Goal: Transaction & Acquisition: Purchase product/service

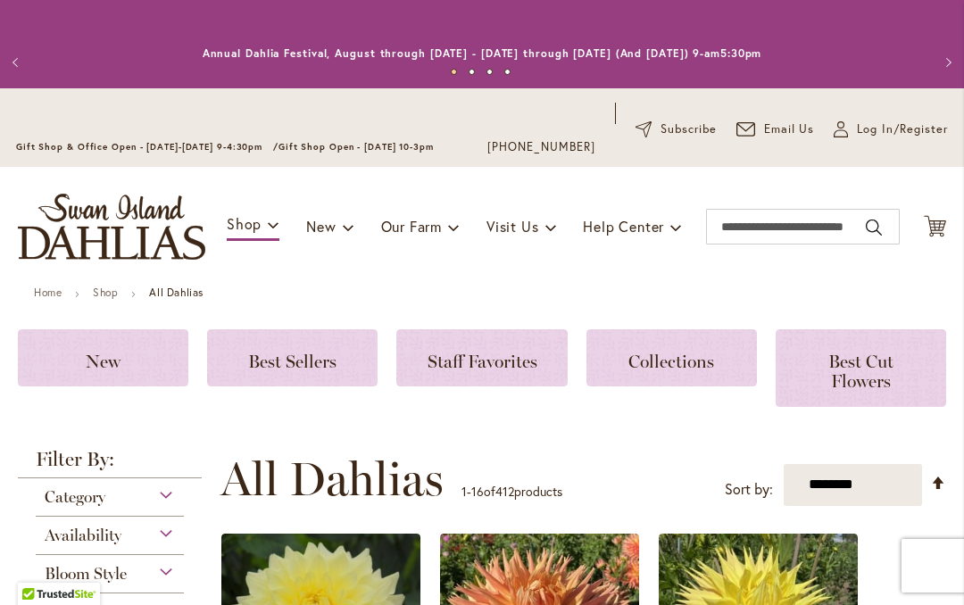
click at [333, 356] on span "Best Sellers" at bounding box center [292, 361] width 88 height 21
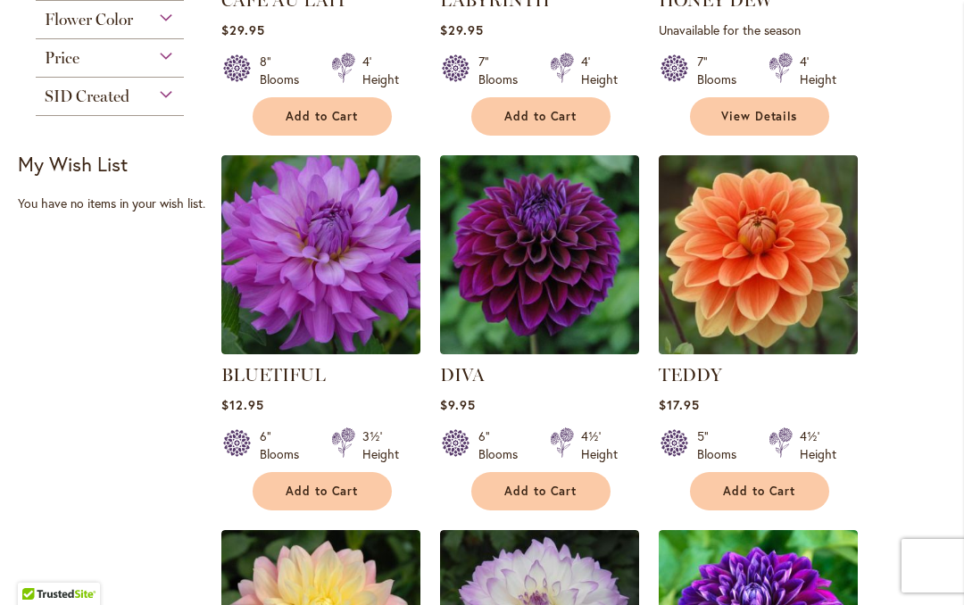
scroll to position [632, 0]
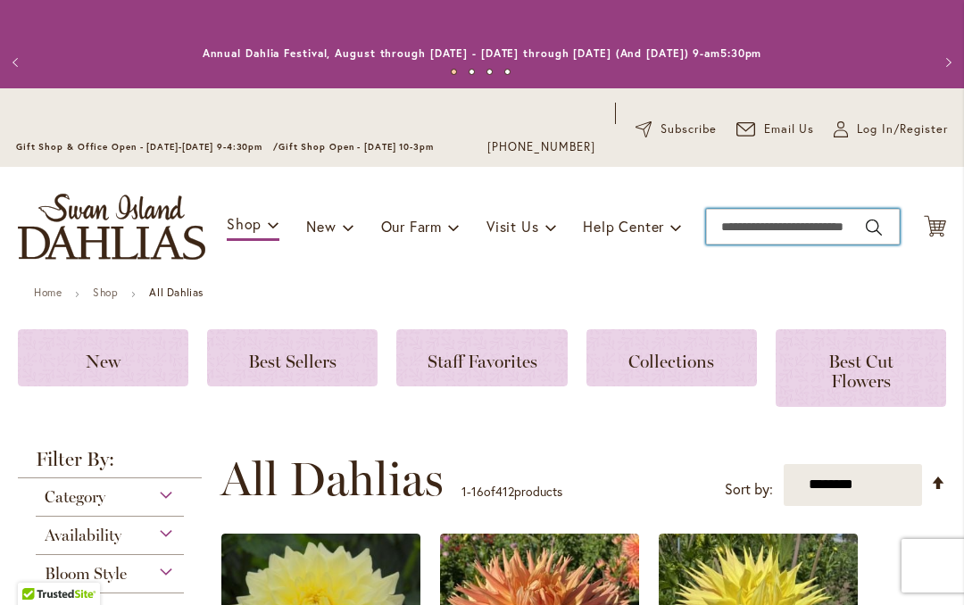
click at [846, 220] on input "Search" at bounding box center [803, 227] width 194 height 36
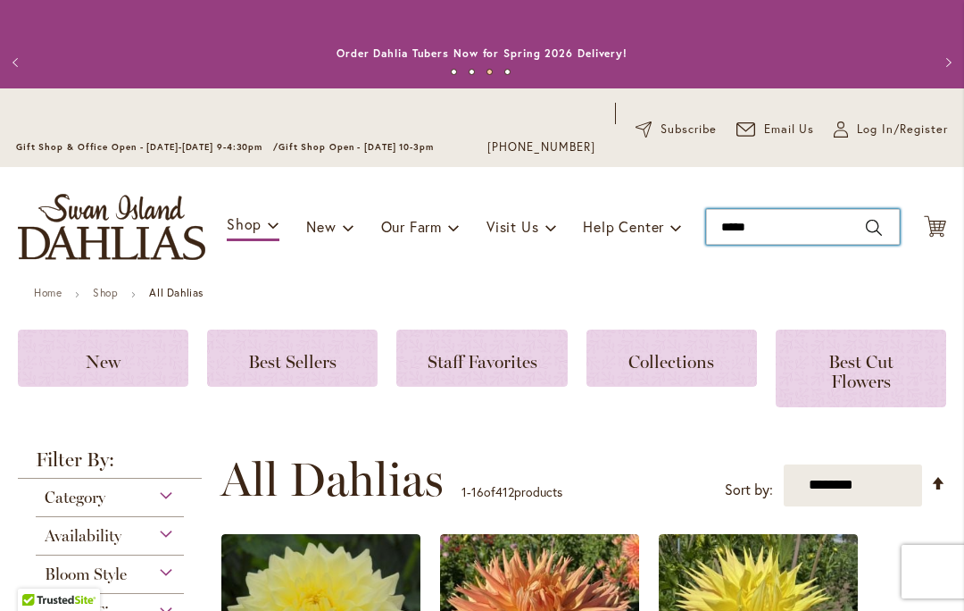
type input "*********"
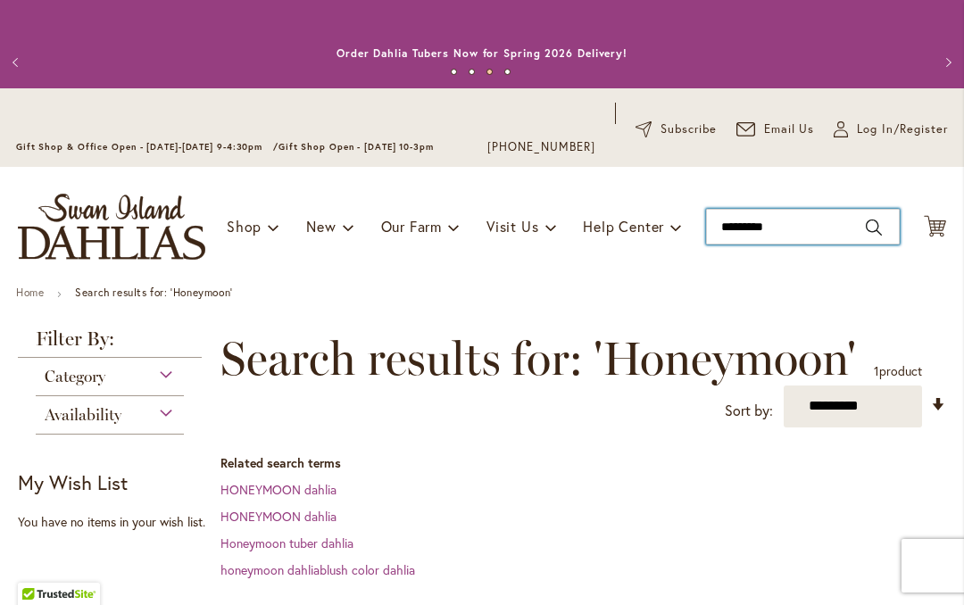
click at [843, 228] on input "*********" at bounding box center [803, 227] width 194 height 36
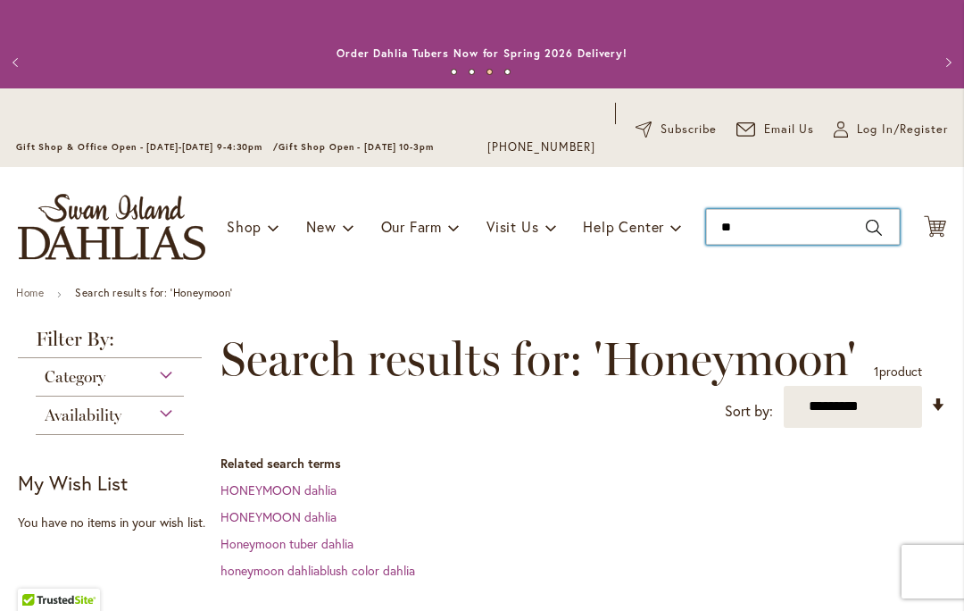
type input "*"
type input "**********"
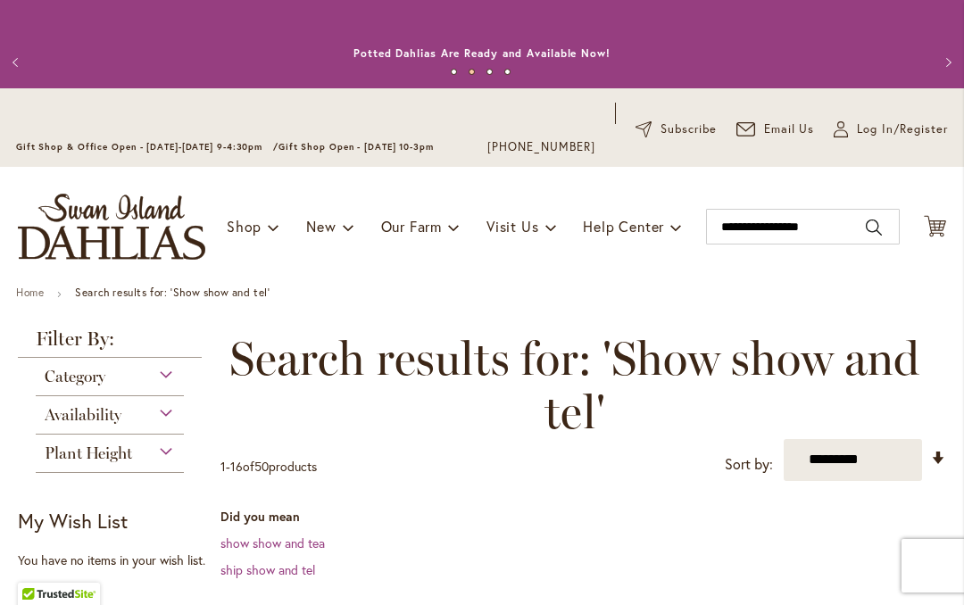
click at [180, 381] on div "Category" at bounding box center [110, 372] width 148 height 29
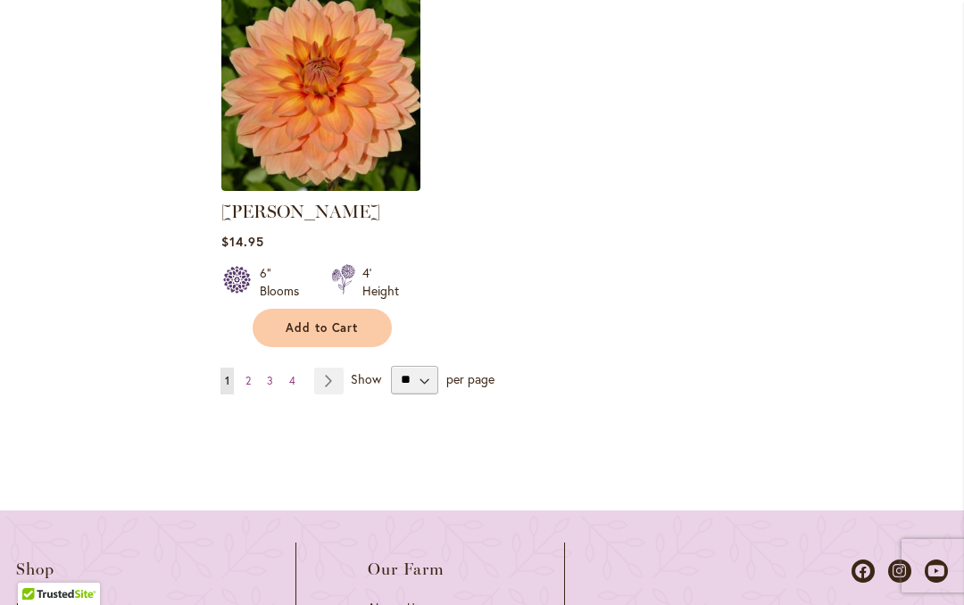
scroll to position [2699, 0]
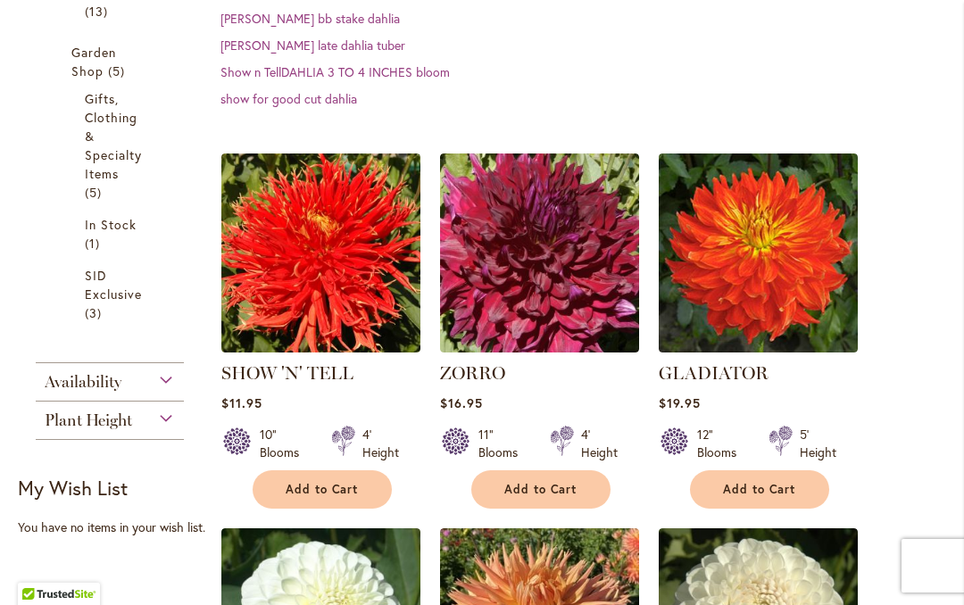
scroll to position [754, 0]
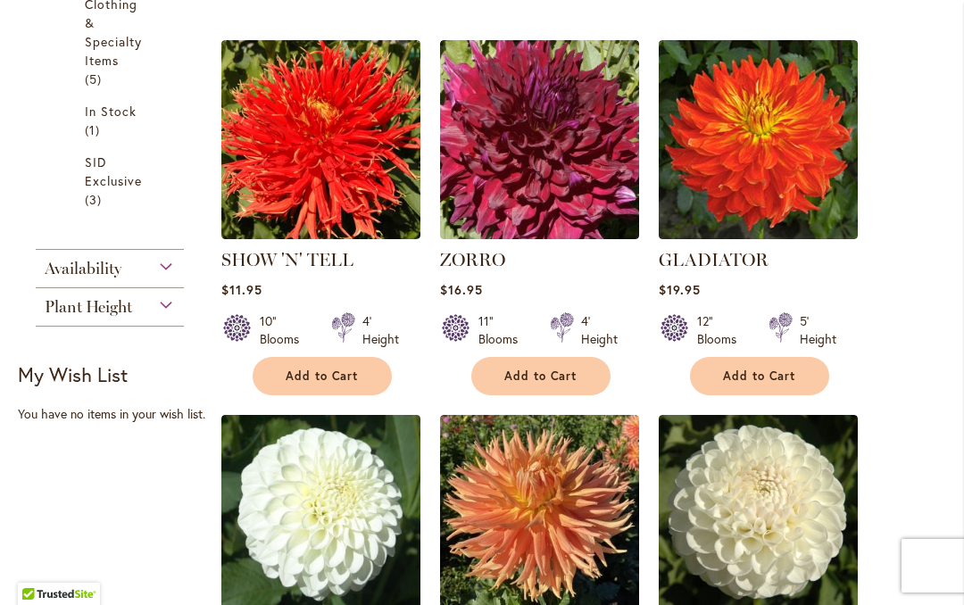
click at [281, 370] on button "Add to Cart" at bounding box center [322, 376] width 139 height 38
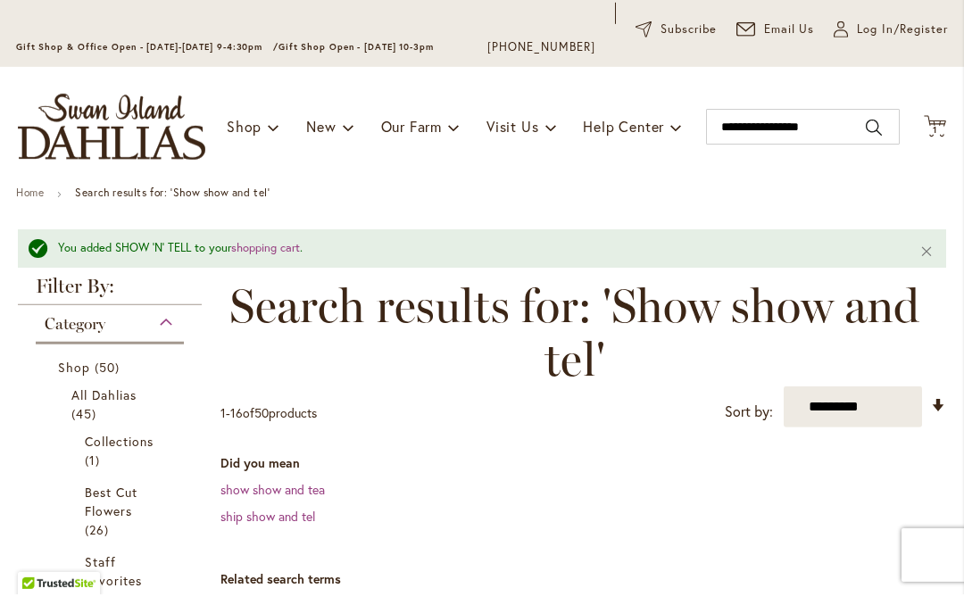
scroll to position [87, 0]
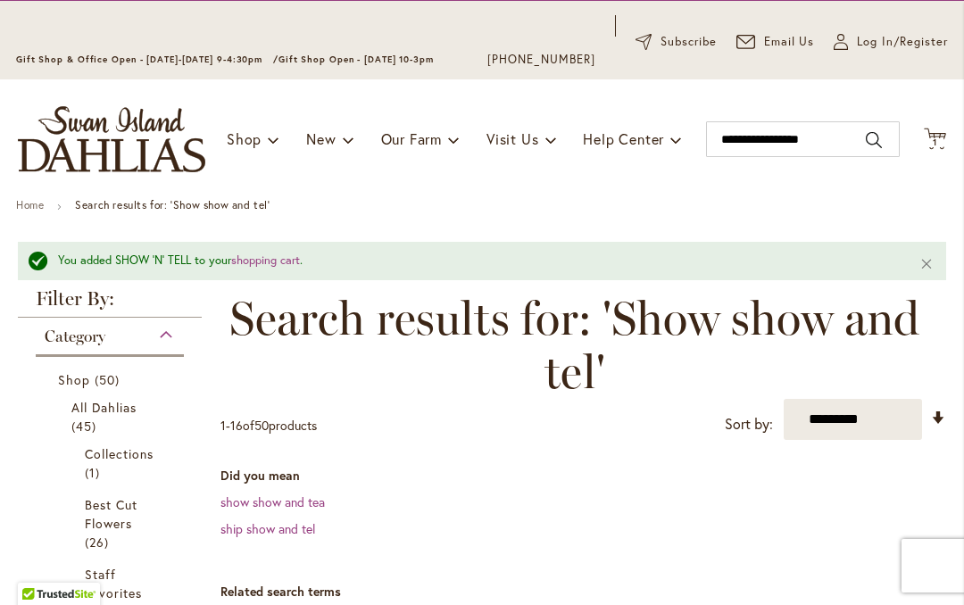
click at [941, 141] on span "1 1 items" at bounding box center [936, 142] width 18 height 9
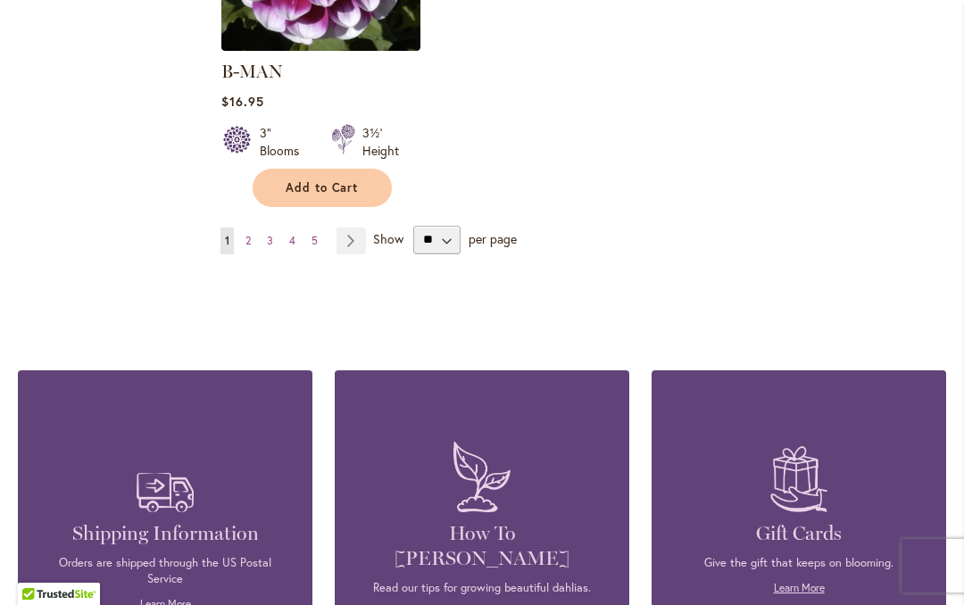
scroll to position [2580, 0]
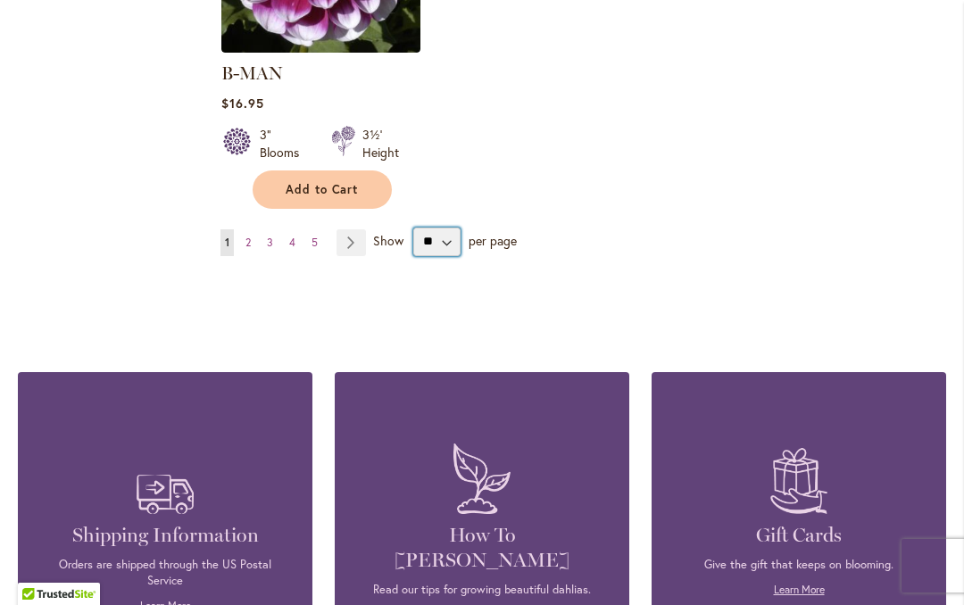
click at [449, 228] on select "** ** ** **" at bounding box center [436, 242] width 47 height 29
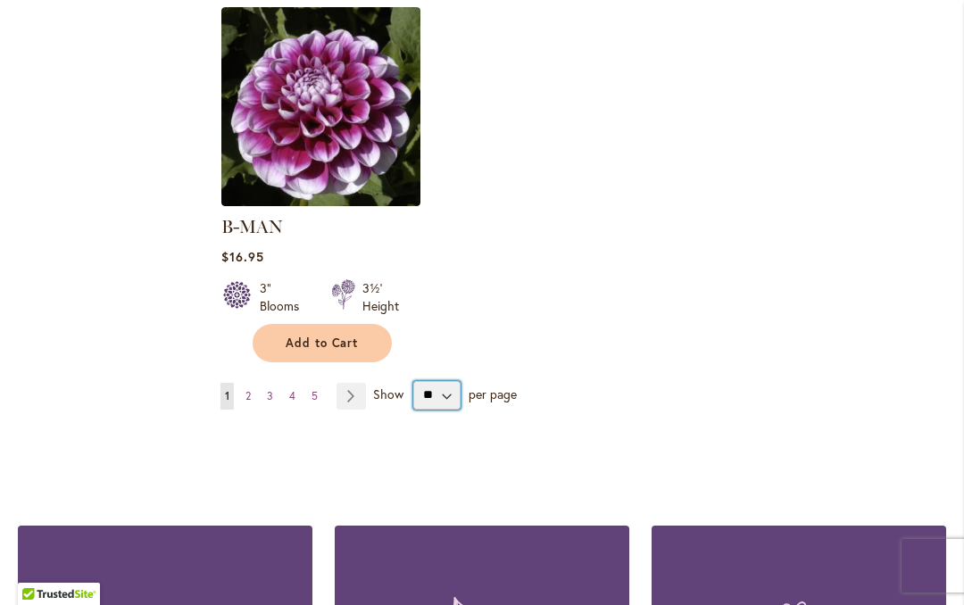
scroll to position [2466, 0]
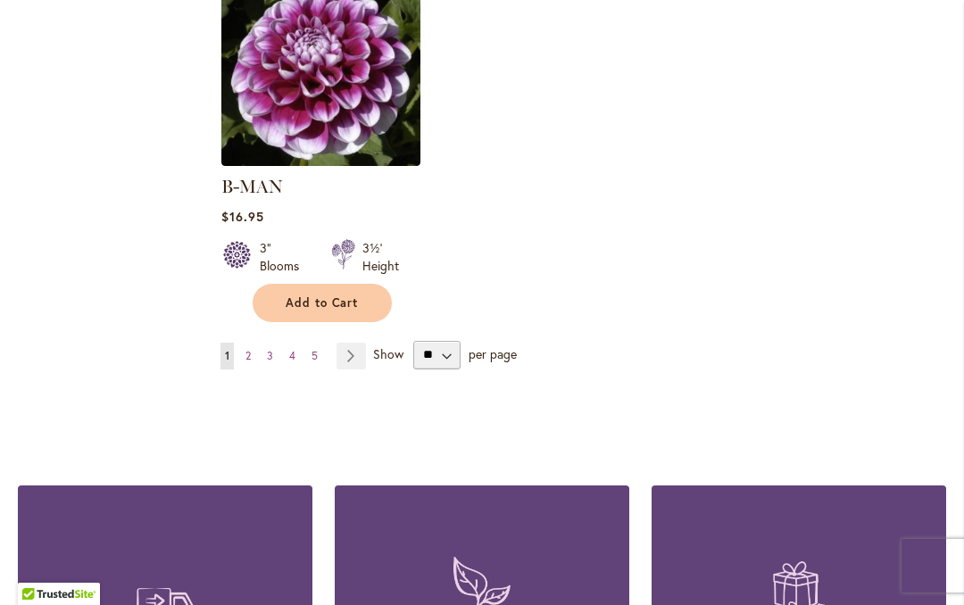
click at [346, 343] on link "Page Next" at bounding box center [351, 356] width 29 height 27
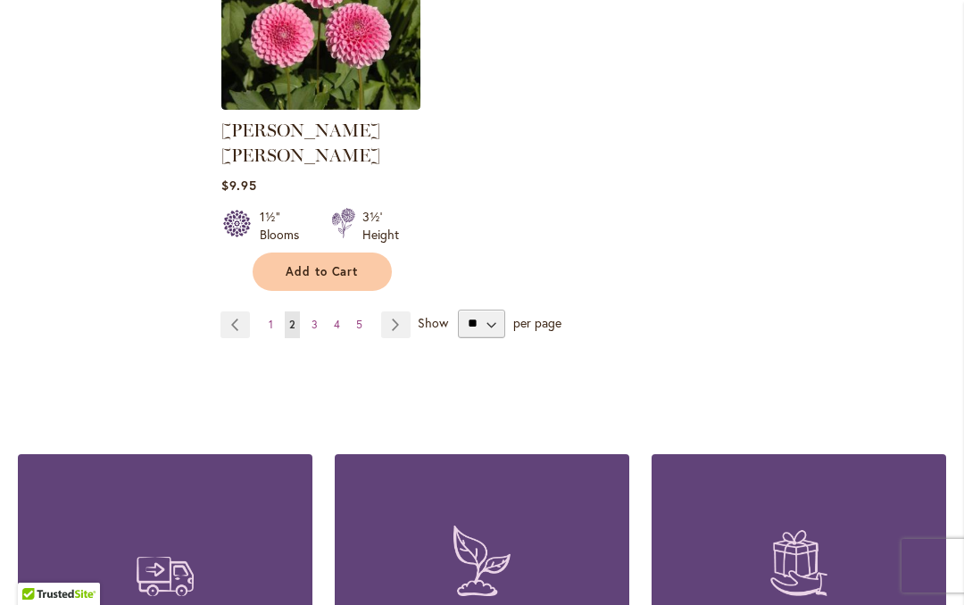
scroll to position [2512, 0]
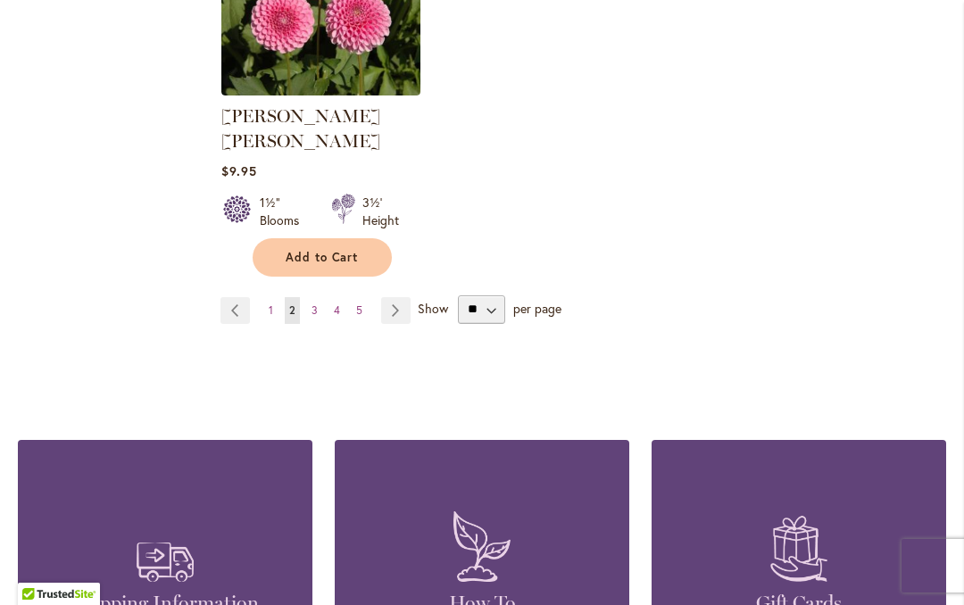
click at [402, 297] on link "Page Next" at bounding box center [395, 310] width 29 height 27
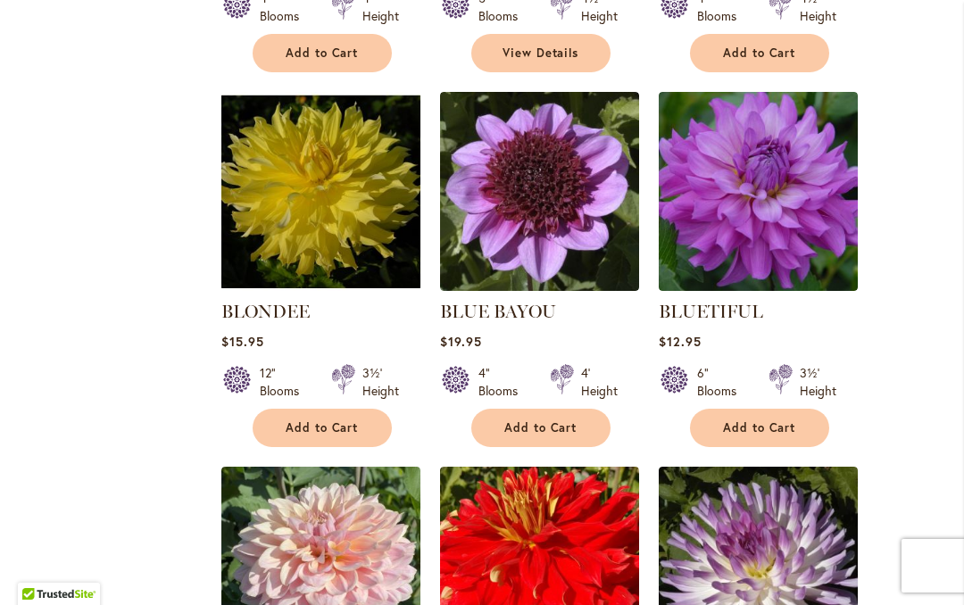
scroll to position [1232, 0]
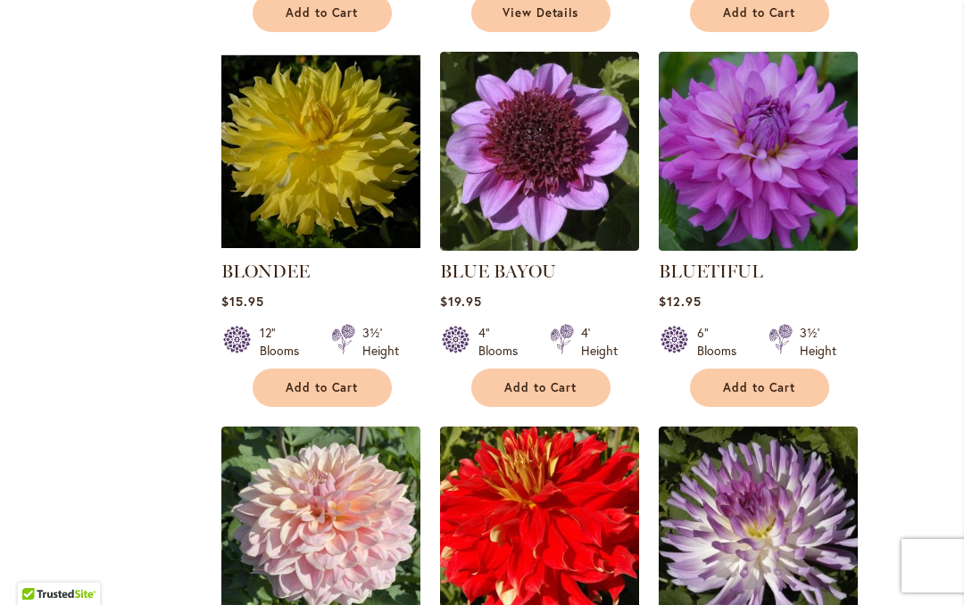
click at [786, 396] on button "Add to Cart" at bounding box center [759, 388] width 139 height 38
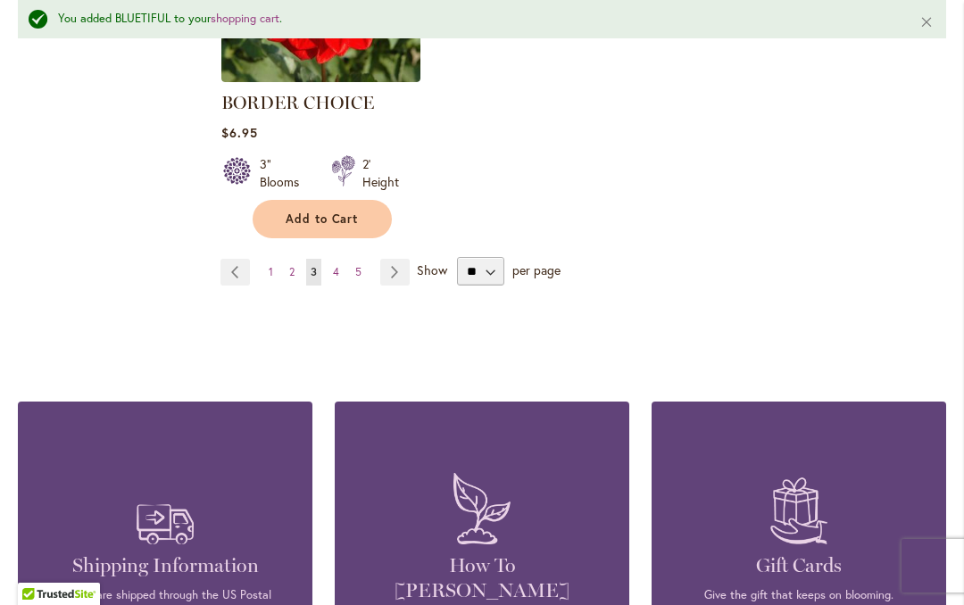
scroll to position [2605, 0]
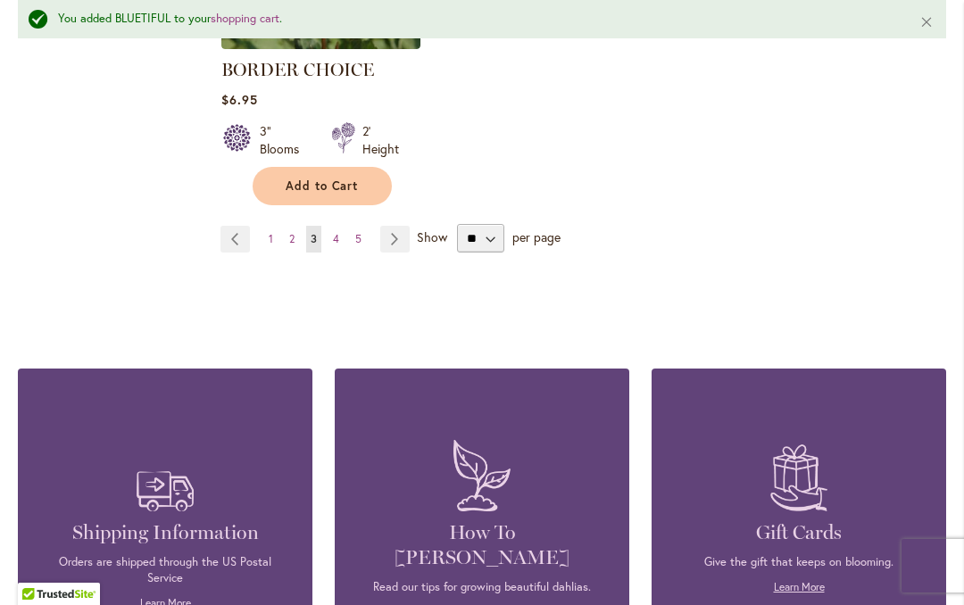
click at [405, 241] on link "Page Next" at bounding box center [394, 239] width 29 height 27
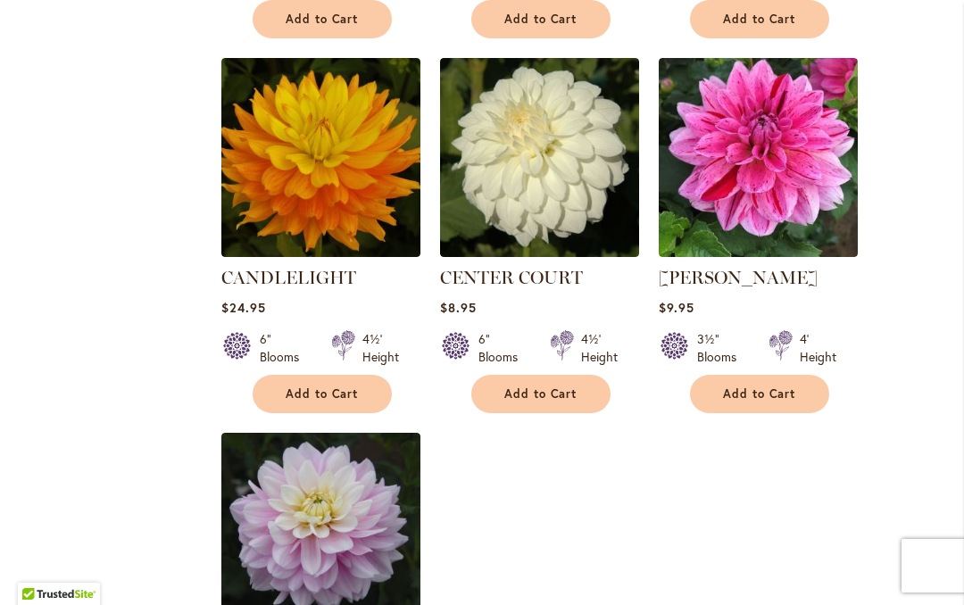
scroll to position [1968, 0]
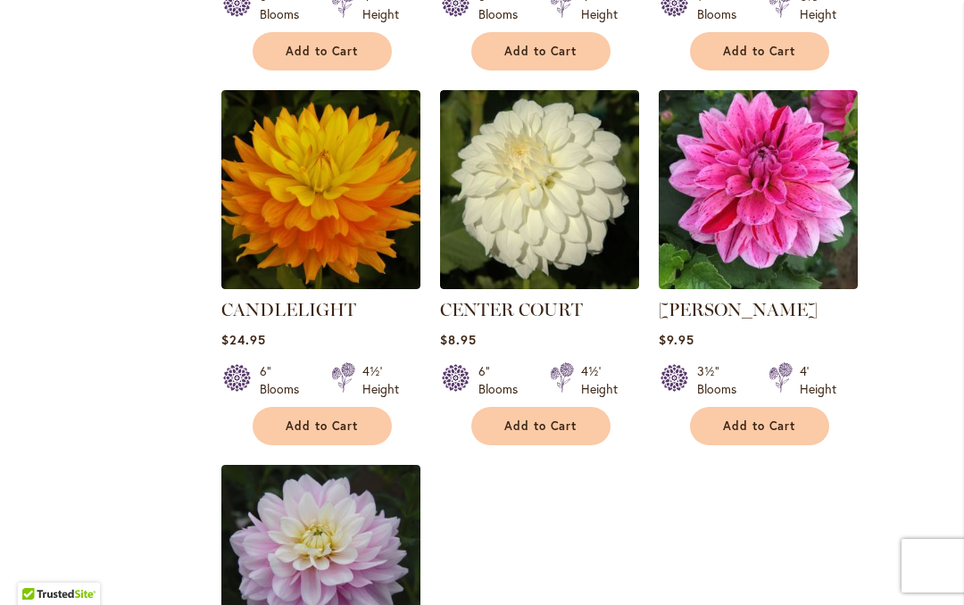
click at [270, 425] on button "Add to Cart" at bounding box center [322, 426] width 139 height 38
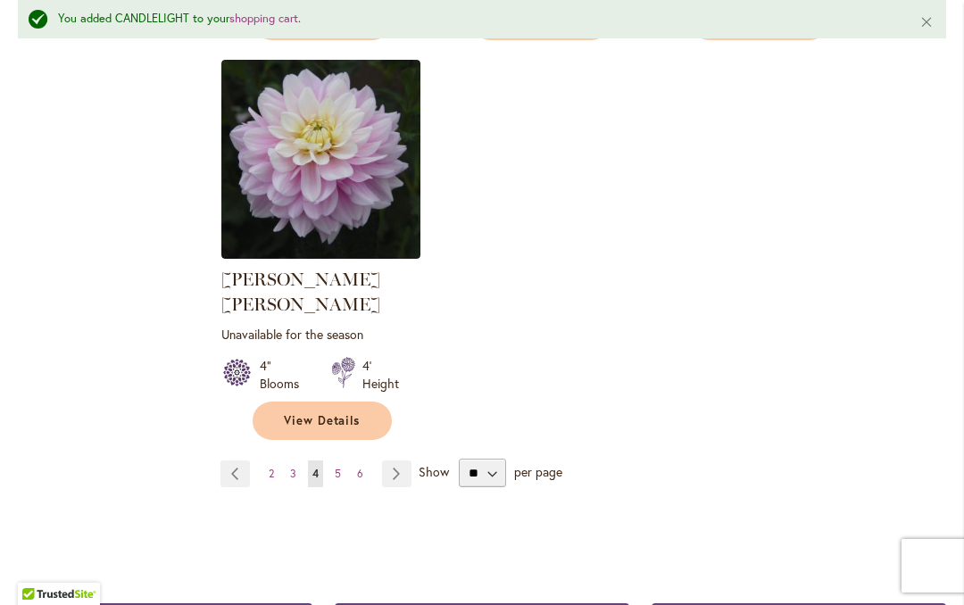
scroll to position [2458, 0]
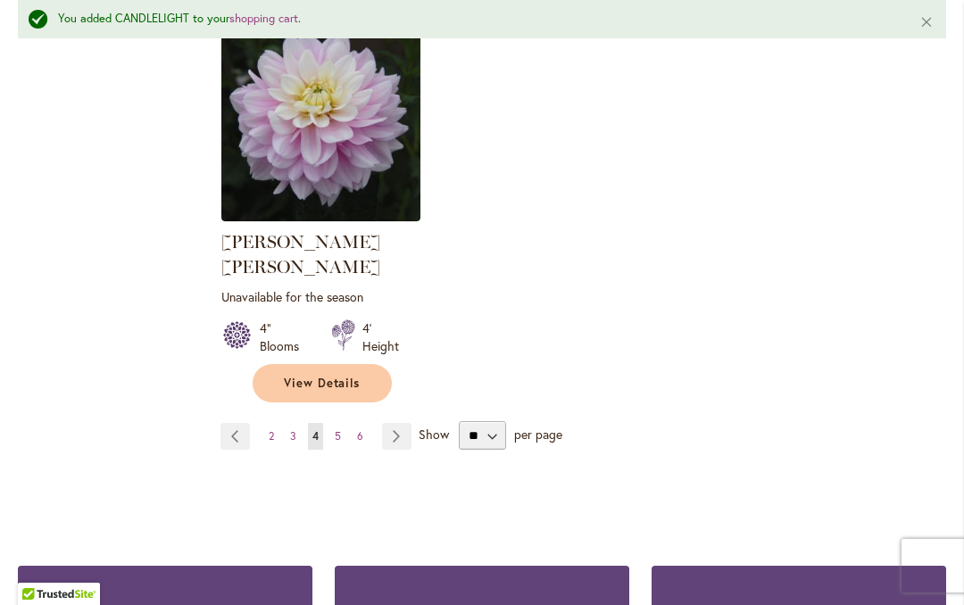
click at [411, 423] on link "Page Next" at bounding box center [396, 436] width 29 height 27
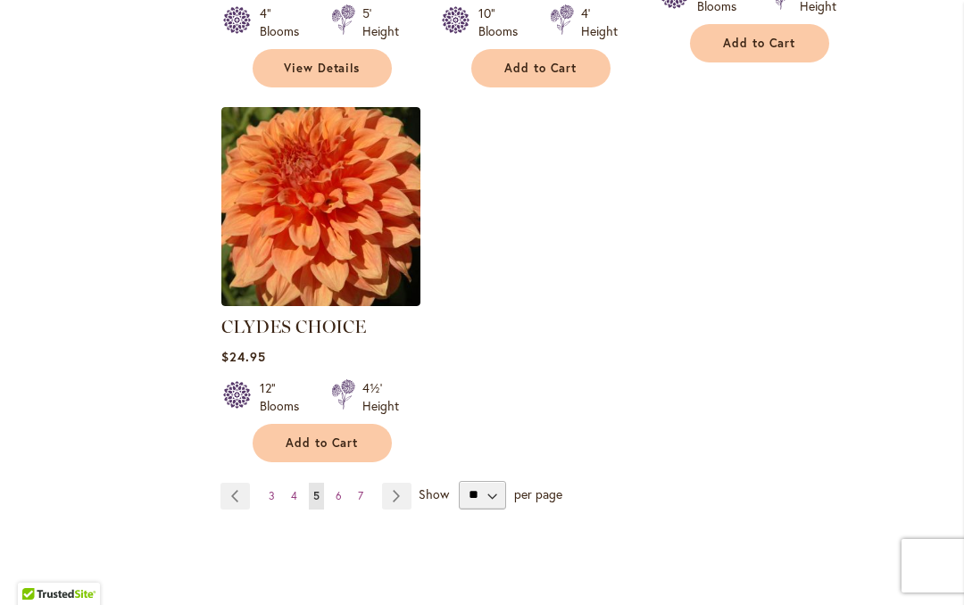
scroll to position [2349, 0]
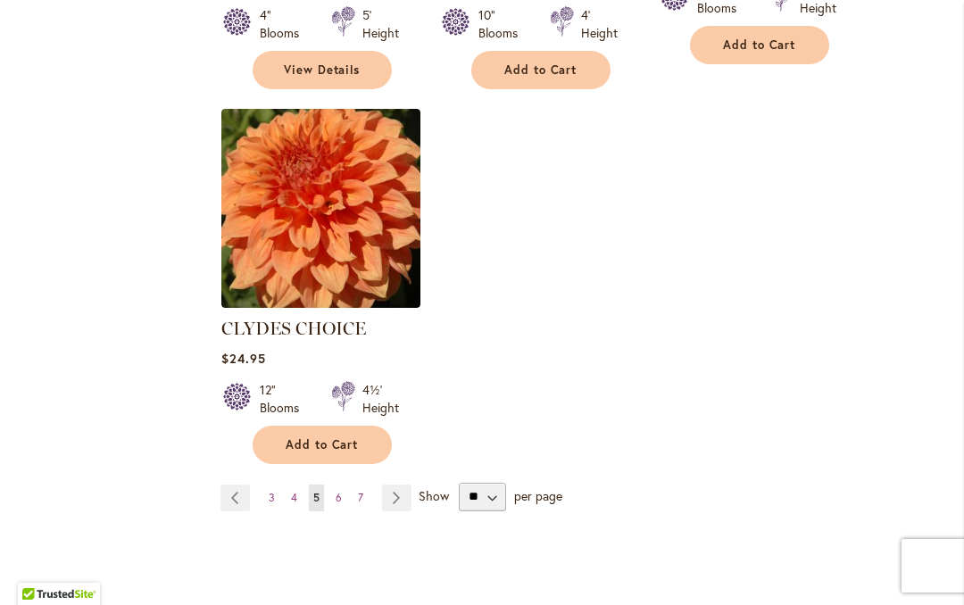
click at [408, 485] on link "Page Next" at bounding box center [396, 498] width 29 height 27
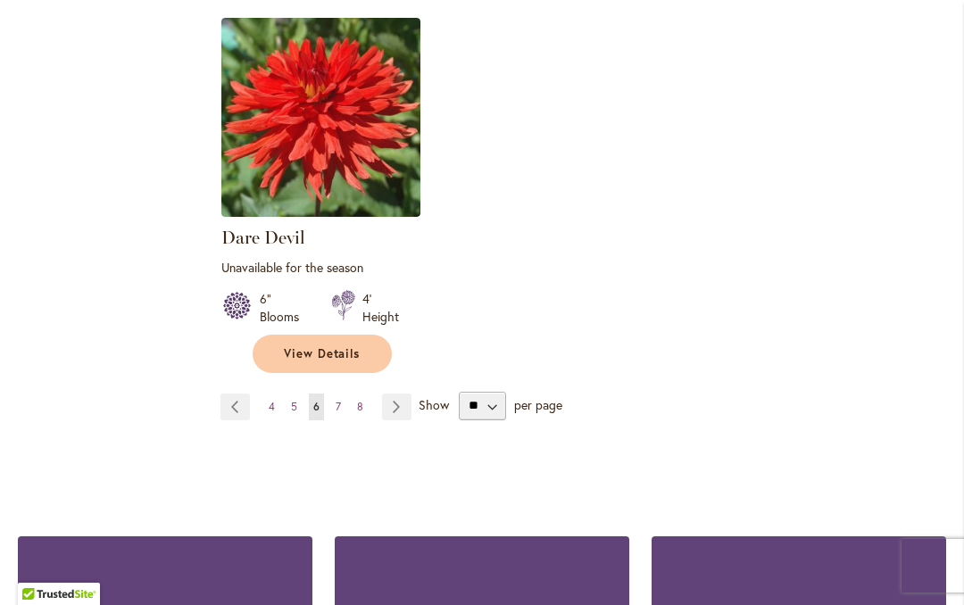
scroll to position [2459, 0]
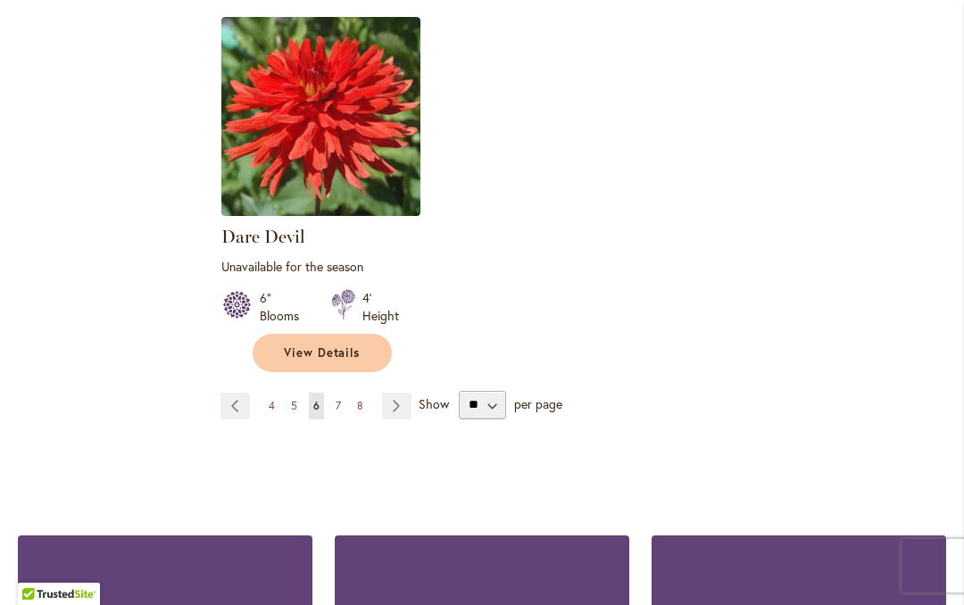
click at [396, 393] on link "Page Next" at bounding box center [396, 406] width 29 height 27
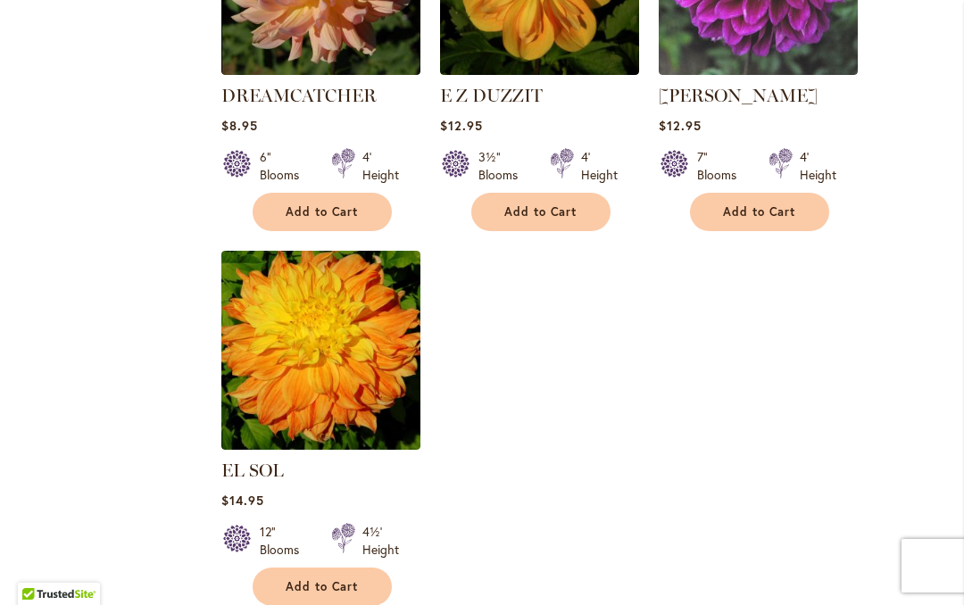
scroll to position [2183, 0]
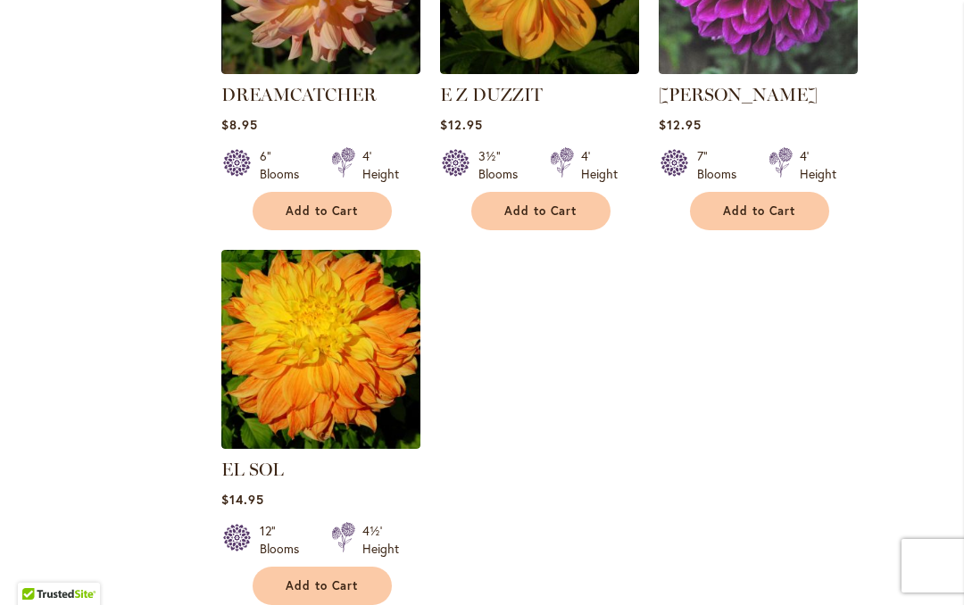
click at [267, 567] on button "Add to Cart" at bounding box center [322, 586] width 139 height 38
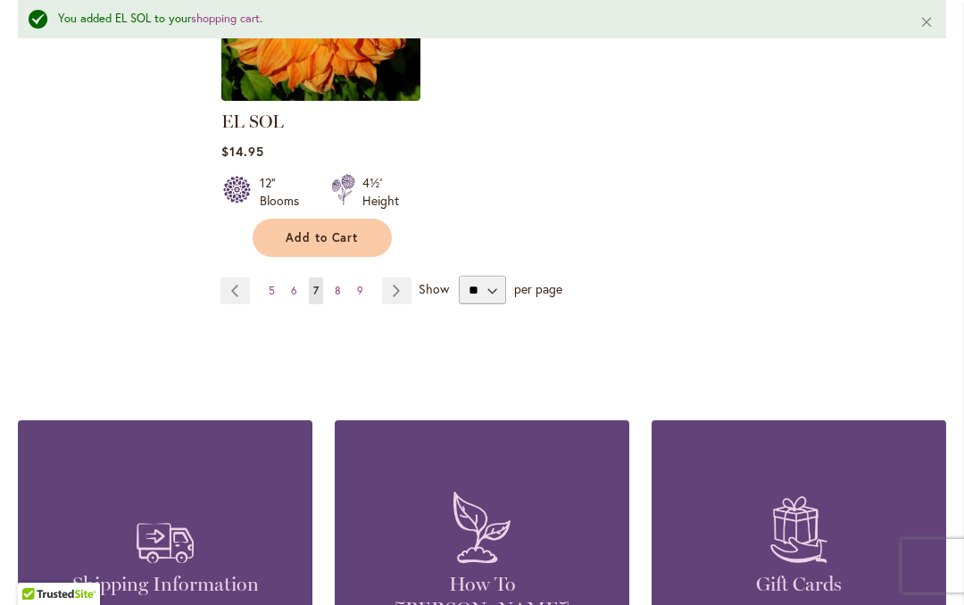
scroll to position [2537, 0]
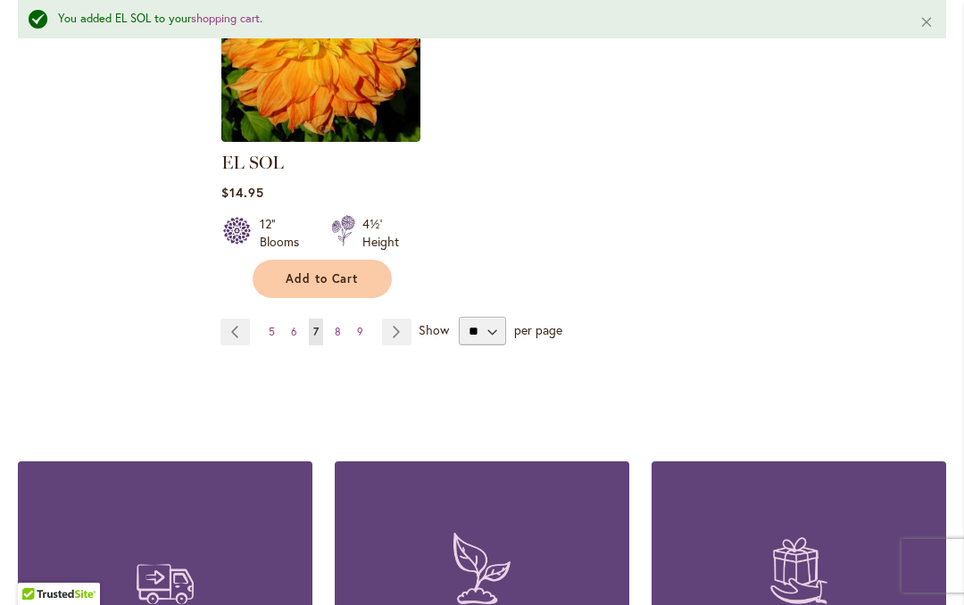
click at [392, 319] on link "Page Next" at bounding box center [396, 332] width 29 height 27
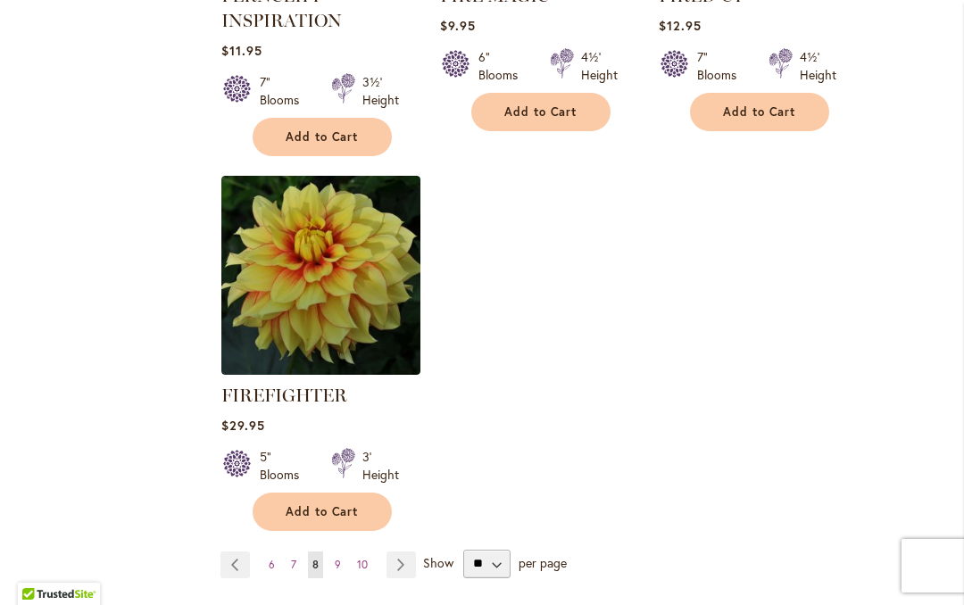
scroll to position [2326, 0]
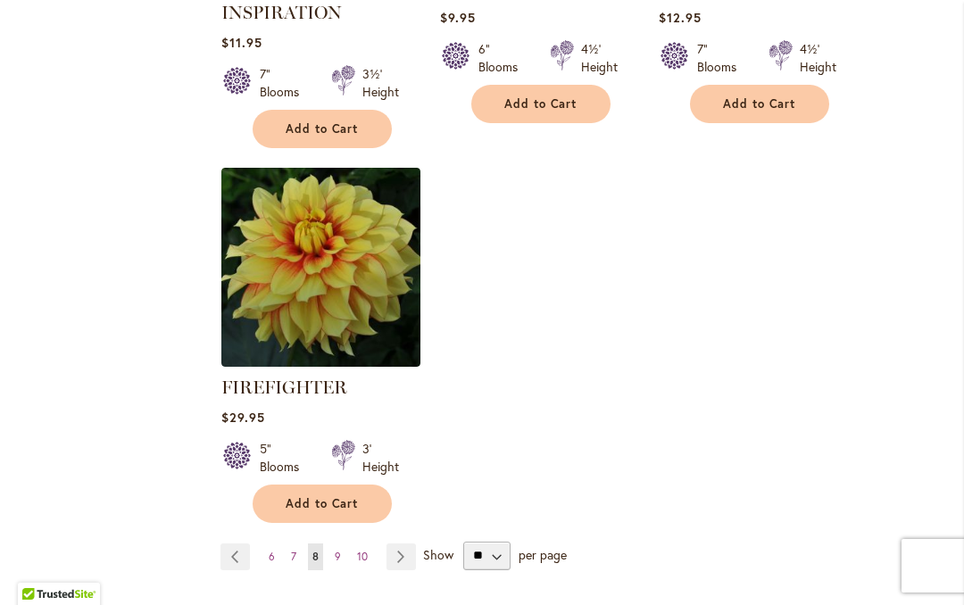
click at [279, 509] on button "Add to Cart" at bounding box center [322, 504] width 139 height 38
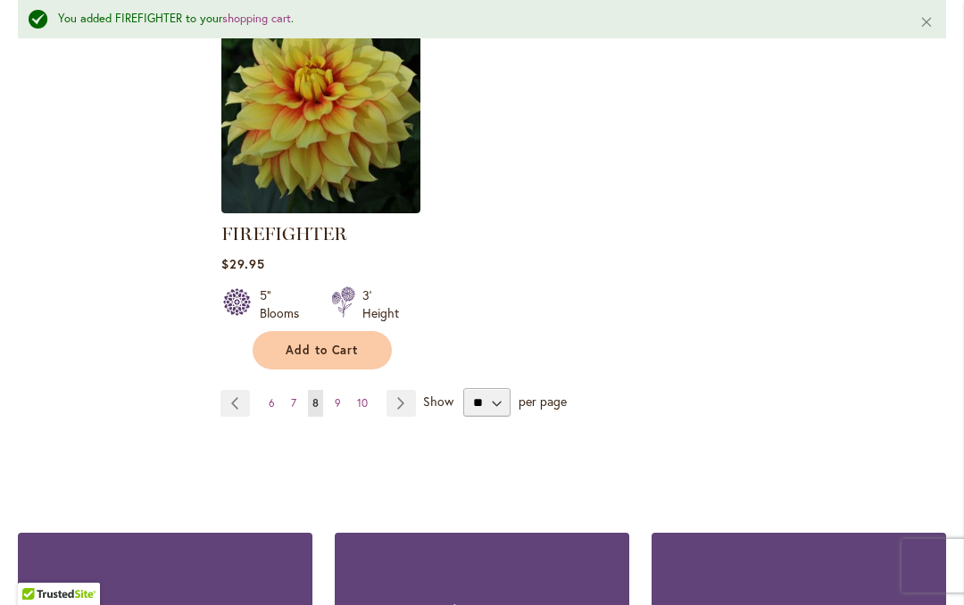
scroll to position [2573, 0]
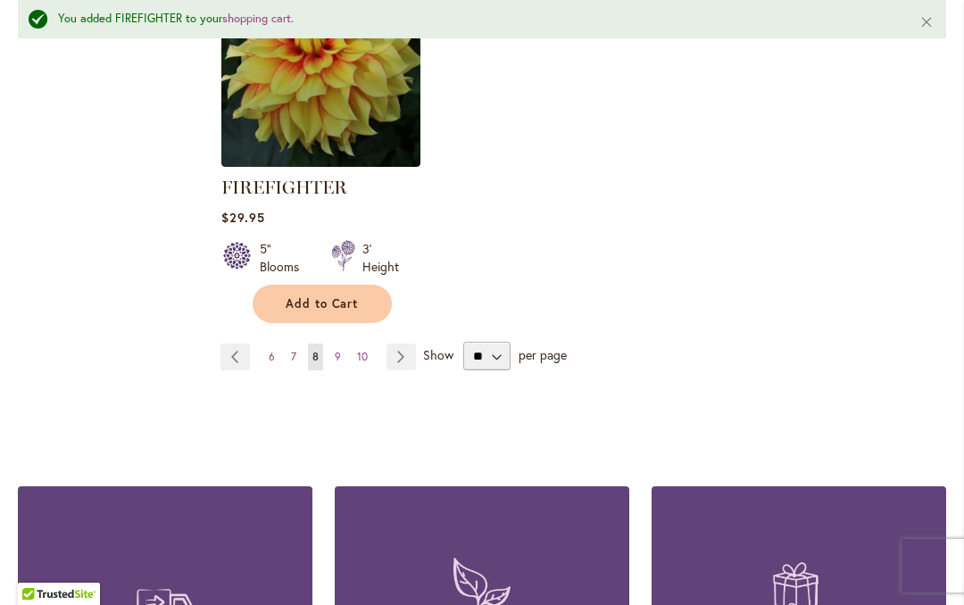
click at [273, 369] on link "Page 6" at bounding box center [271, 357] width 15 height 27
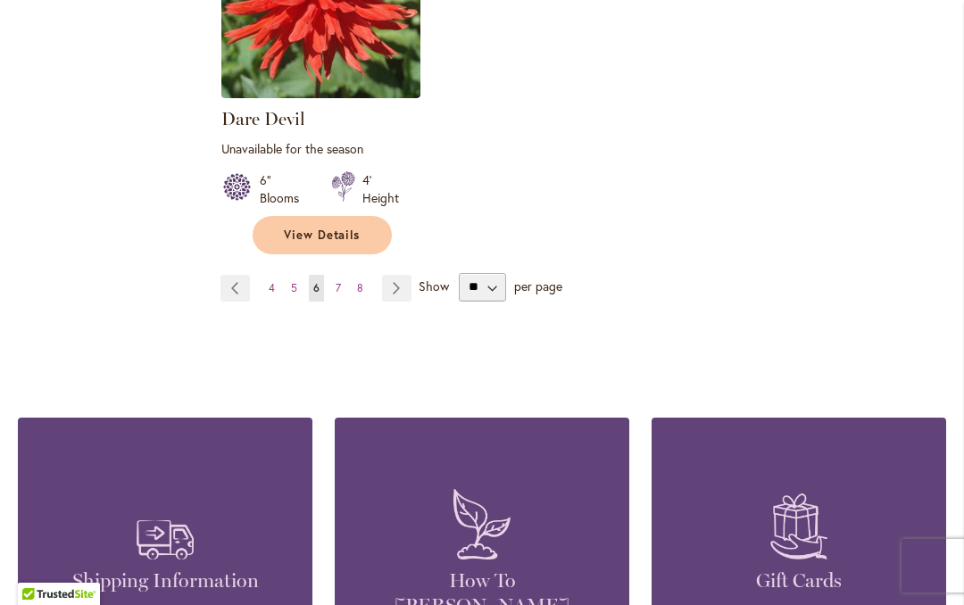
scroll to position [2608, 0]
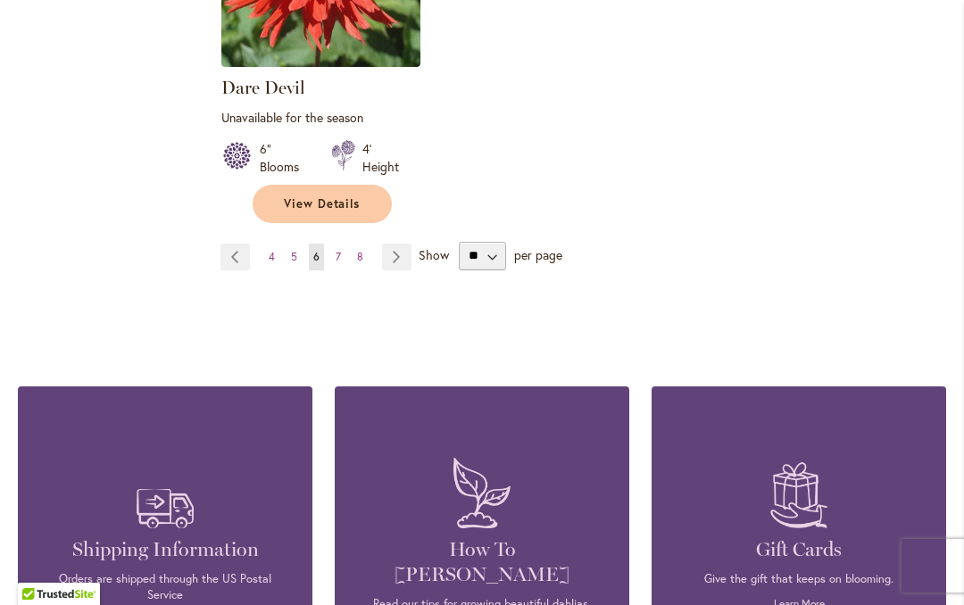
click at [332, 244] on link "Page 7" at bounding box center [338, 257] width 14 height 27
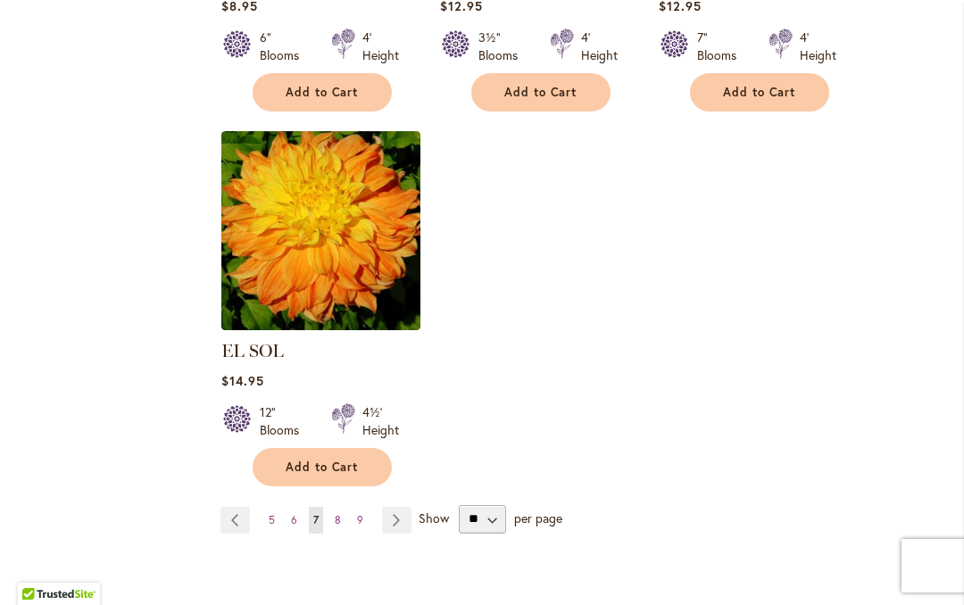
scroll to position [2303, 0]
click at [393, 506] on link "Page Next" at bounding box center [396, 519] width 29 height 27
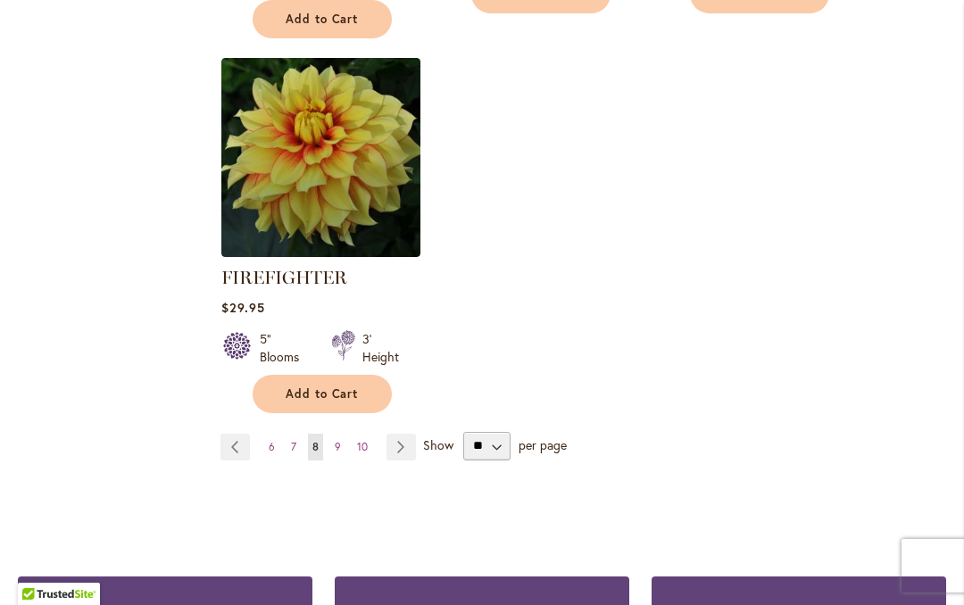
scroll to position [2498, 0]
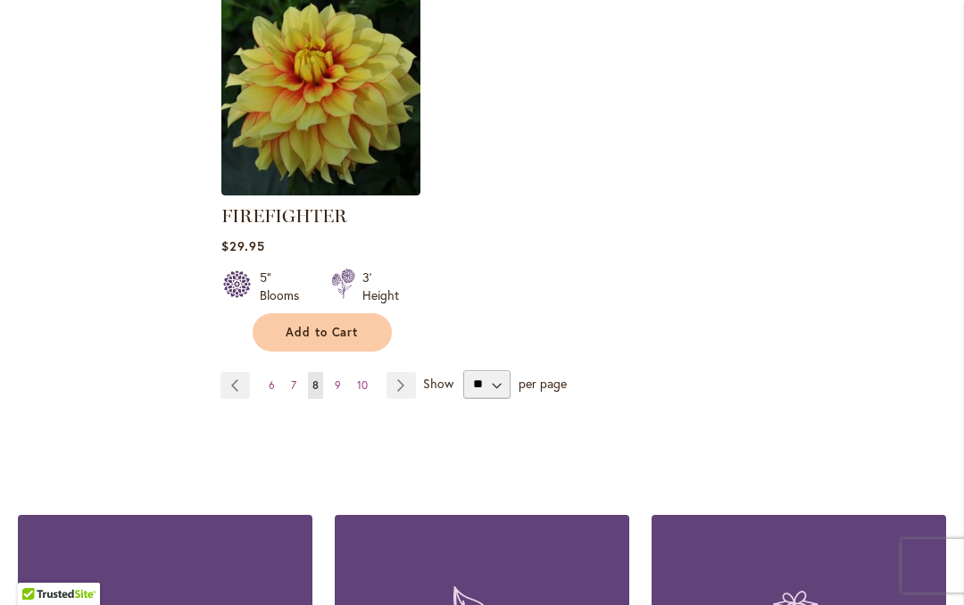
click at [295, 334] on span "Add to Cart" at bounding box center [322, 332] width 73 height 15
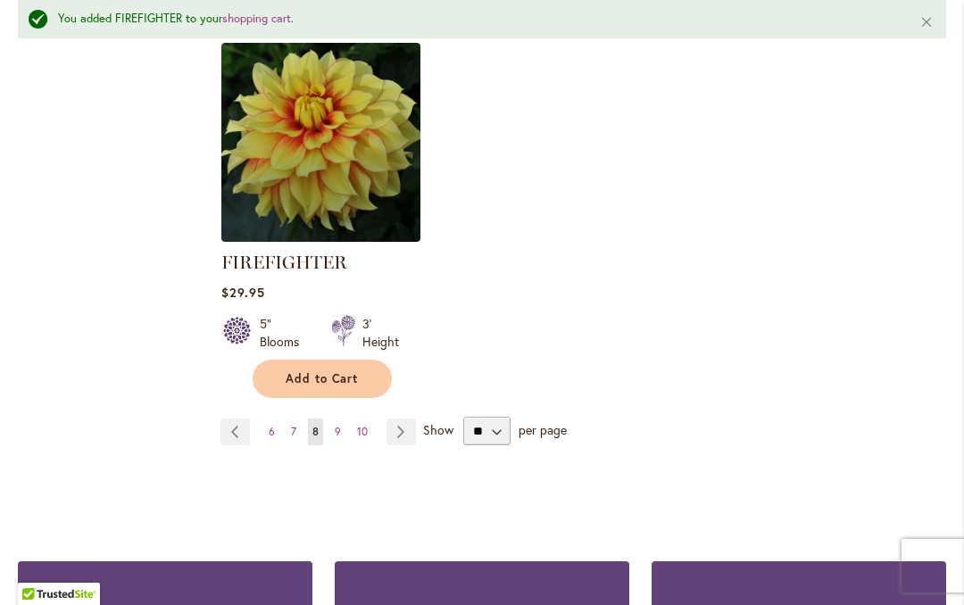
click at [403, 437] on link "Page Next" at bounding box center [401, 432] width 29 height 27
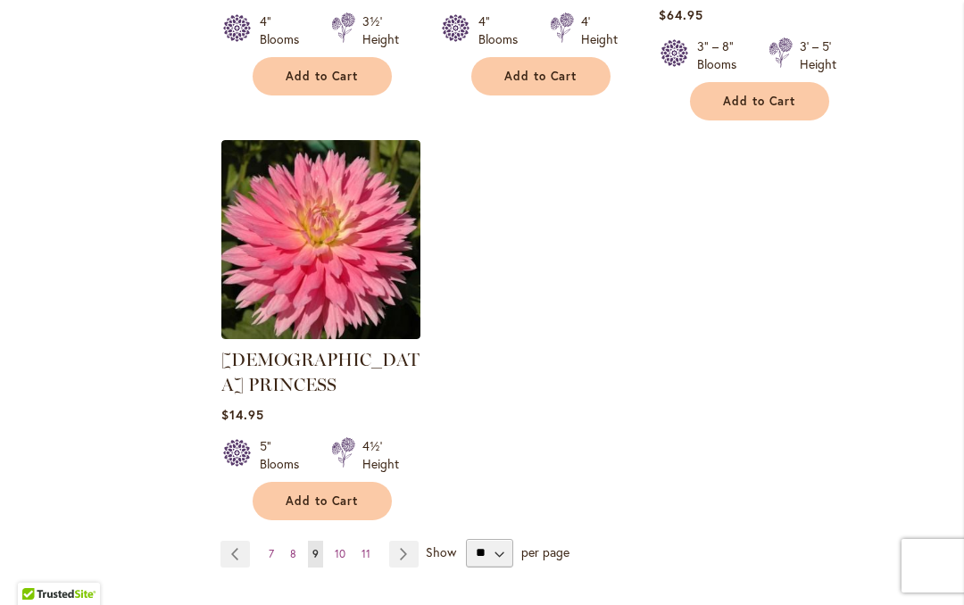
scroll to position [2378, 0]
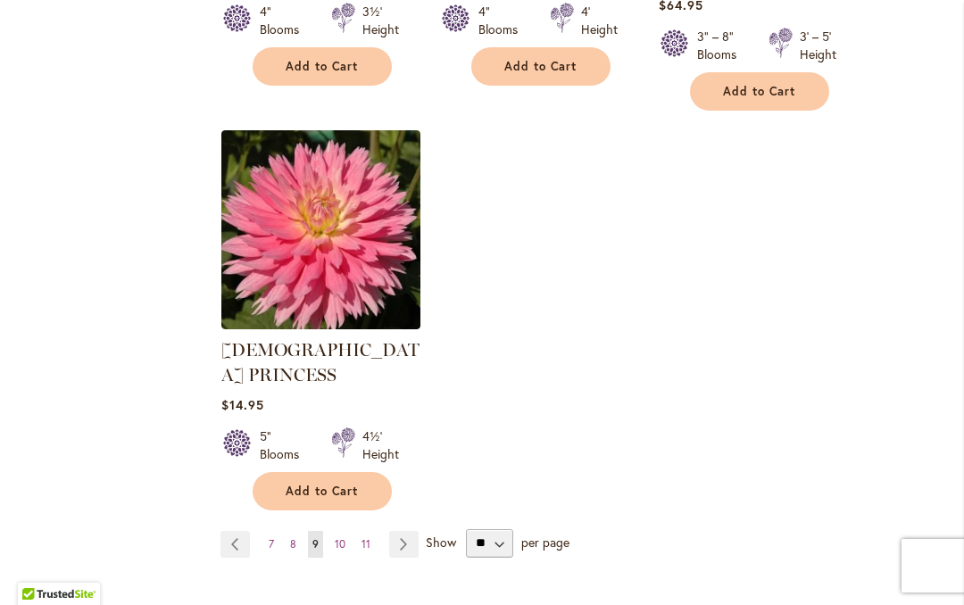
click at [403, 531] on link "Page Next" at bounding box center [403, 544] width 29 height 27
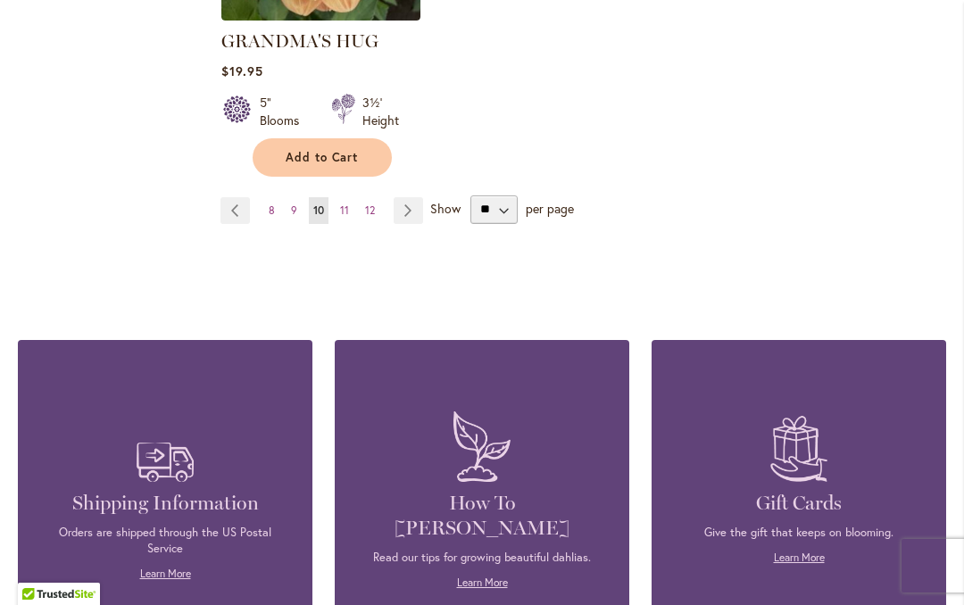
scroll to position [2608, 0]
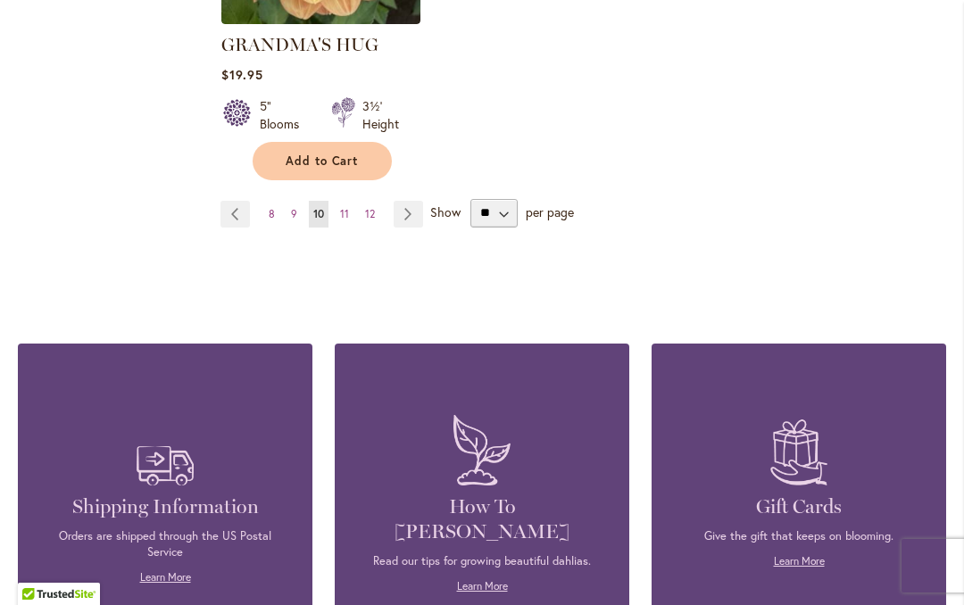
click at [345, 207] on span "11" at bounding box center [344, 213] width 9 height 13
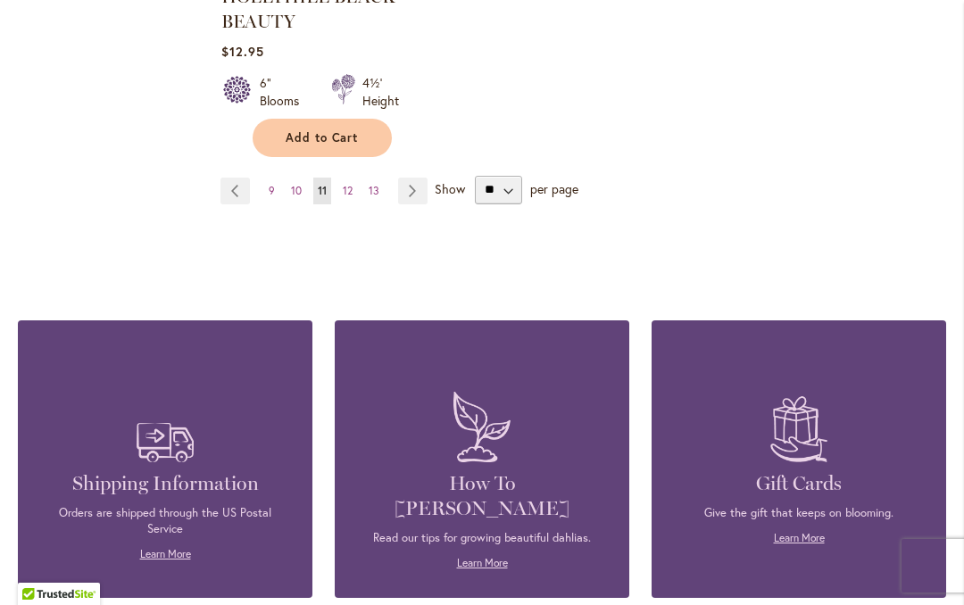
scroll to position [2697, 0]
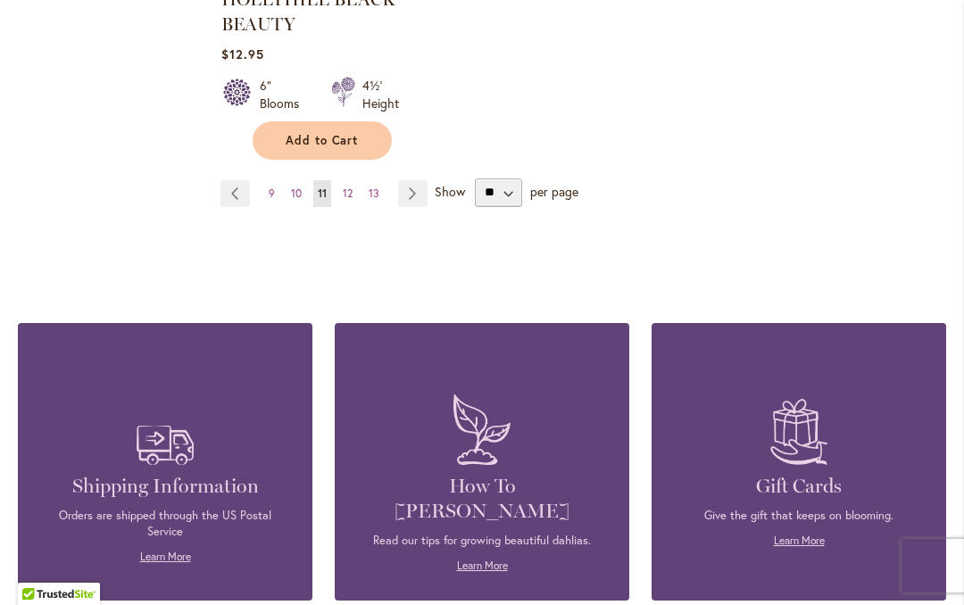
click at [346, 189] on span "12" at bounding box center [348, 193] width 10 height 13
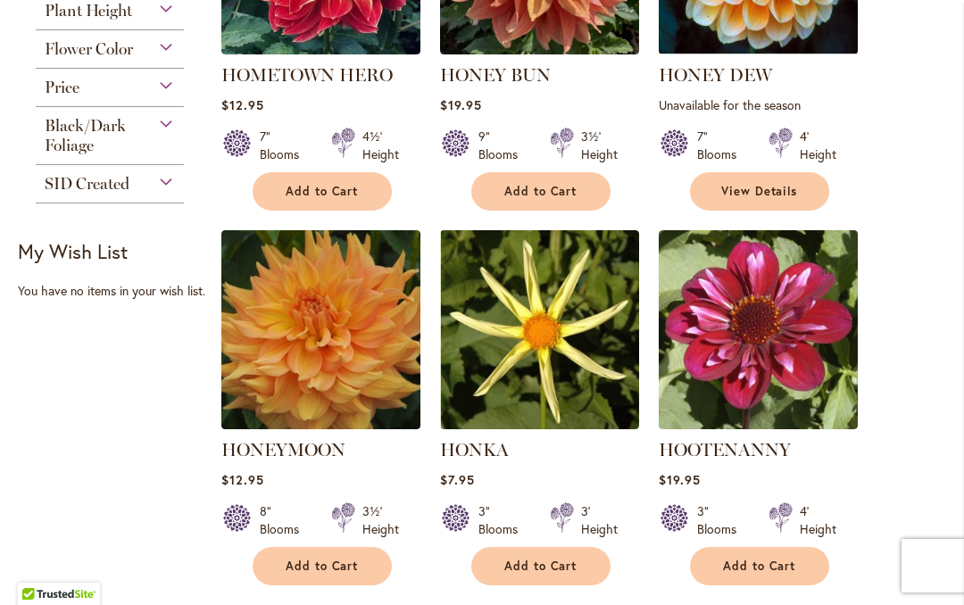
scroll to position [679, 0]
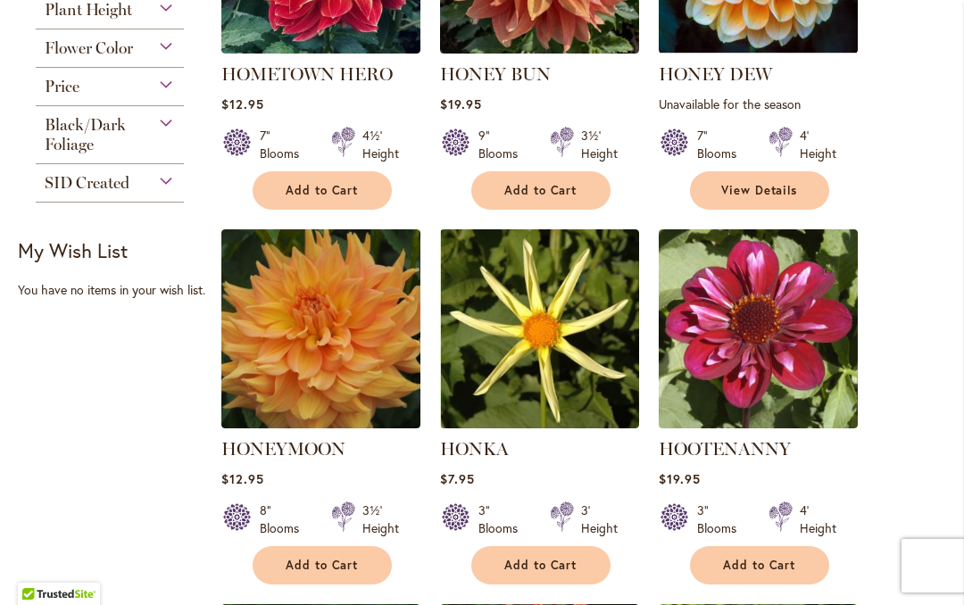
click at [272, 561] on button "Add to Cart" at bounding box center [322, 565] width 139 height 38
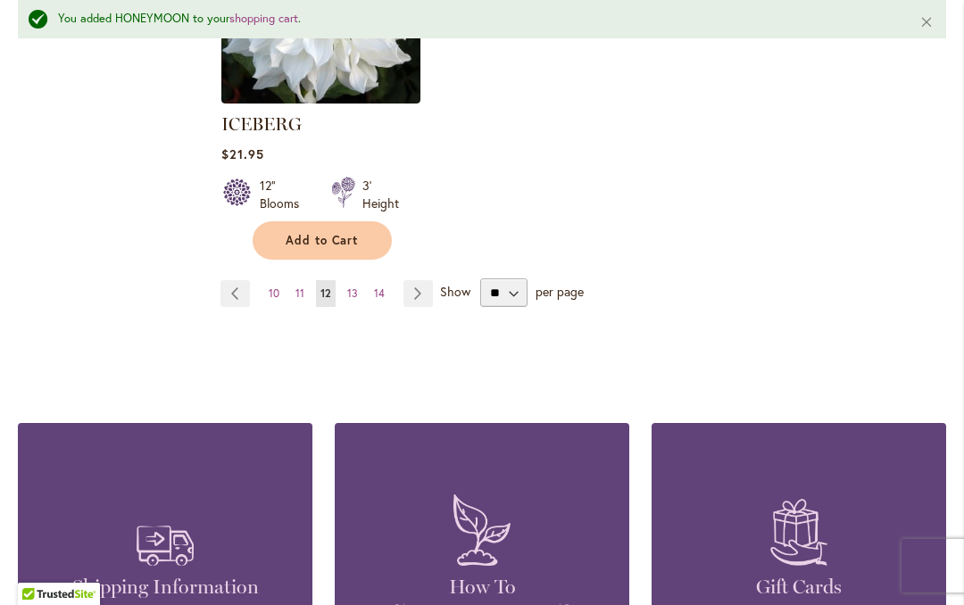
scroll to position [2575, 0]
click at [428, 280] on link "Page Next" at bounding box center [417, 293] width 29 height 27
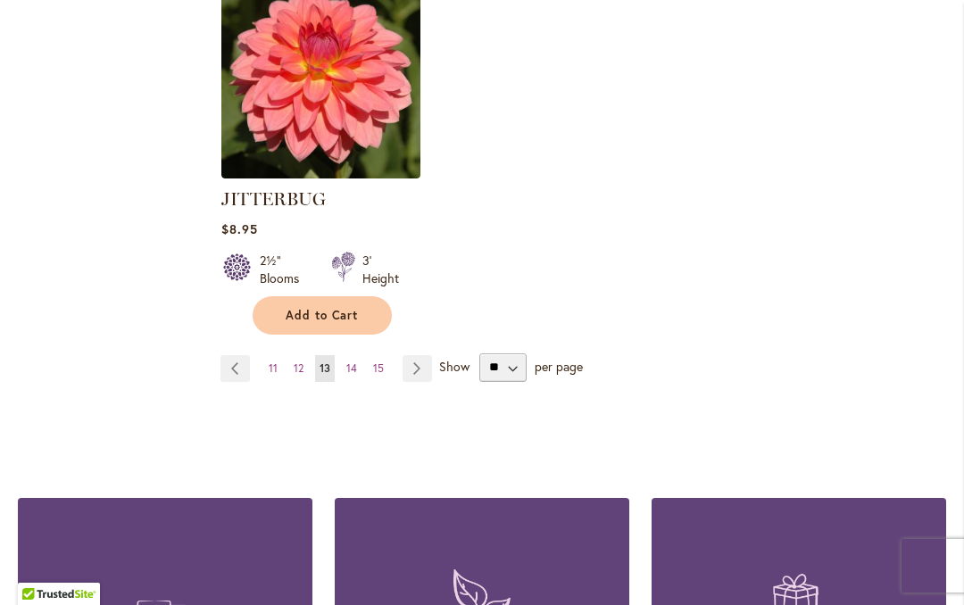
scroll to position [2552, 0]
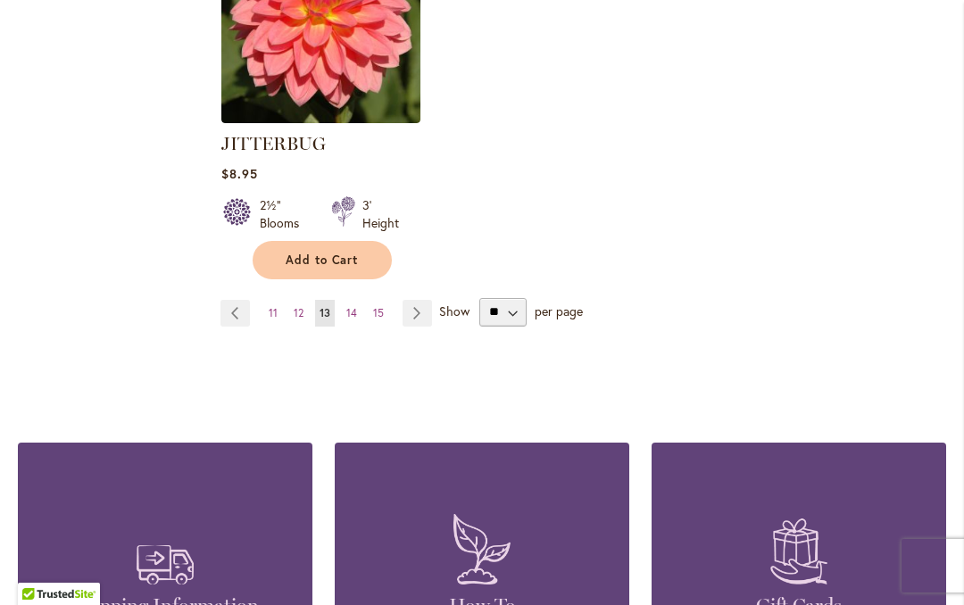
click at [423, 300] on link "Page Next" at bounding box center [417, 313] width 29 height 27
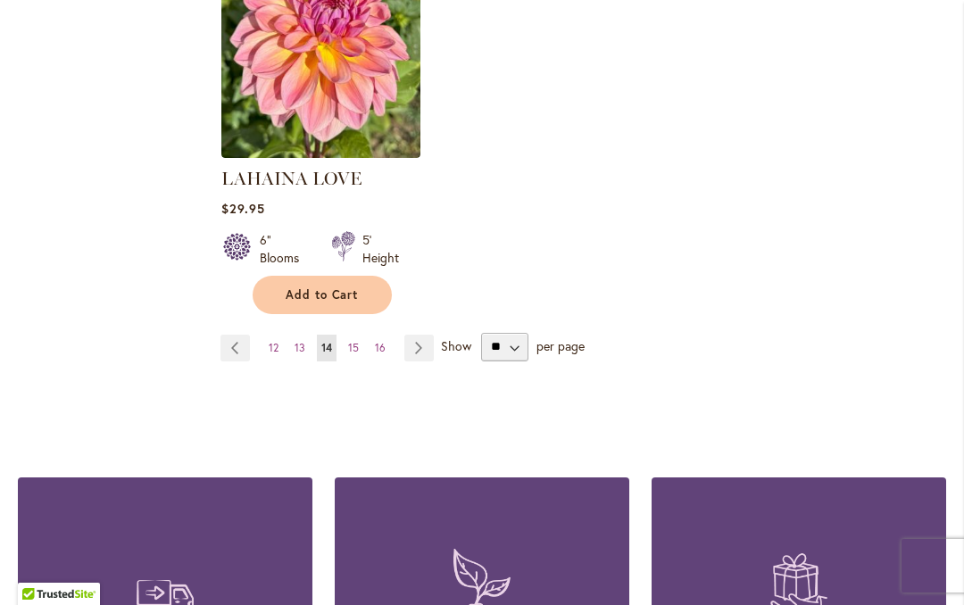
scroll to position [2507, 0]
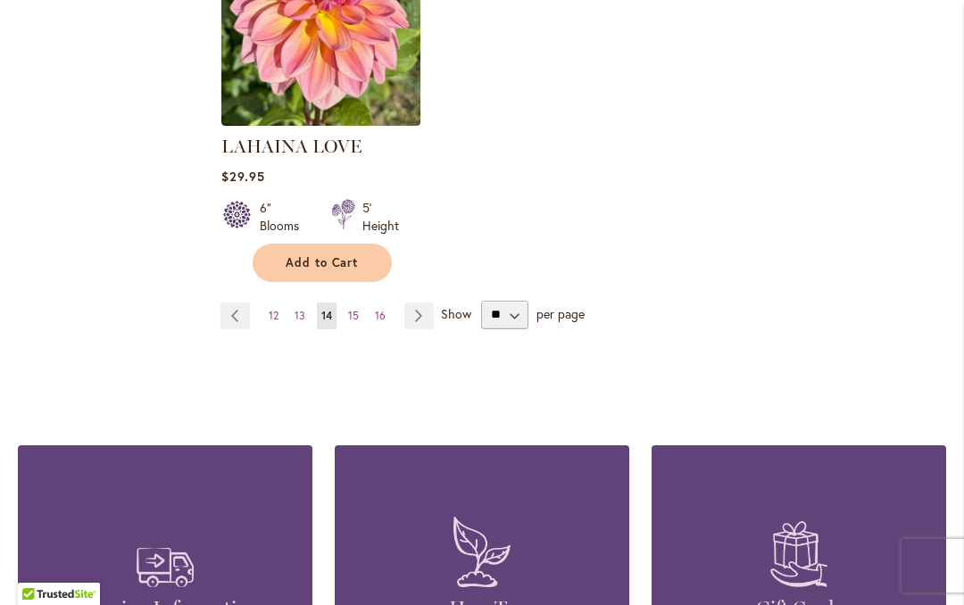
click at [413, 303] on link "Page Next" at bounding box center [418, 316] width 29 height 27
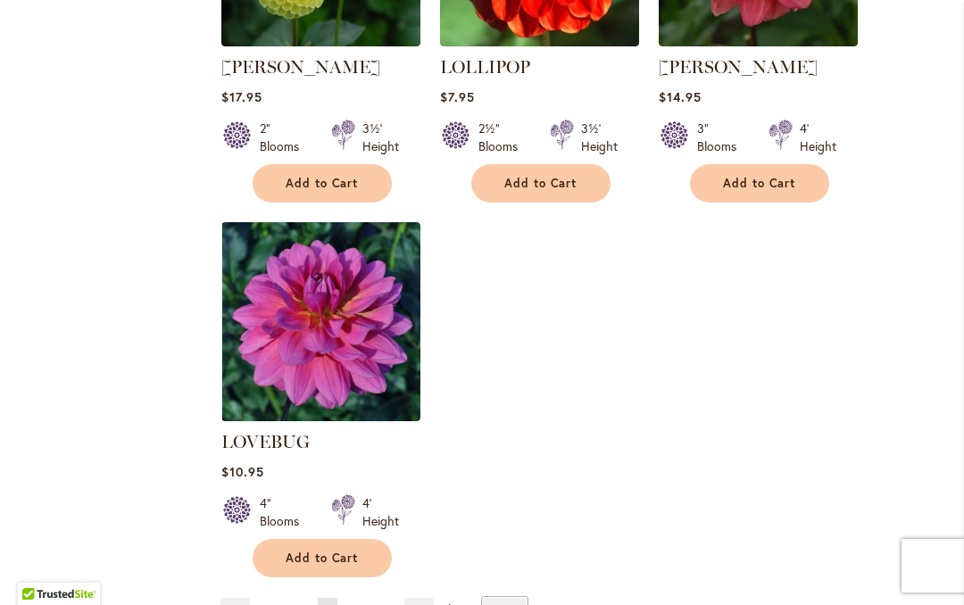
scroll to position [2240, 0]
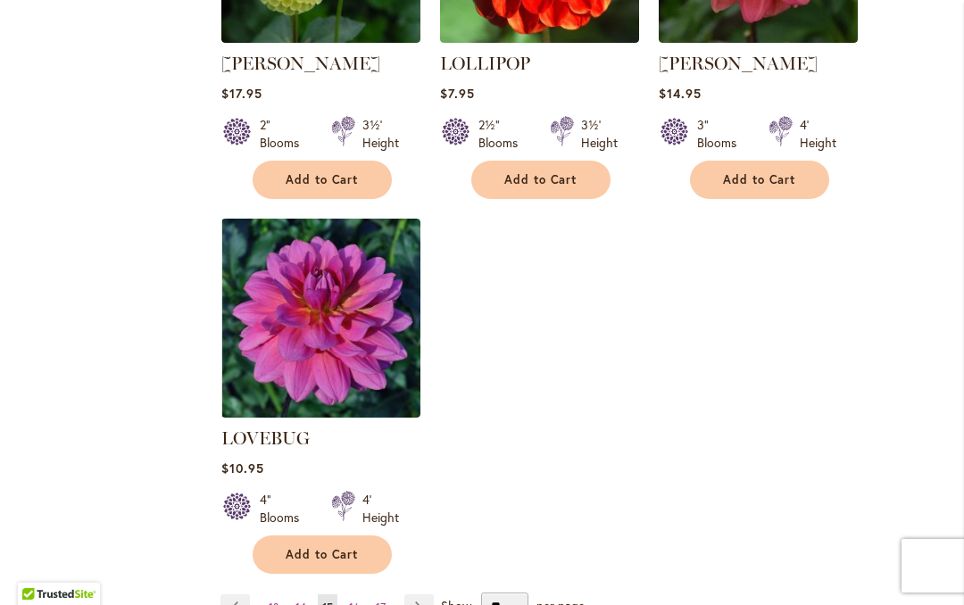
click at [412, 595] on link "Page Next" at bounding box center [418, 608] width 29 height 27
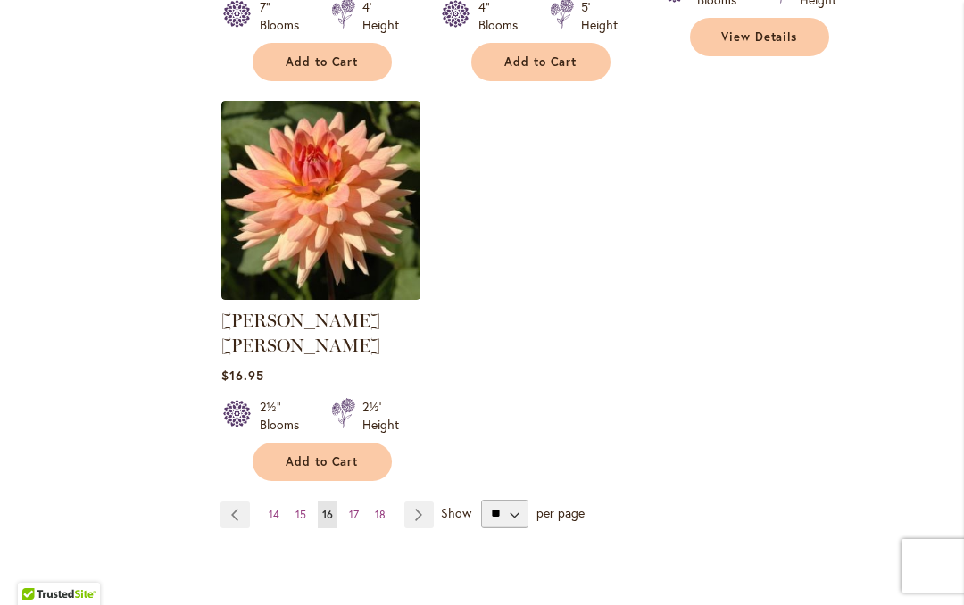
scroll to position [2358, 0]
click at [415, 501] on link "Page Next" at bounding box center [418, 514] width 29 height 27
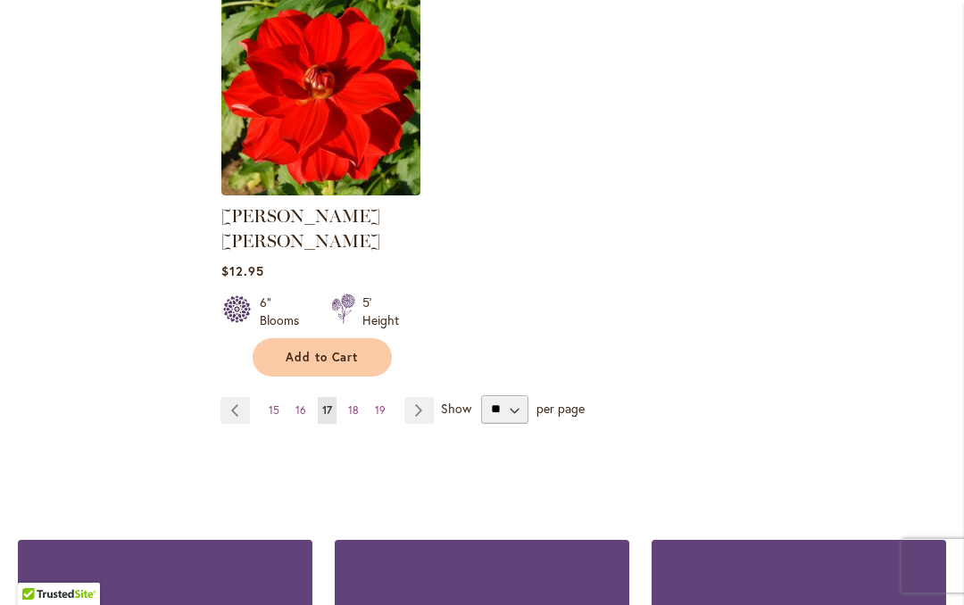
scroll to position [2434, 0]
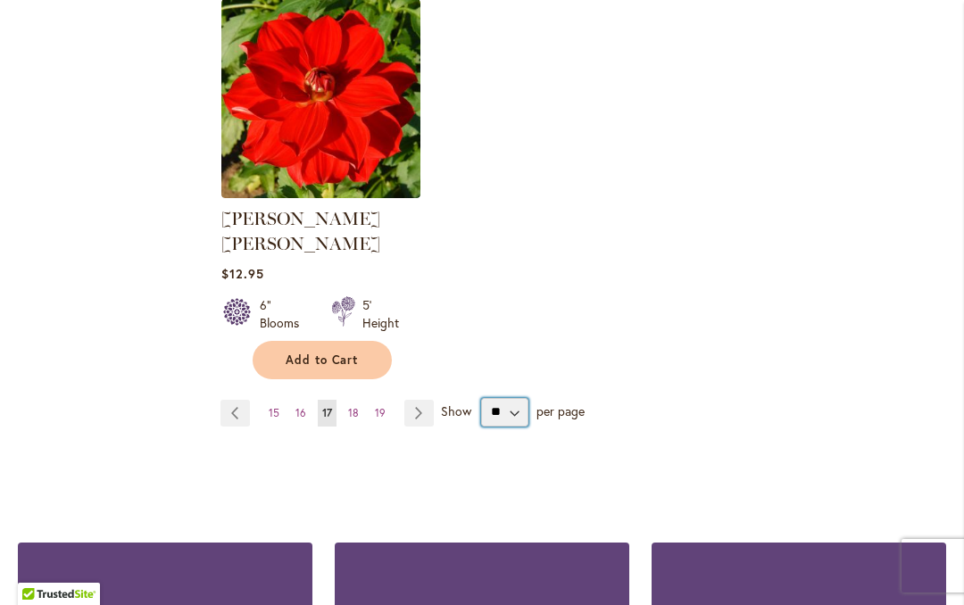
click at [511, 398] on select "** ** ** **" at bounding box center [504, 412] width 47 height 29
select select "**"
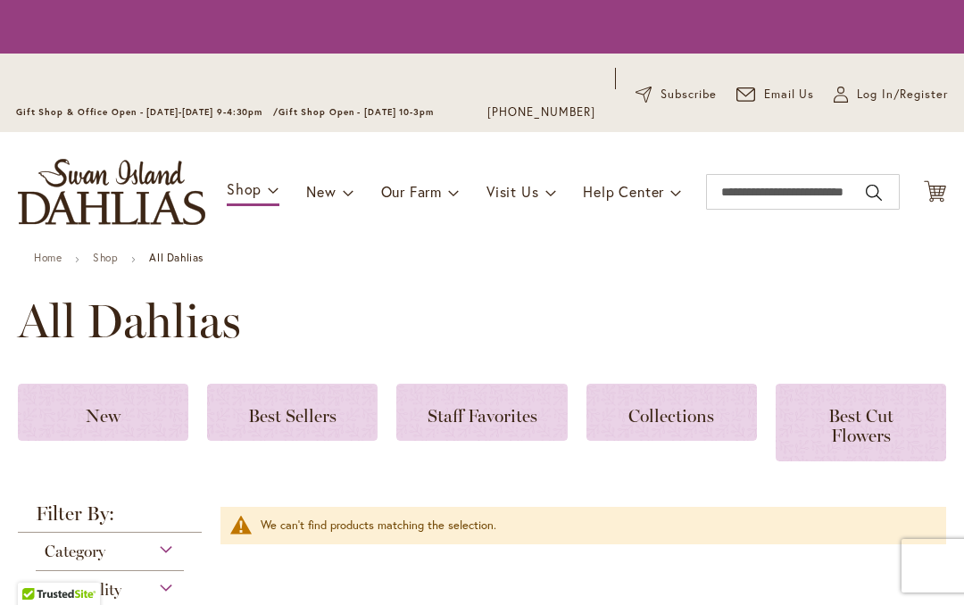
click at [936, 191] on icon "Cart .cls-1 { fill: #231f20; }" at bounding box center [935, 191] width 22 height 22
click at [943, 182] on icon "Cart .cls-1 { fill: #231f20; }" at bounding box center [935, 191] width 22 height 22
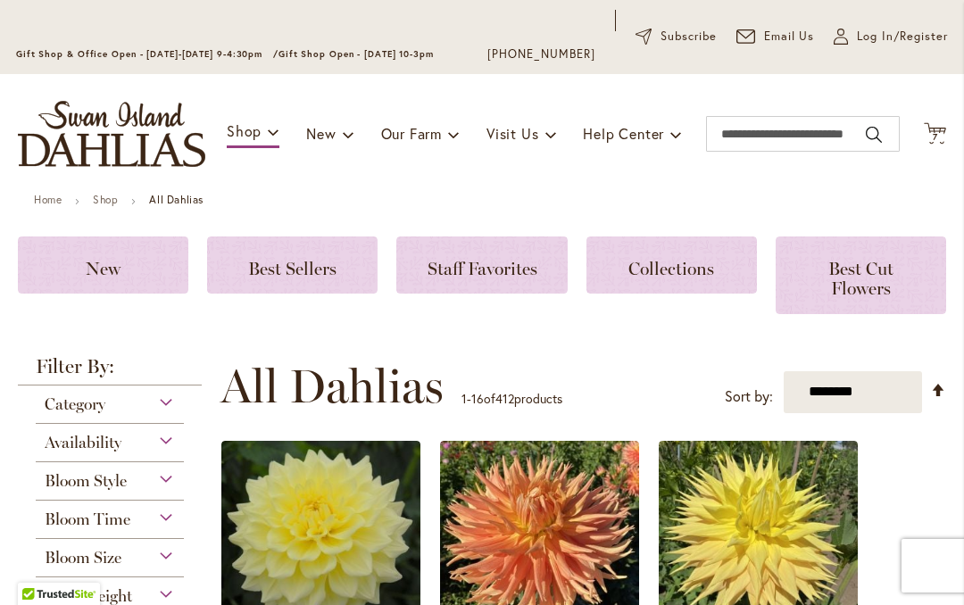
scroll to position [102, 0]
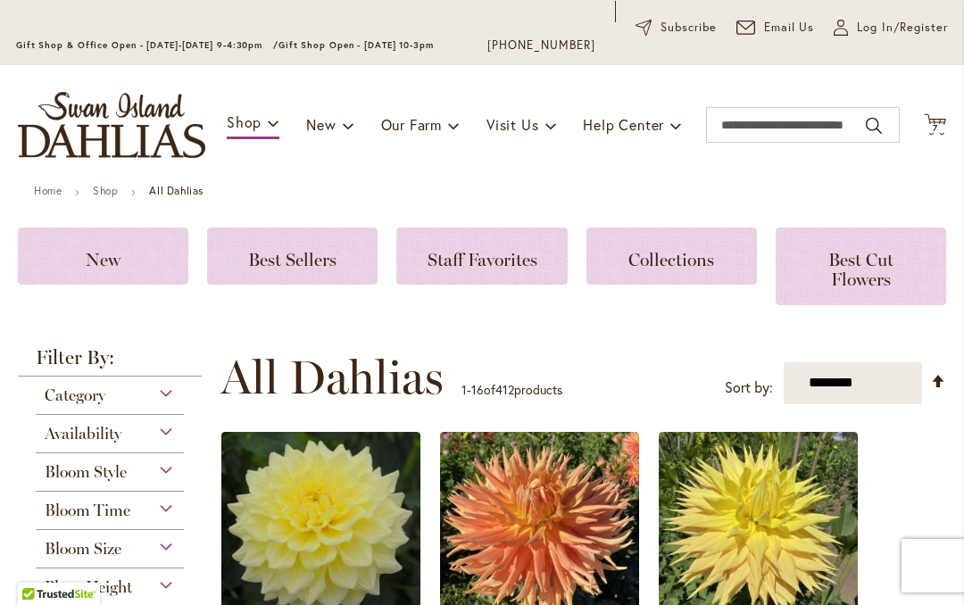
click at [938, 127] on span "7 7 items" at bounding box center [936, 128] width 18 height 9
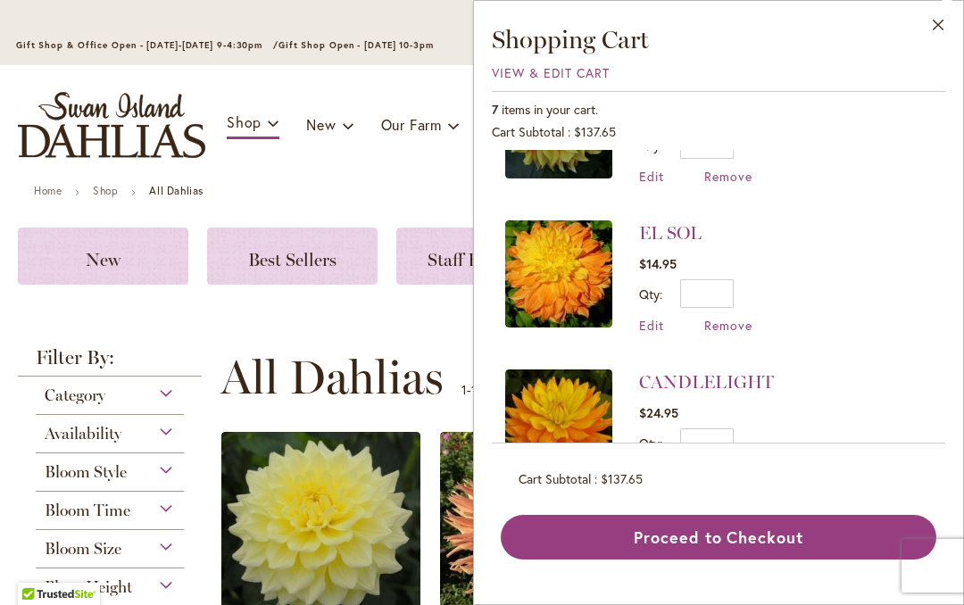
scroll to position [236, 0]
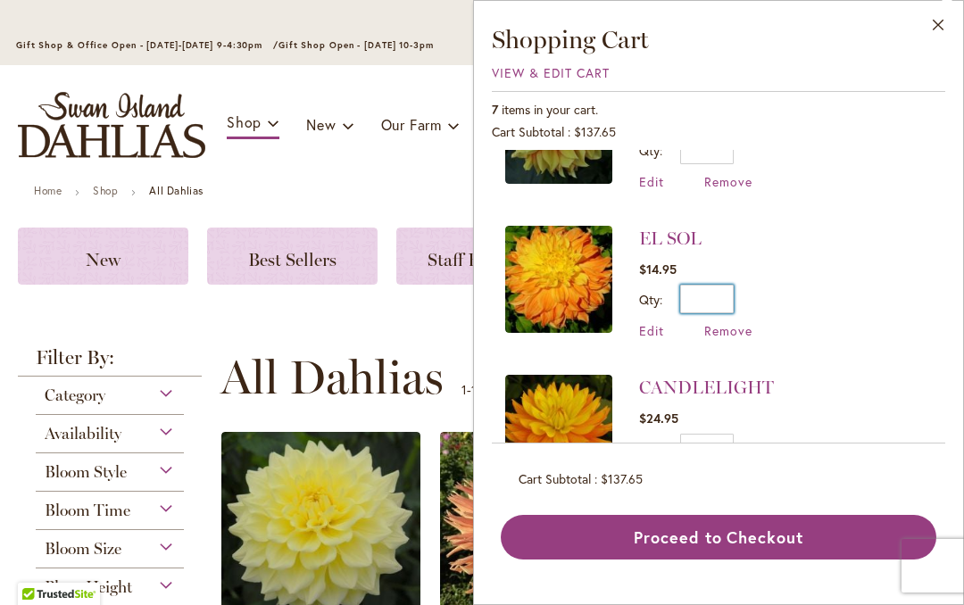
click at [733, 300] on input "*" at bounding box center [707, 299] width 54 height 29
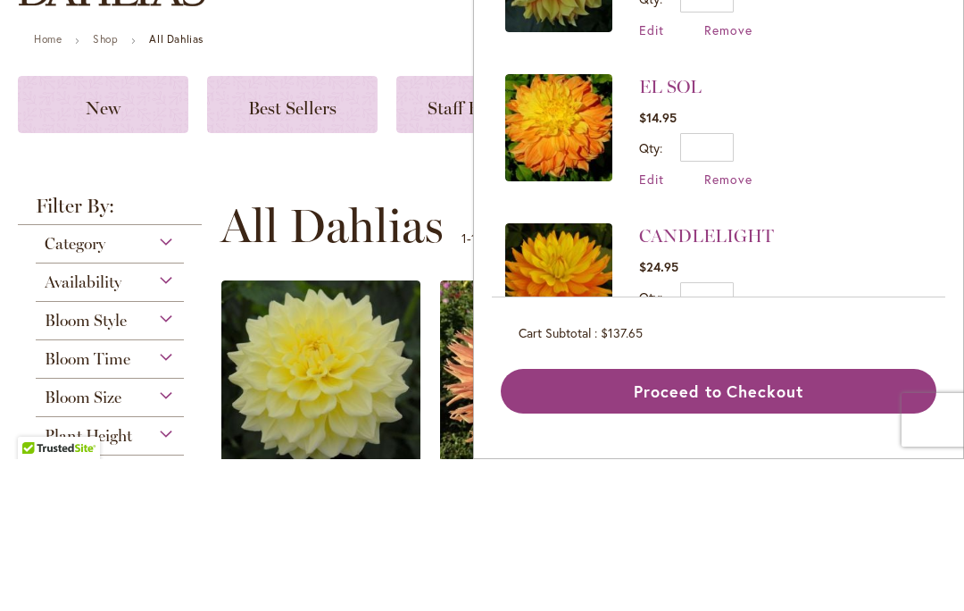
click at [736, 322] on span "Remove" at bounding box center [728, 330] width 48 height 17
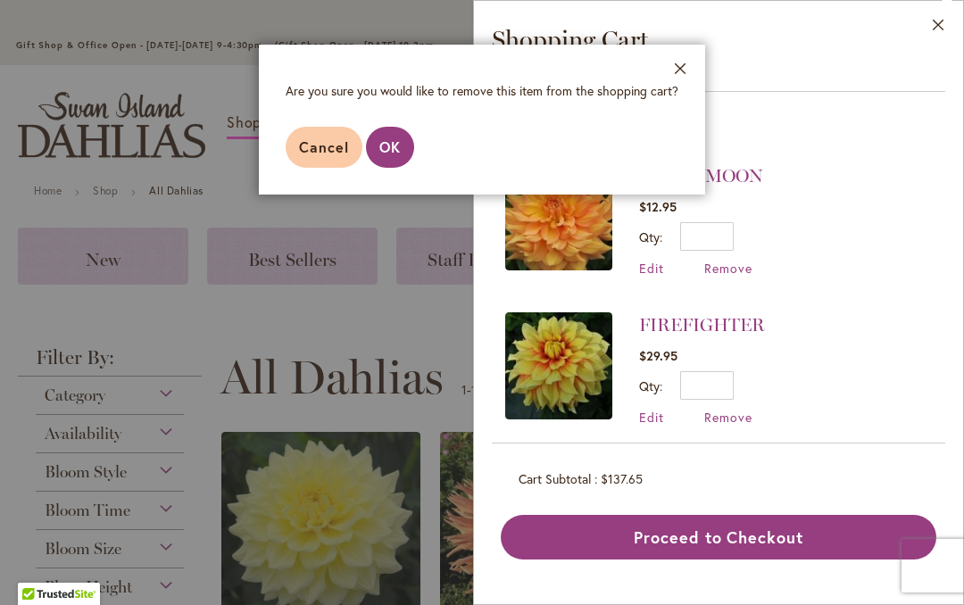
click at [686, 74] on button "Close" at bounding box center [680, 73] width 49 height 56
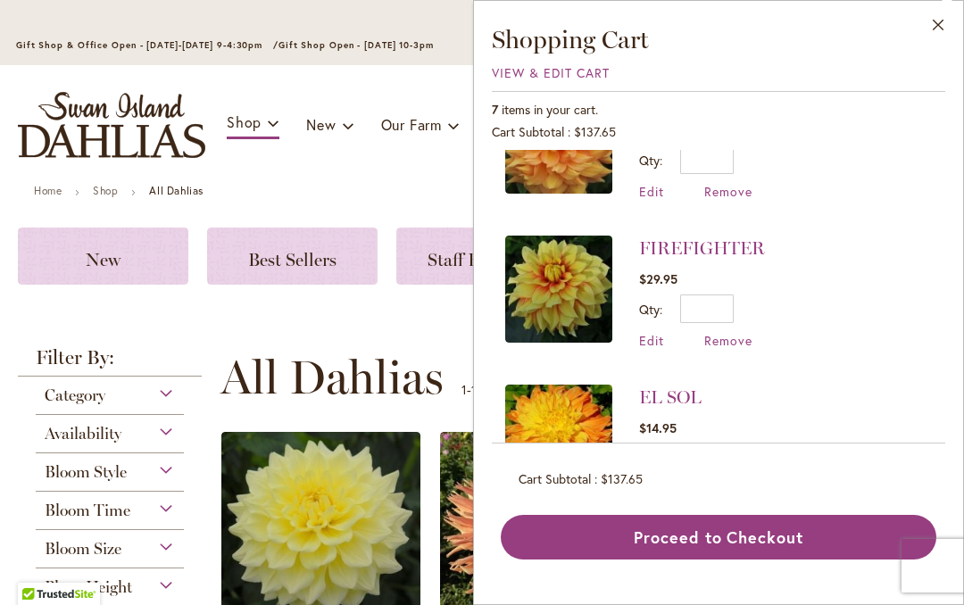
scroll to position [94, 0]
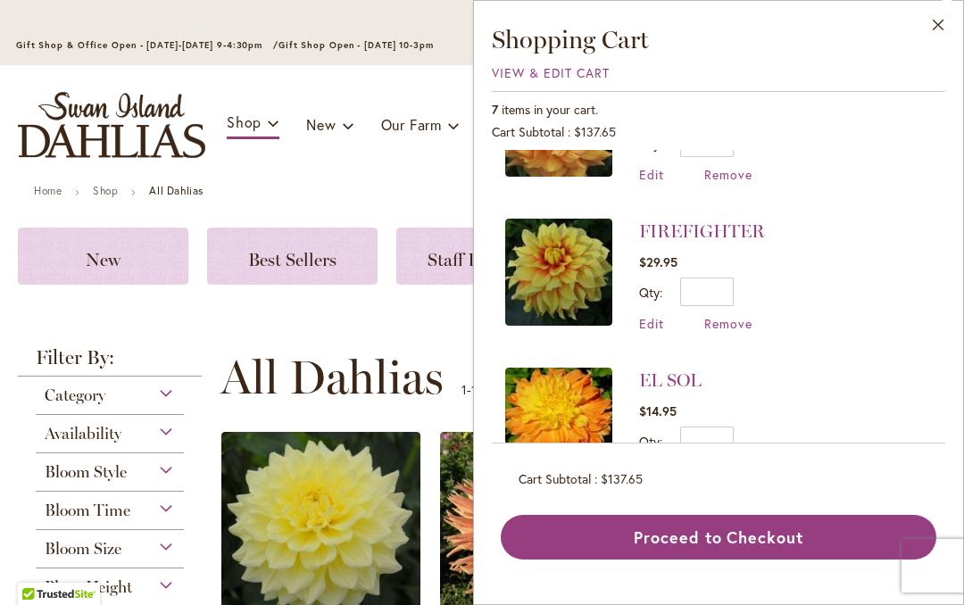
click at [749, 327] on span "Remove" at bounding box center [728, 323] width 48 height 17
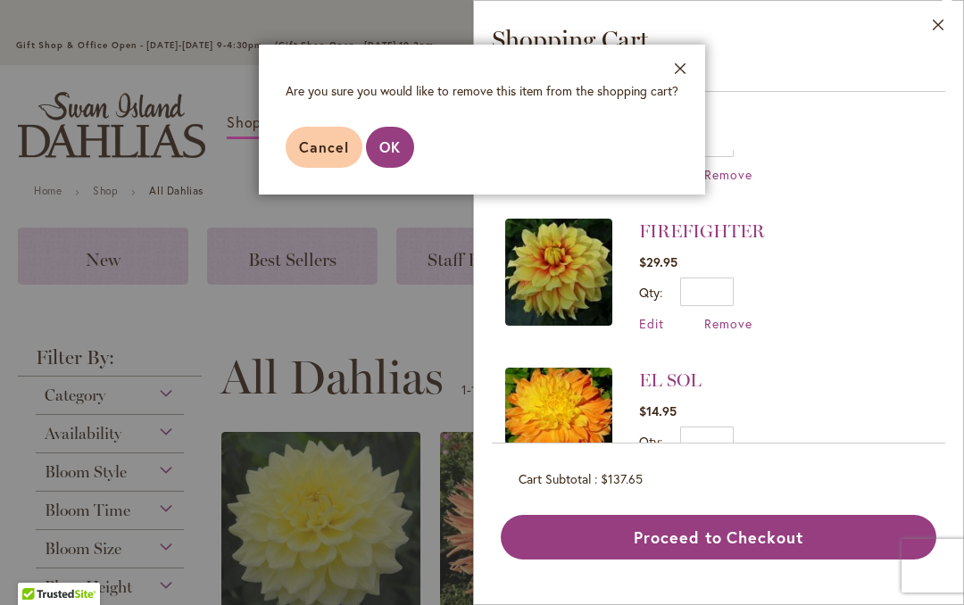
click at [403, 146] on button "OK" at bounding box center [390, 147] width 48 height 41
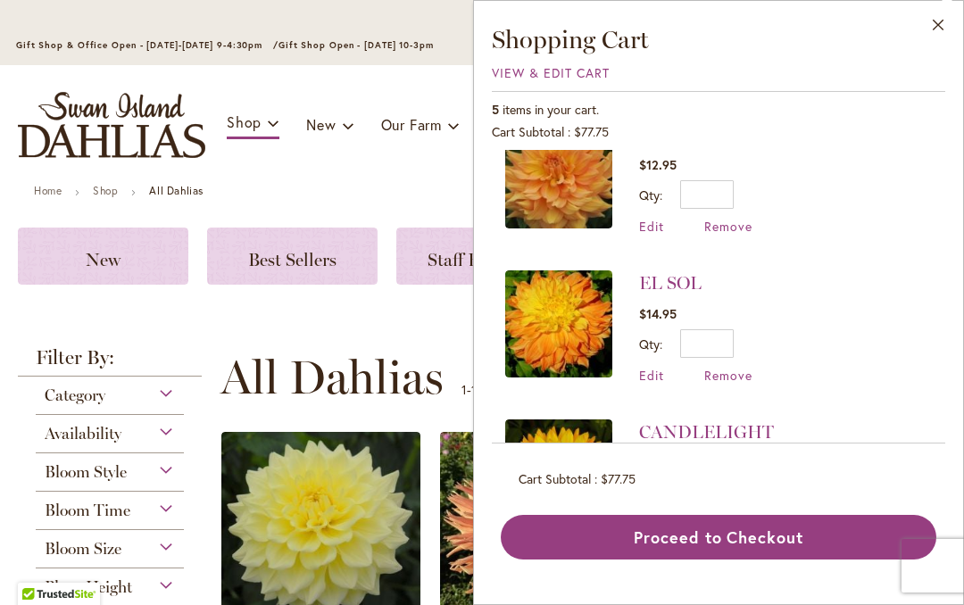
scroll to position [51, 0]
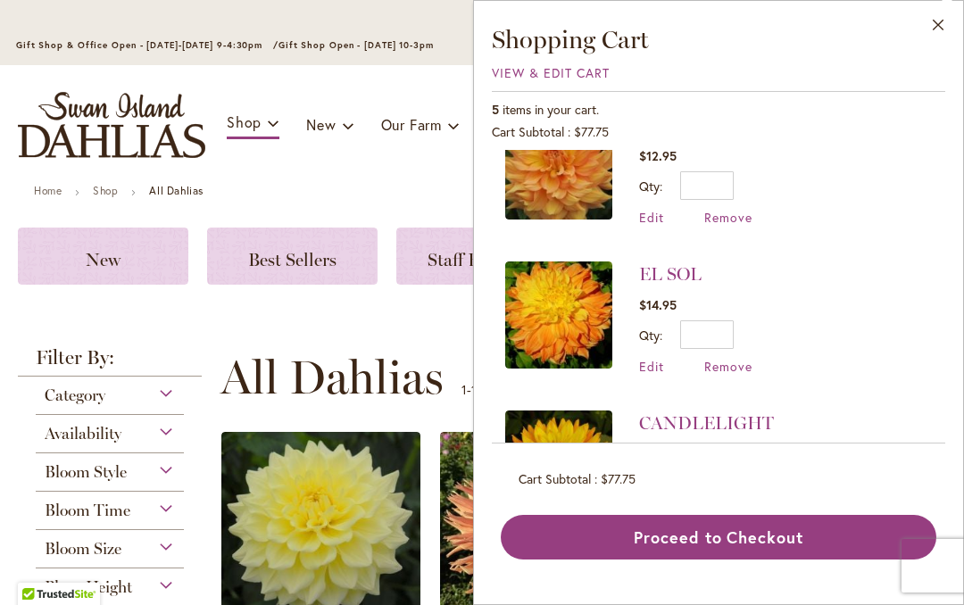
click at [752, 359] on li "EL SOL $14.95 Qty * Update Edit Remove" at bounding box center [718, 318] width 427 height 149
click at [734, 323] on input "*" at bounding box center [707, 334] width 54 height 29
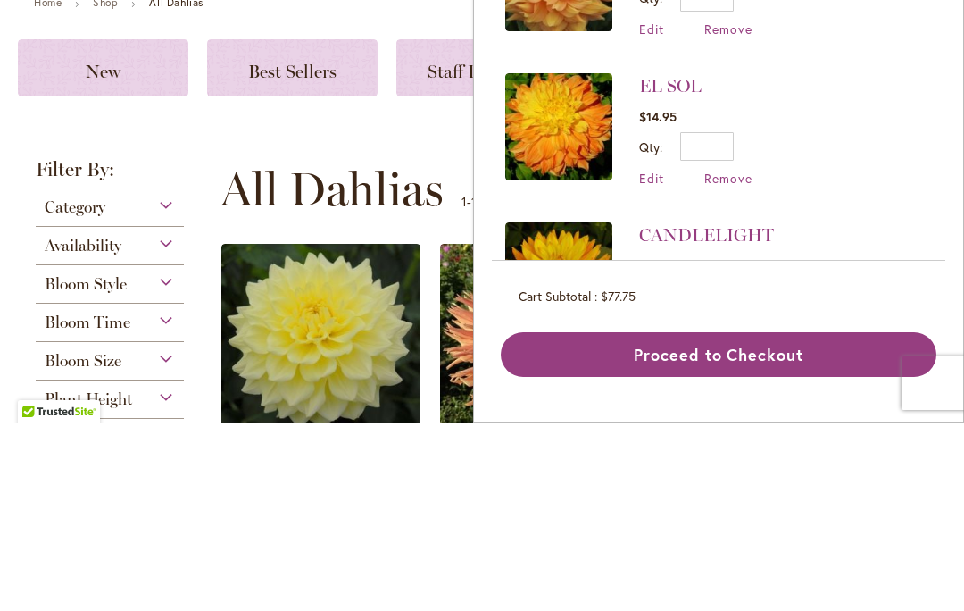
click at [751, 320] on div "Qty * Update" at bounding box center [695, 334] width 113 height 29
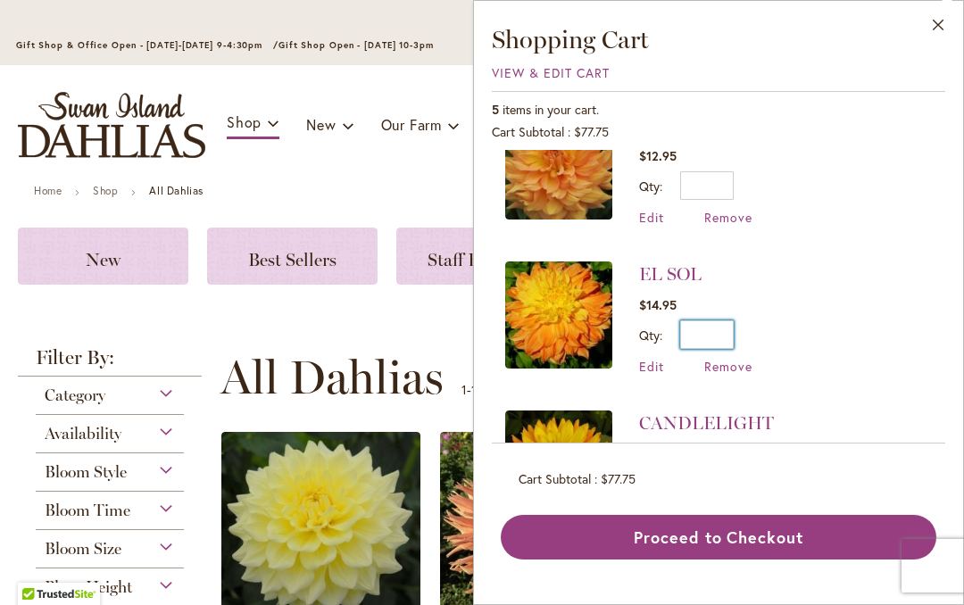
click at [734, 326] on input "*" at bounding box center [707, 334] width 54 height 29
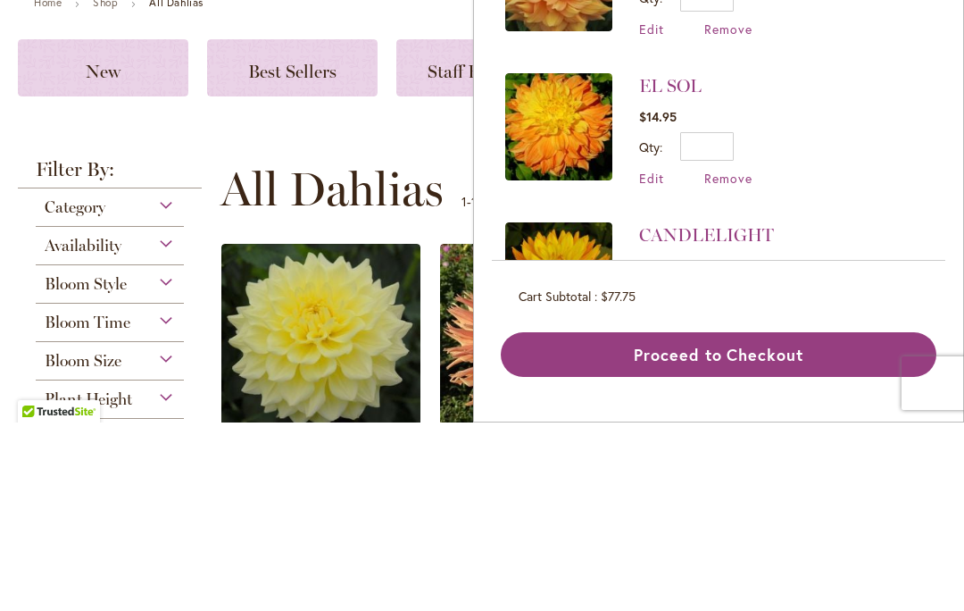
click at [871, 244] on li "EL SOL $14.95 Qty * Update Edit Remove" at bounding box center [718, 318] width 427 height 149
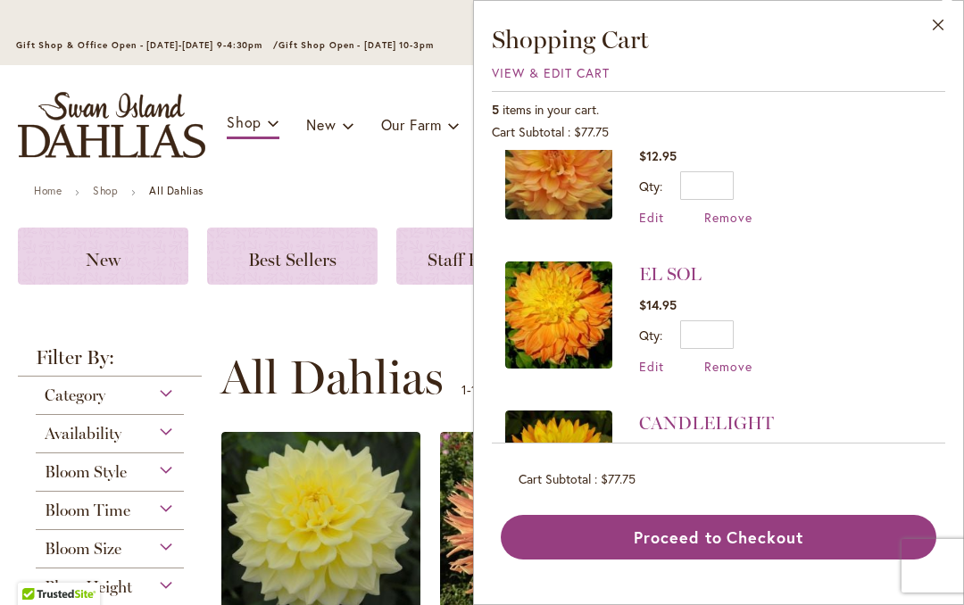
click at [740, 368] on span "Remove" at bounding box center [728, 366] width 48 height 17
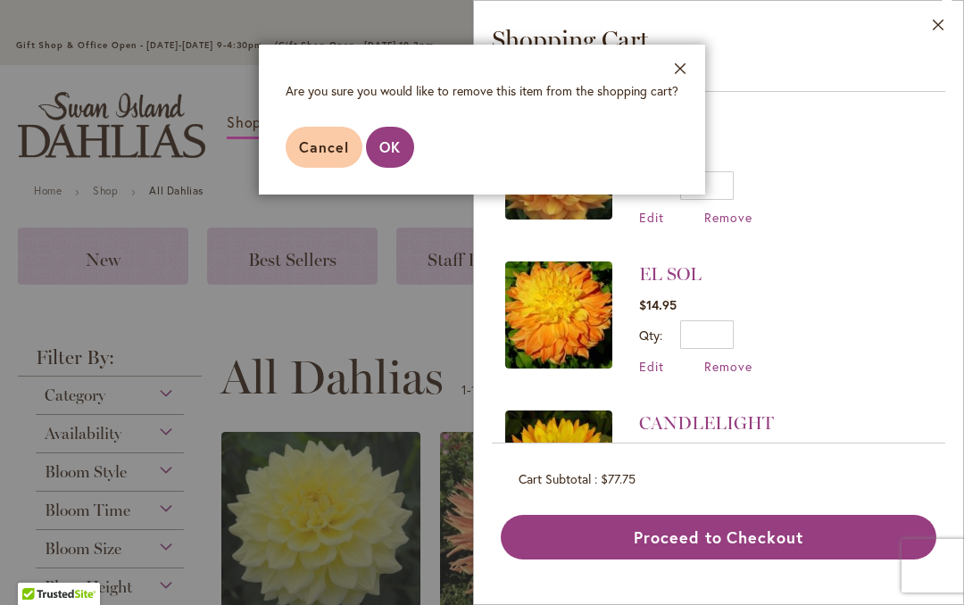
click at [417, 139] on footer "Cancel OK" at bounding box center [482, 147] width 446 height 95
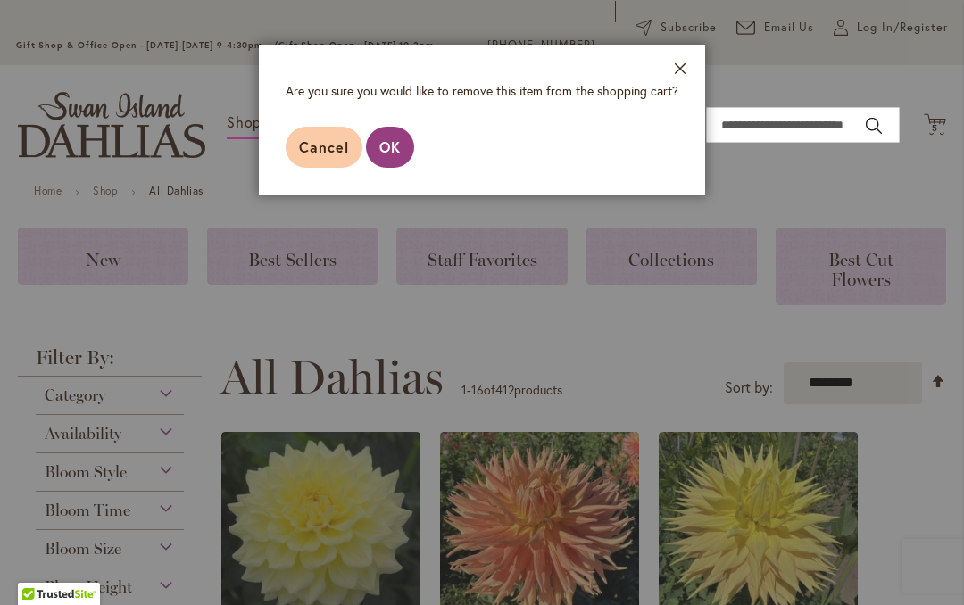
click at [950, 138] on div at bounding box center [482, 302] width 964 height 605
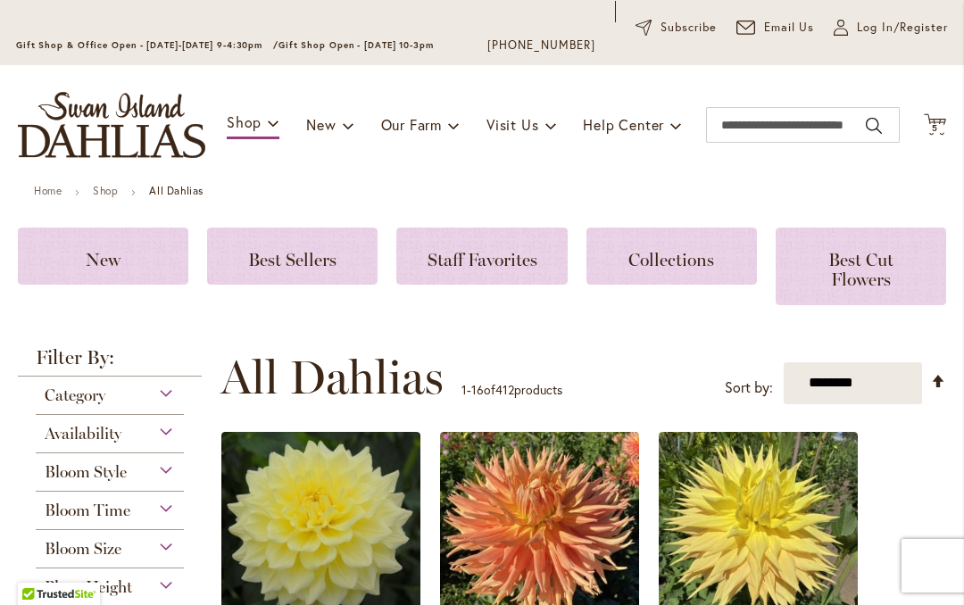
click at [944, 134] on icon "Cart .cls-1 { fill: #231f20; }" at bounding box center [935, 124] width 22 height 22
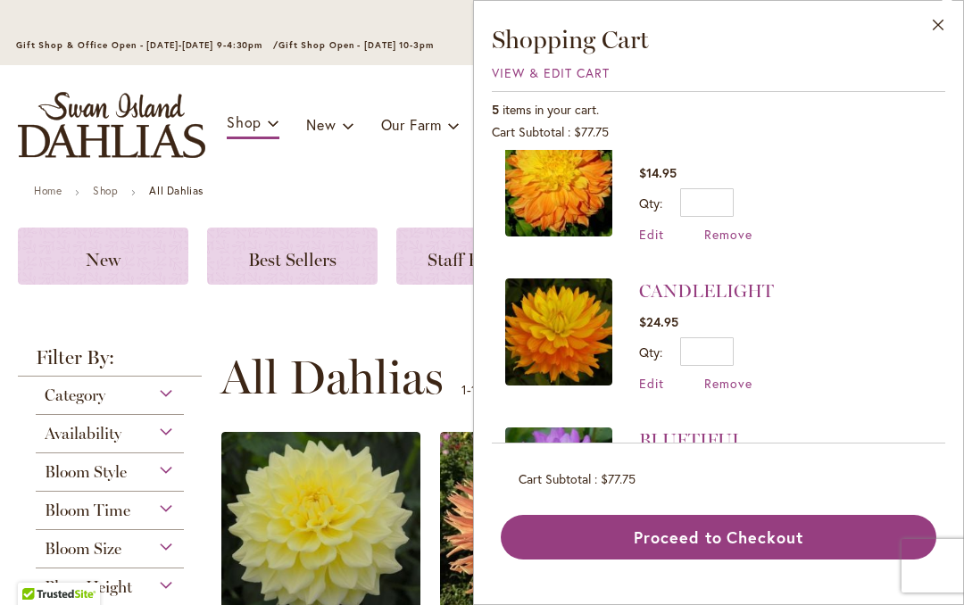
scroll to position [185, 0]
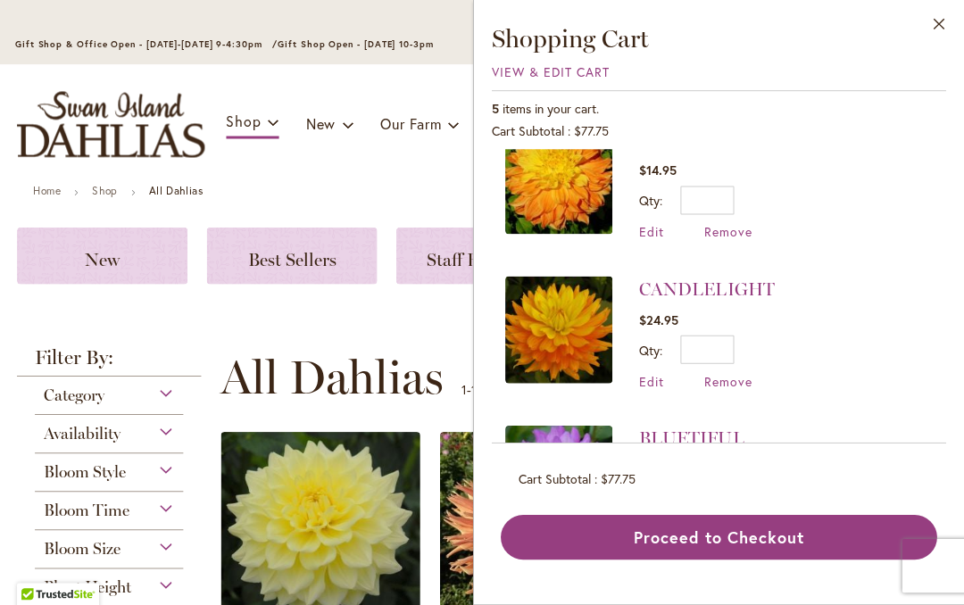
click at [519, 75] on span "View & Edit Cart" at bounding box center [551, 72] width 118 height 17
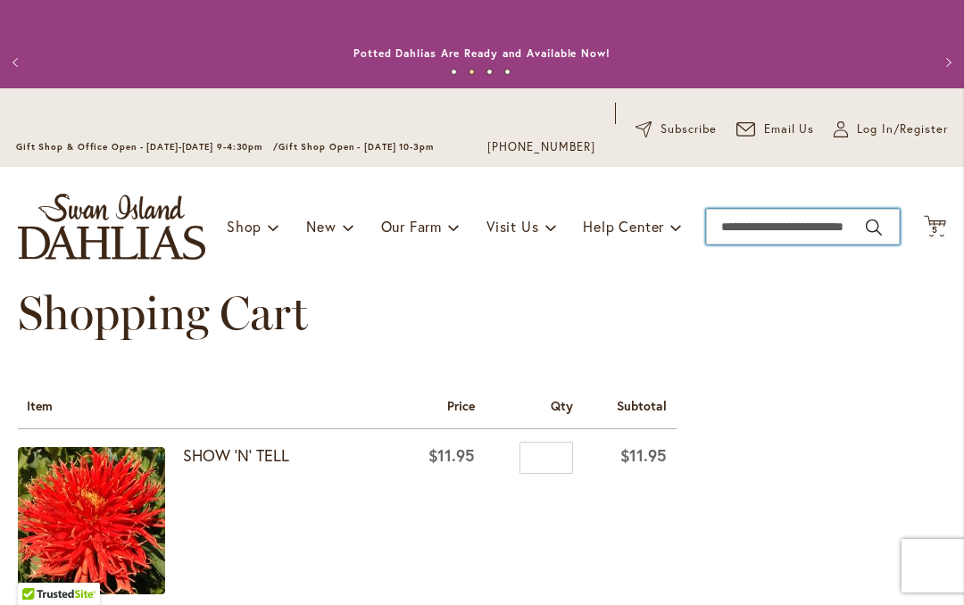
click at [861, 222] on input "Search" at bounding box center [803, 227] width 194 height 36
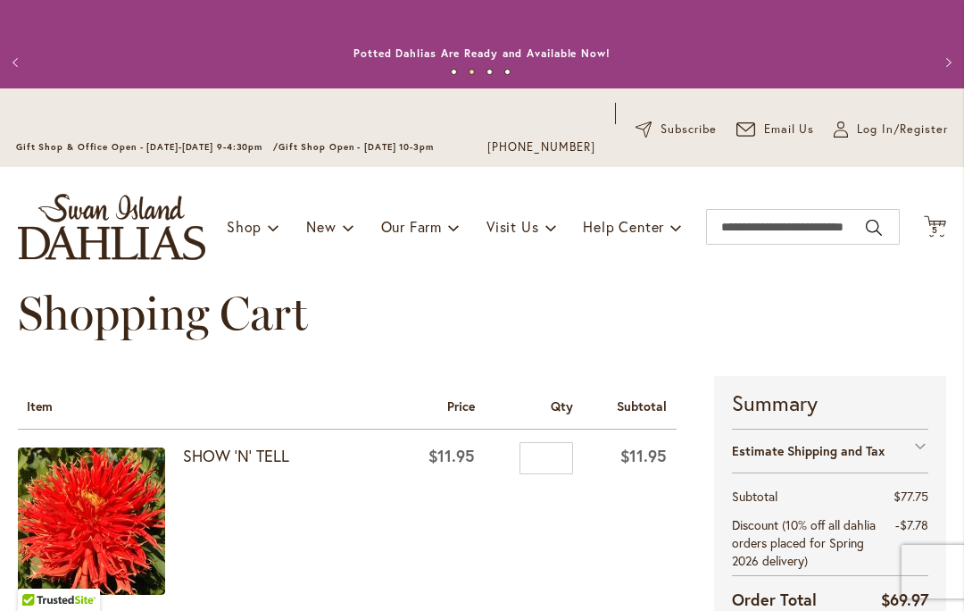
click at [944, 226] on icon at bounding box center [935, 225] width 22 height 21
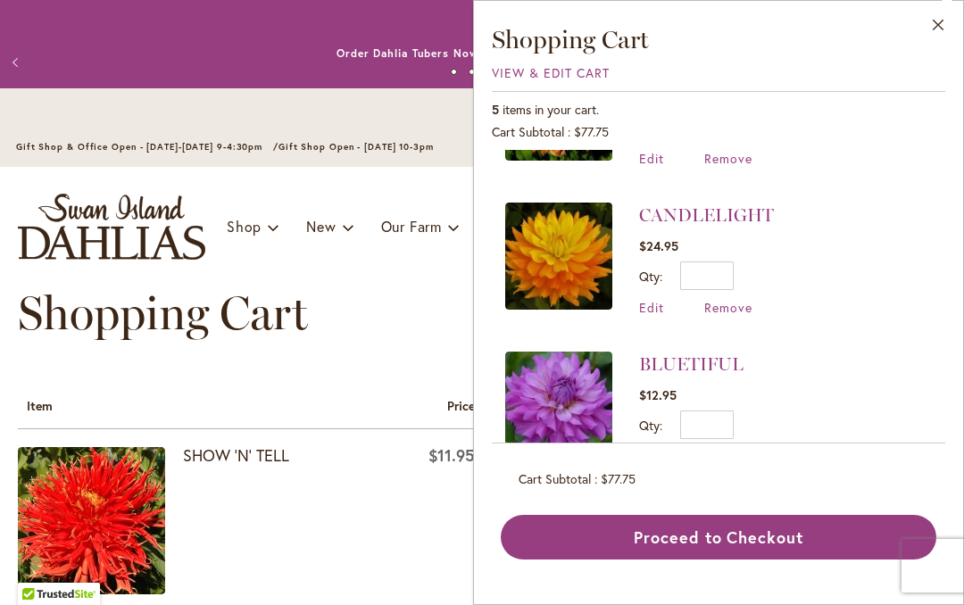
scroll to position [287, 0]
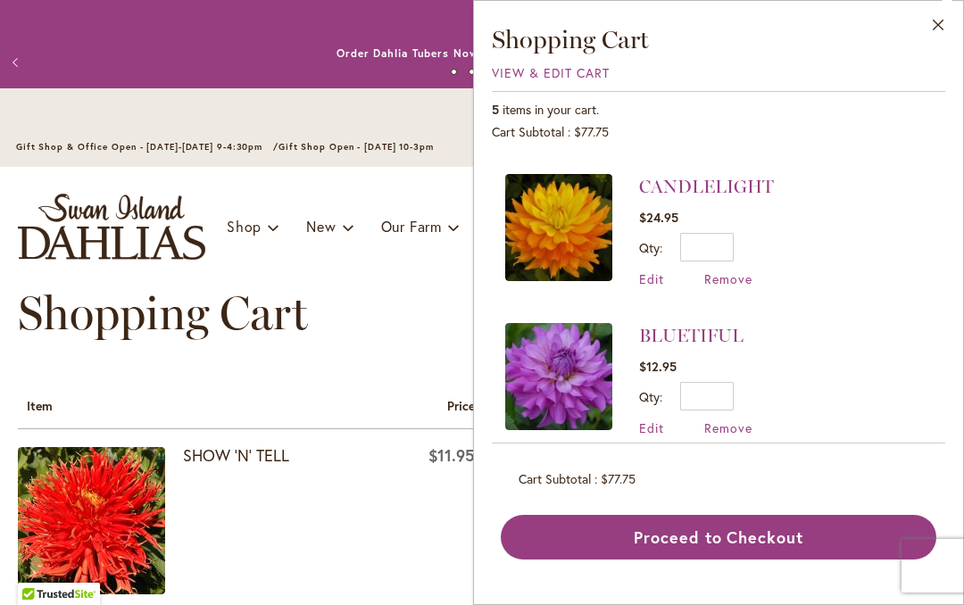
click at [750, 278] on span "Remove" at bounding box center [728, 278] width 48 height 17
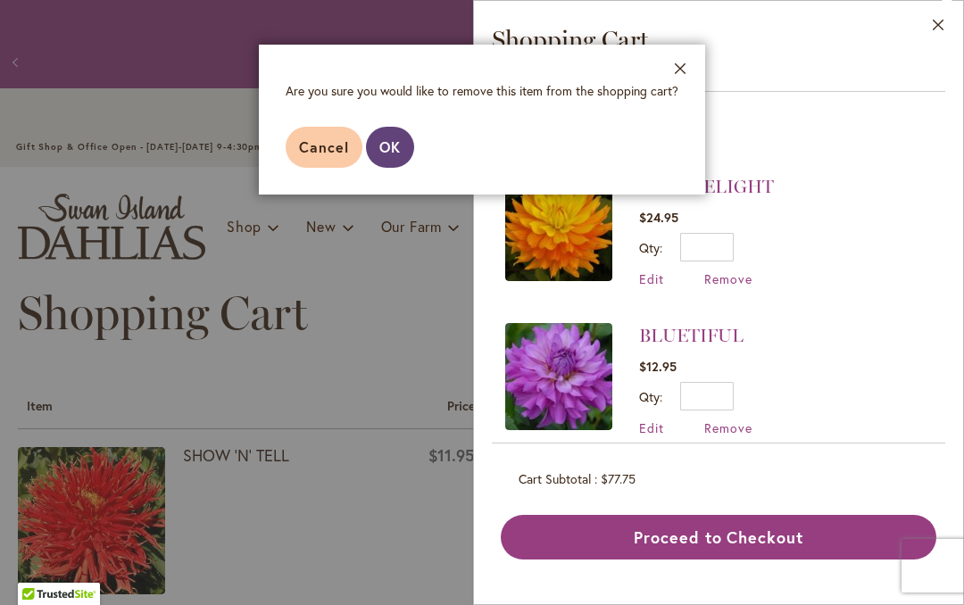
scroll to position [284, 0]
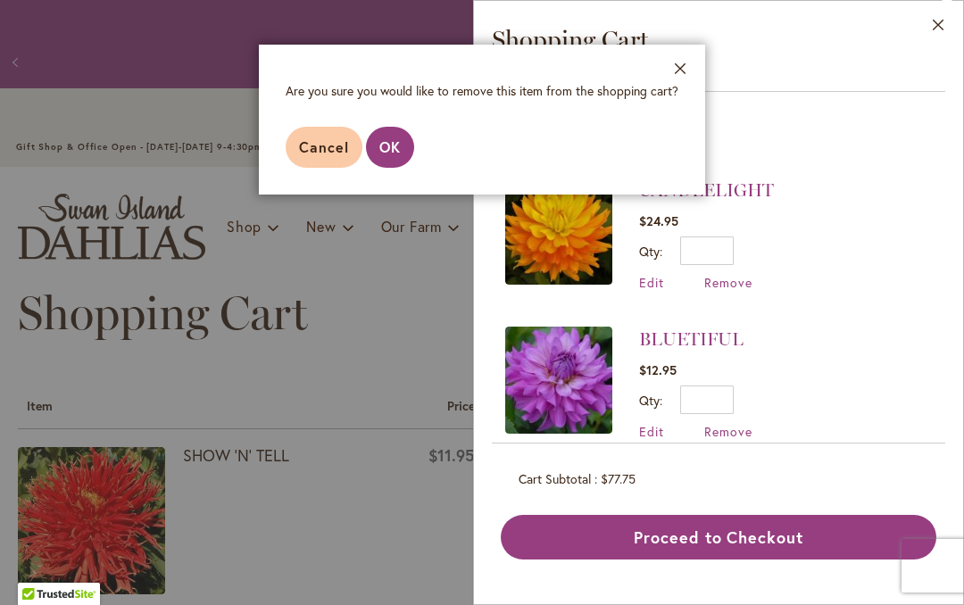
click at [407, 147] on button "OK" at bounding box center [390, 147] width 48 height 41
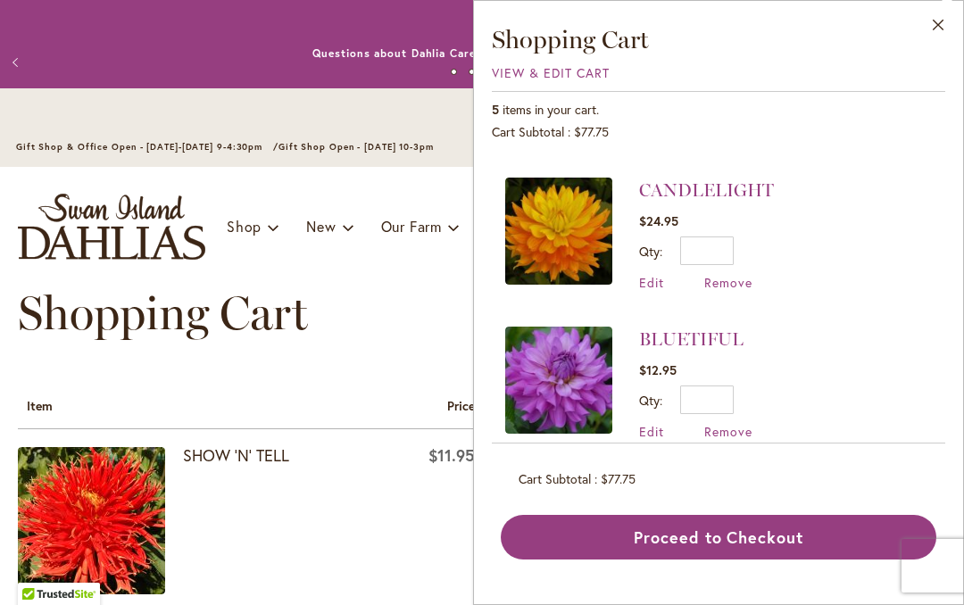
click at [751, 434] on span "Remove" at bounding box center [728, 431] width 48 height 17
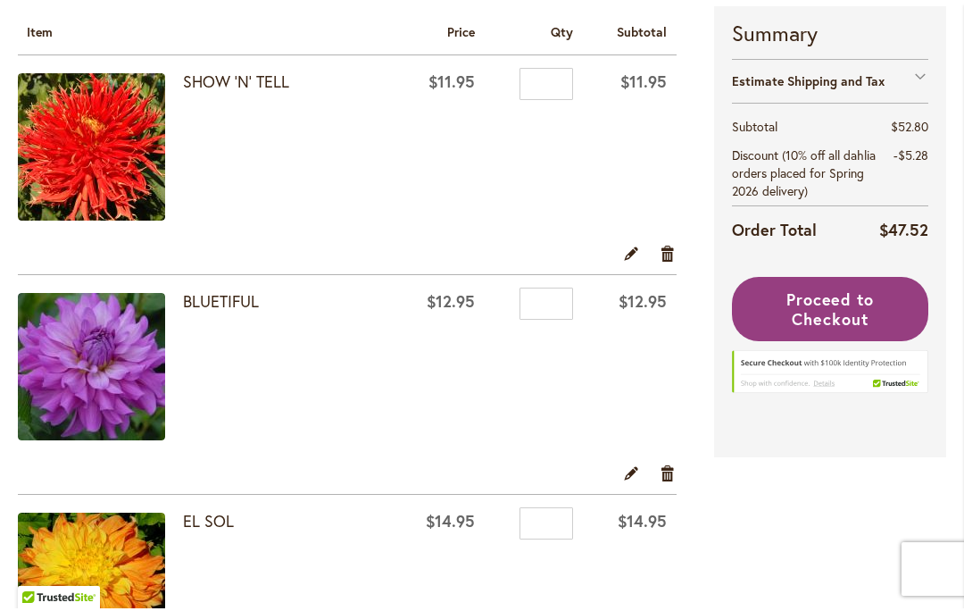
scroll to position [373, 0]
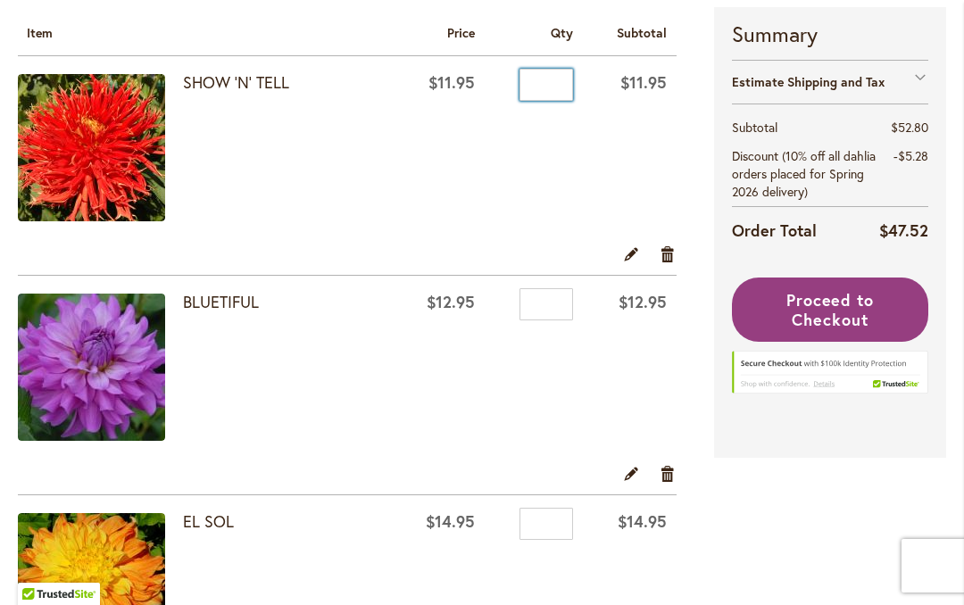
click at [562, 82] on input "*" at bounding box center [547, 85] width 54 height 32
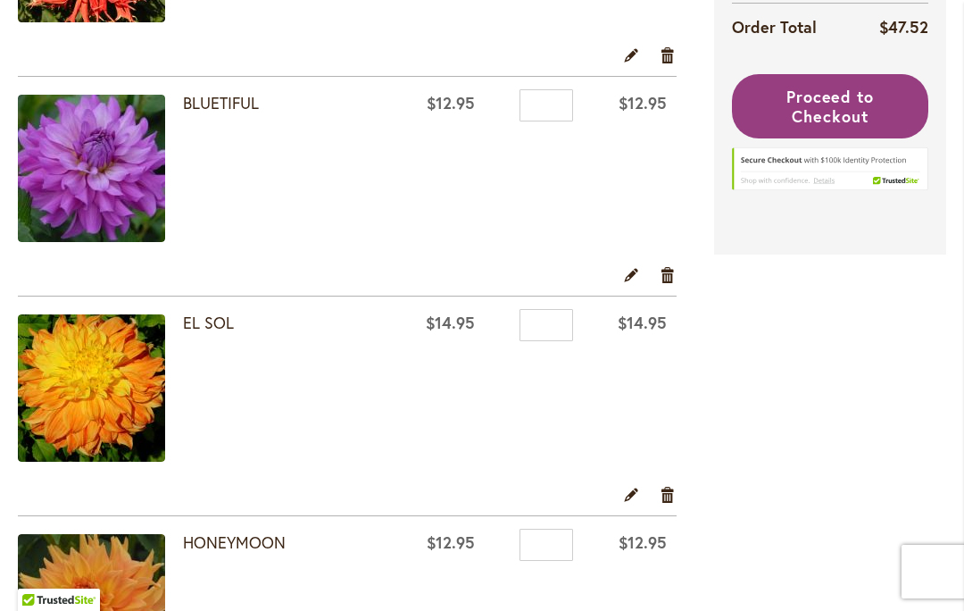
scroll to position [570, 0]
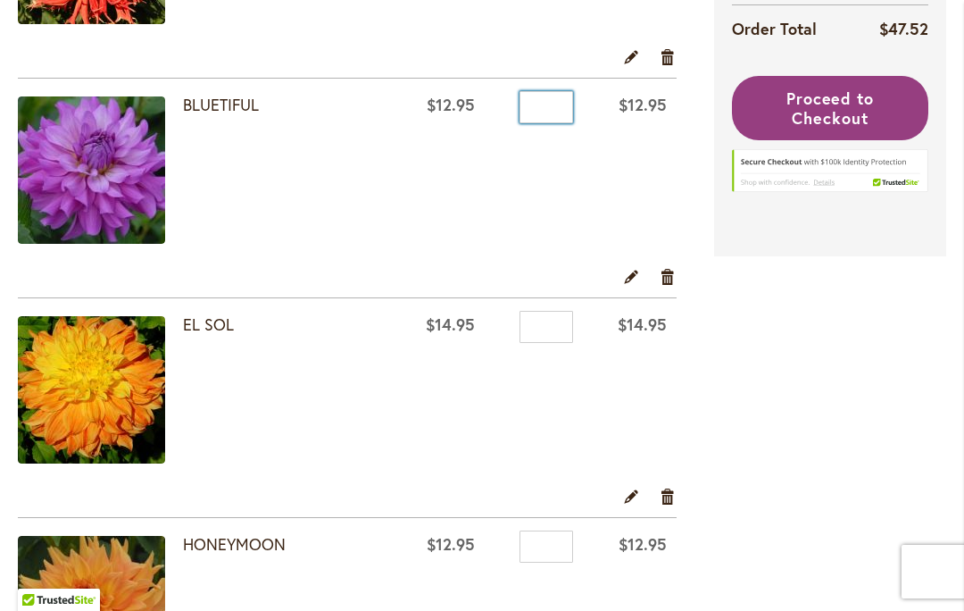
click at [563, 101] on input "*" at bounding box center [547, 107] width 54 height 32
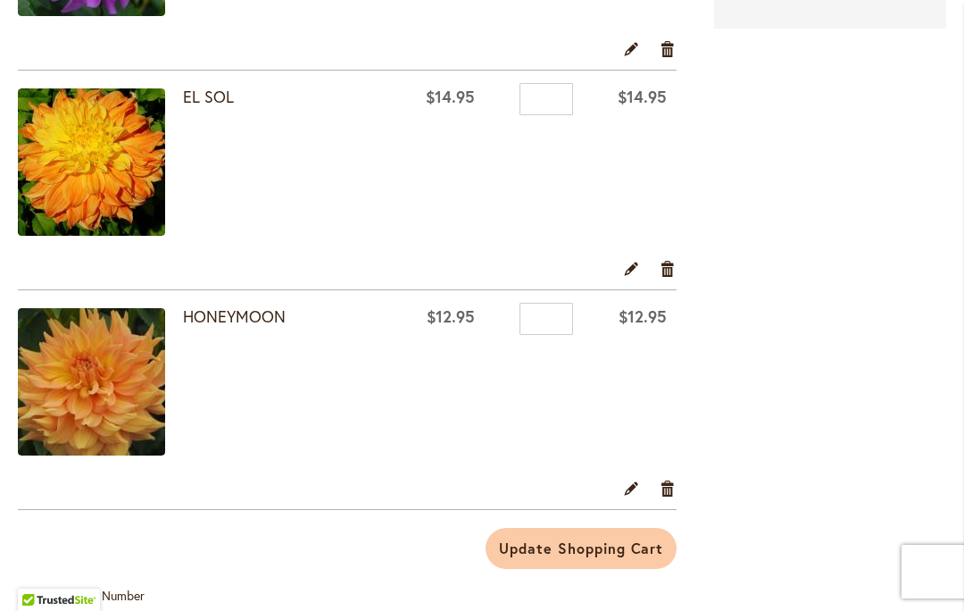
scroll to position [795, 0]
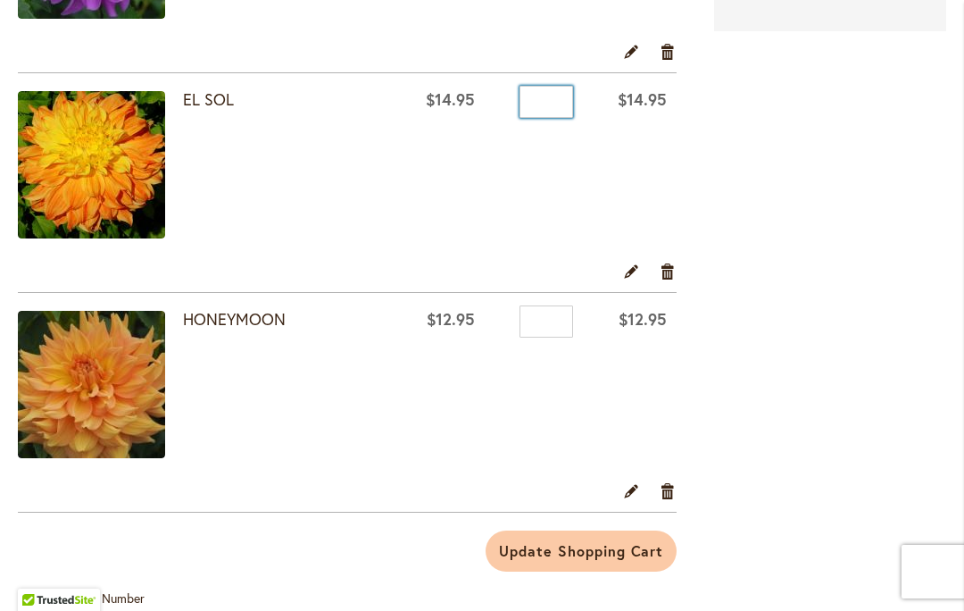
click at [544, 95] on input "*" at bounding box center [547, 102] width 54 height 32
click at [554, 95] on input "*" at bounding box center [547, 102] width 54 height 32
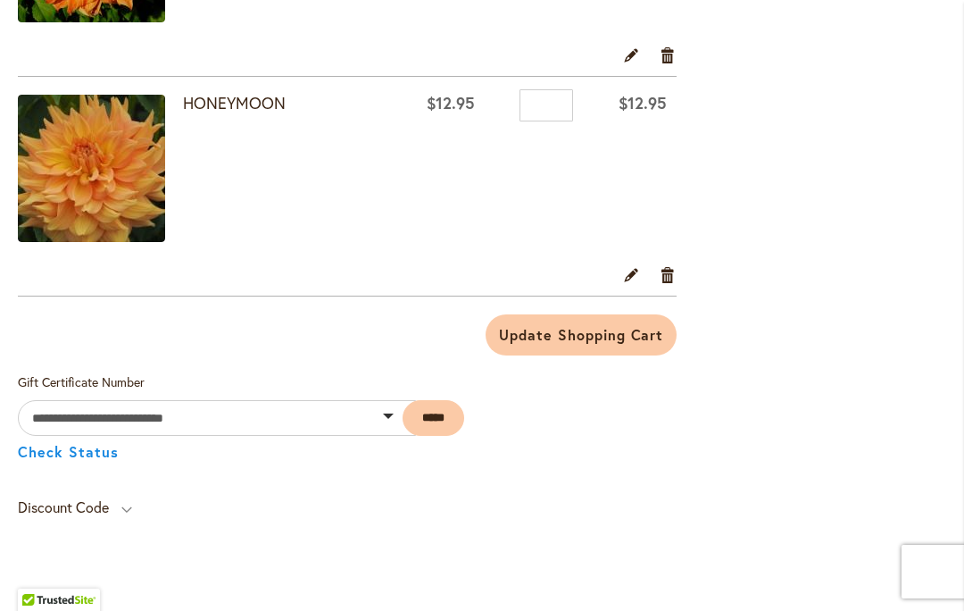
scroll to position [1038, 0]
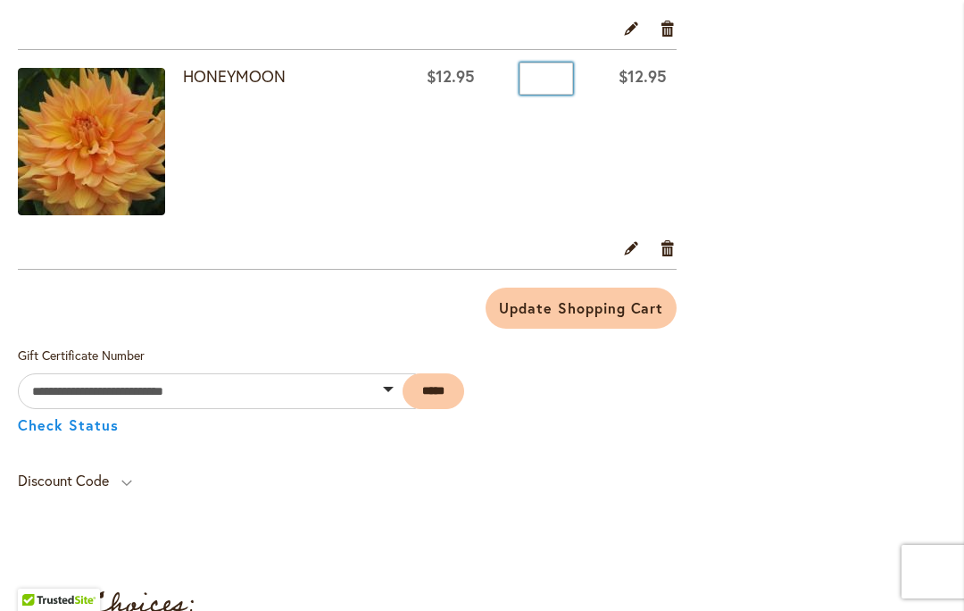
click at [549, 71] on input "*" at bounding box center [547, 78] width 54 height 32
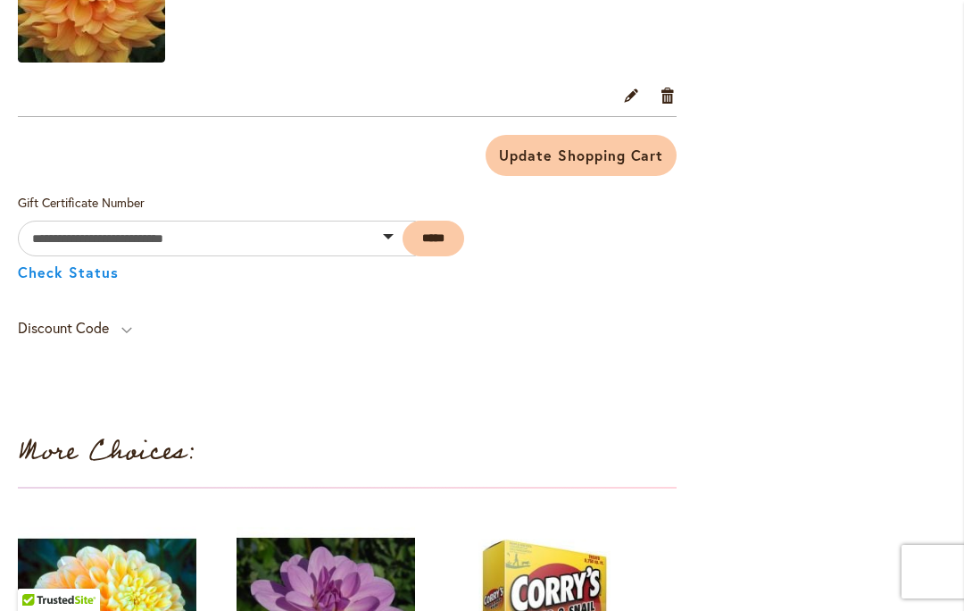
click at [636, 150] on span "Update Shopping Cart" at bounding box center [581, 155] width 164 height 19
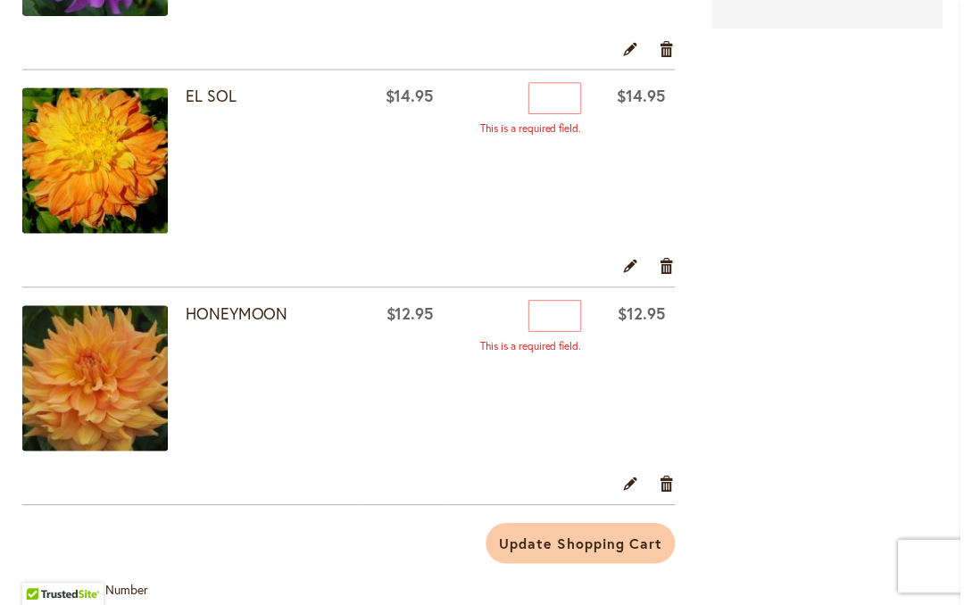
scroll to position [0, 0]
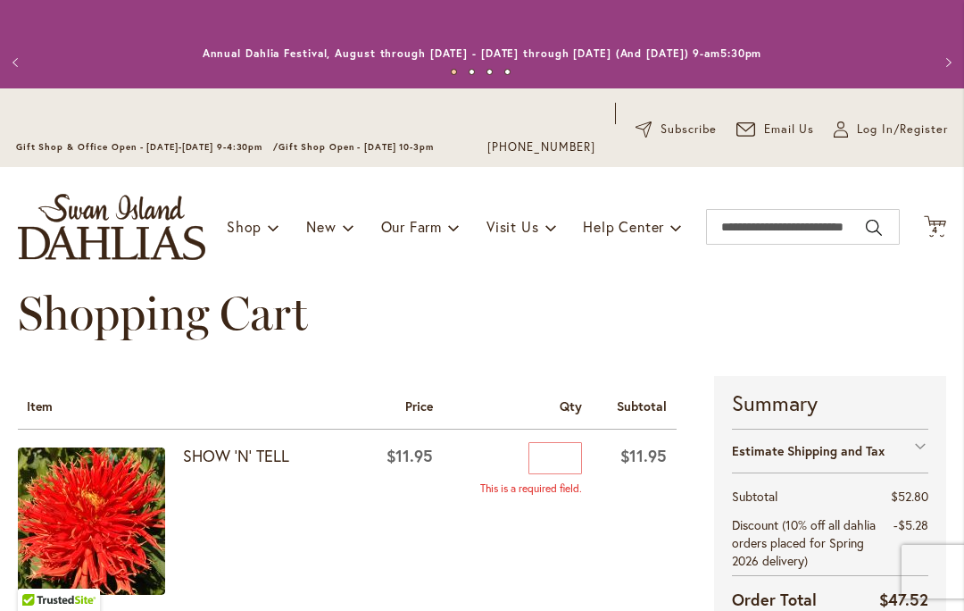
click at [944, 219] on icon "Cart .cls-1 { fill: #231f20; }" at bounding box center [935, 226] width 22 height 22
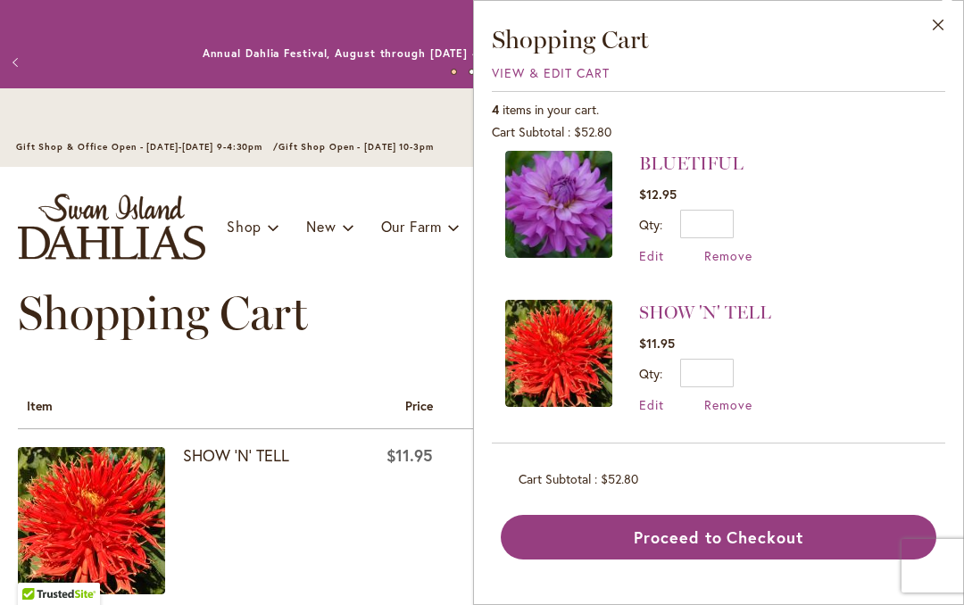
scroll to position [309, 0]
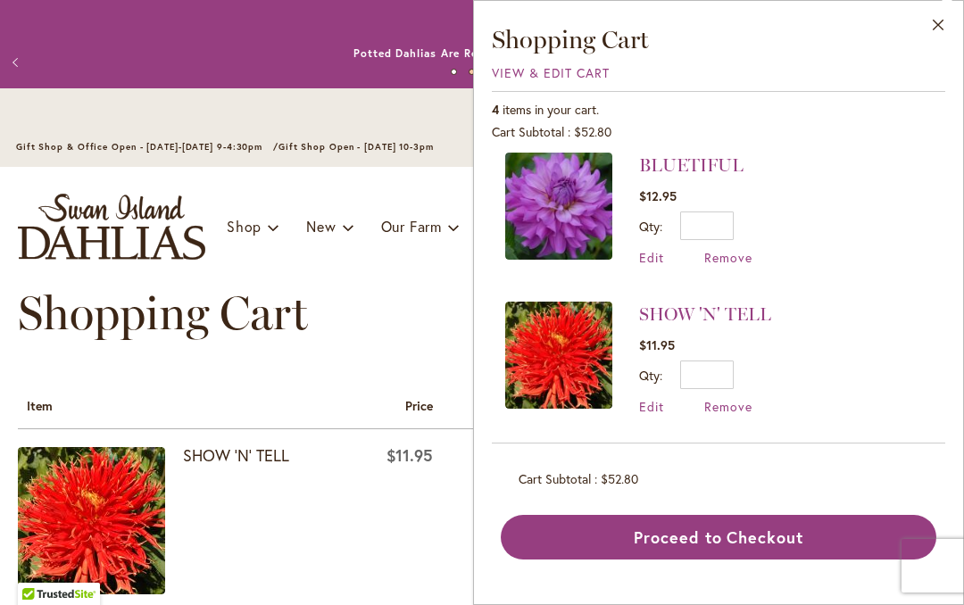
click at [740, 405] on span "Remove" at bounding box center [728, 406] width 48 height 17
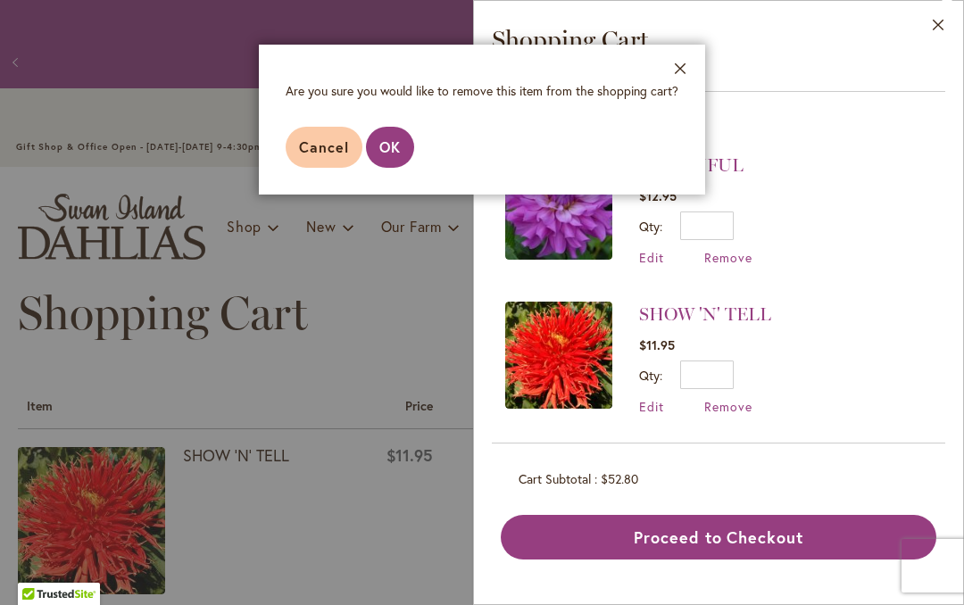
click at [388, 160] on button "OK" at bounding box center [390, 147] width 48 height 41
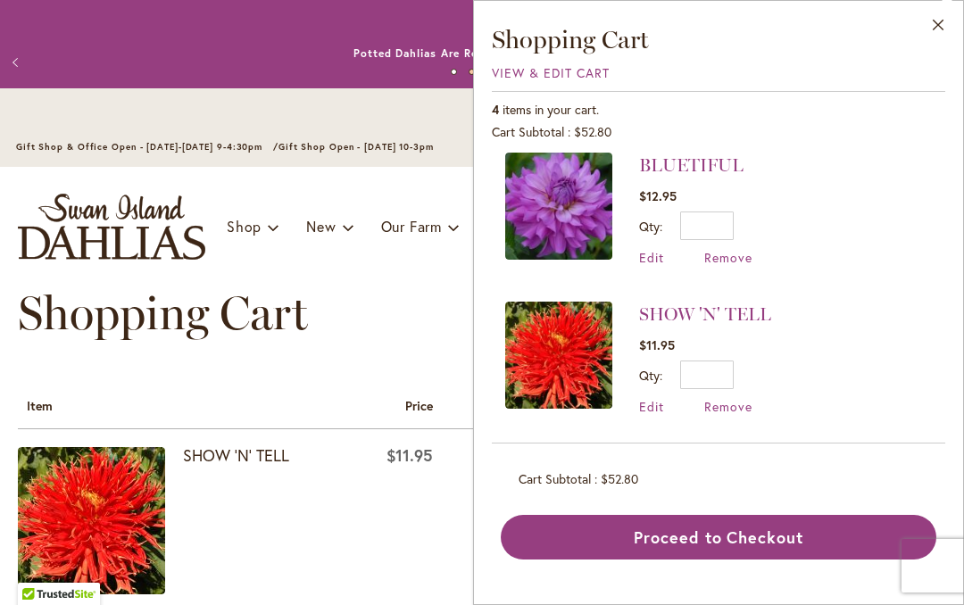
click at [758, 254] on li "BLUETIFUL $12.95 Qty * Update Edit Remove" at bounding box center [718, 209] width 427 height 149
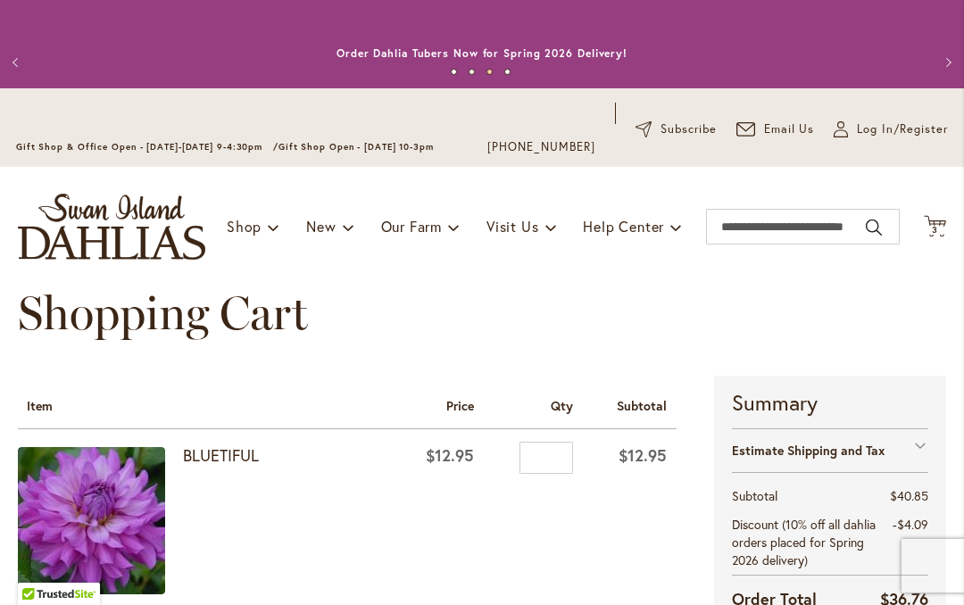
click at [944, 228] on icon "Cart .cls-1 { fill: #231f20; }" at bounding box center [935, 226] width 22 height 22
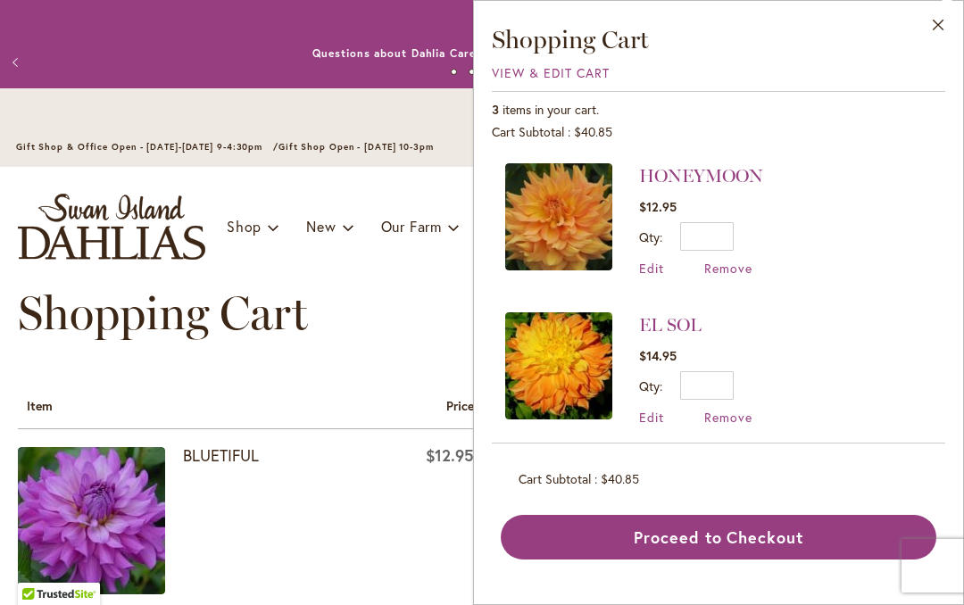
click at [749, 261] on span "Remove" at bounding box center [728, 268] width 48 height 17
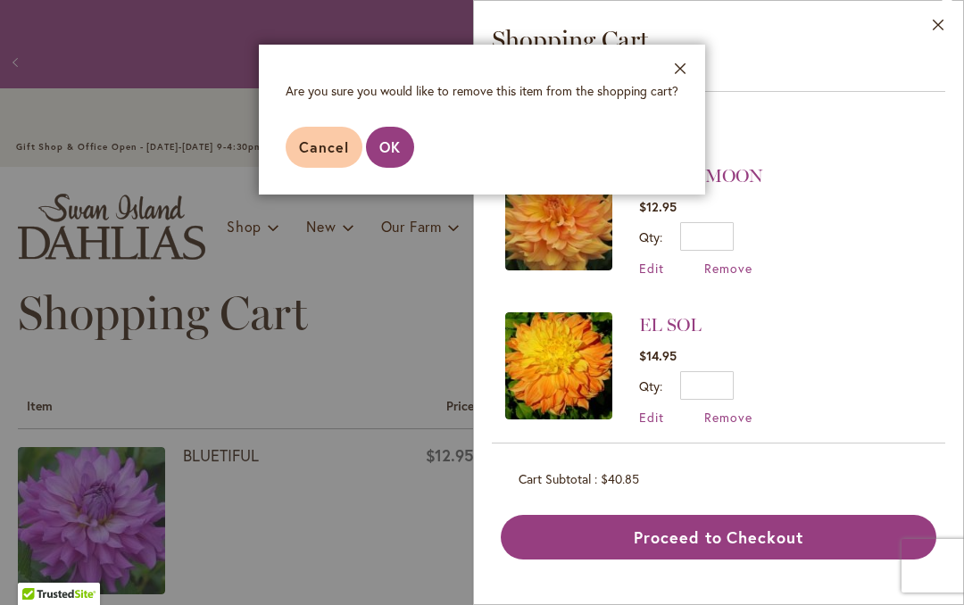
click at [401, 138] on button "OK" at bounding box center [390, 147] width 48 height 41
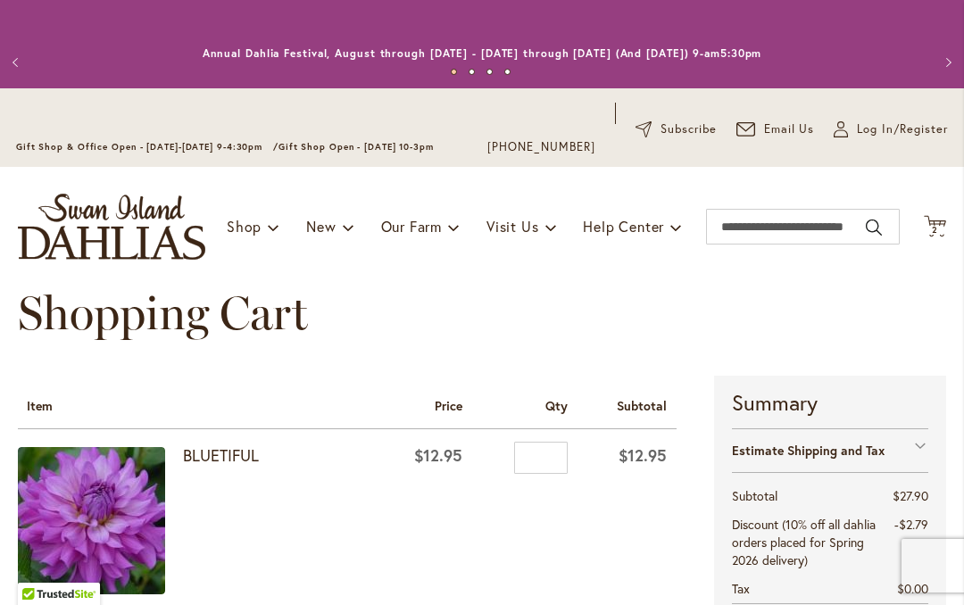
click at [944, 224] on icon at bounding box center [935, 225] width 22 height 21
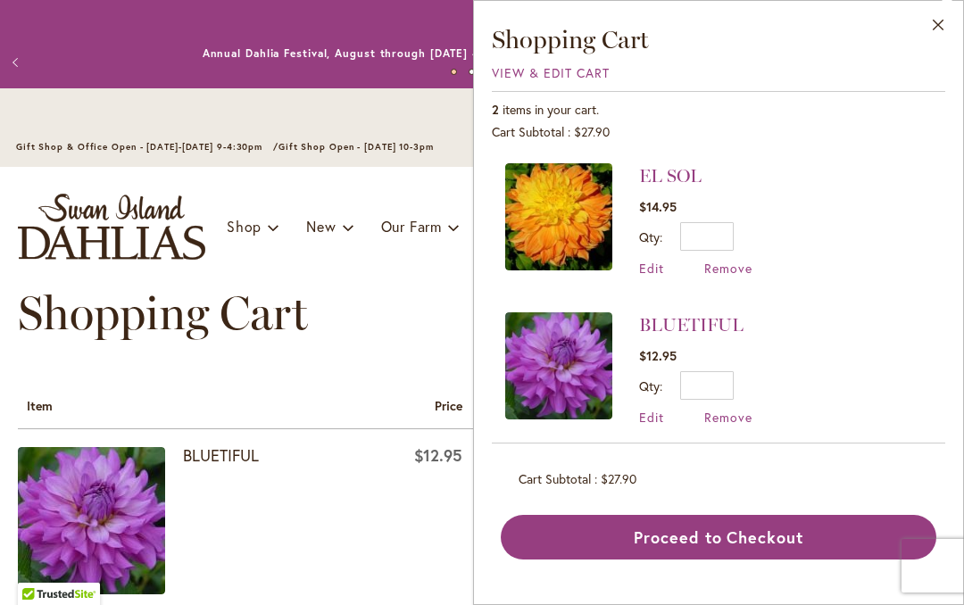
click at [749, 416] on span "Remove" at bounding box center [728, 417] width 48 height 17
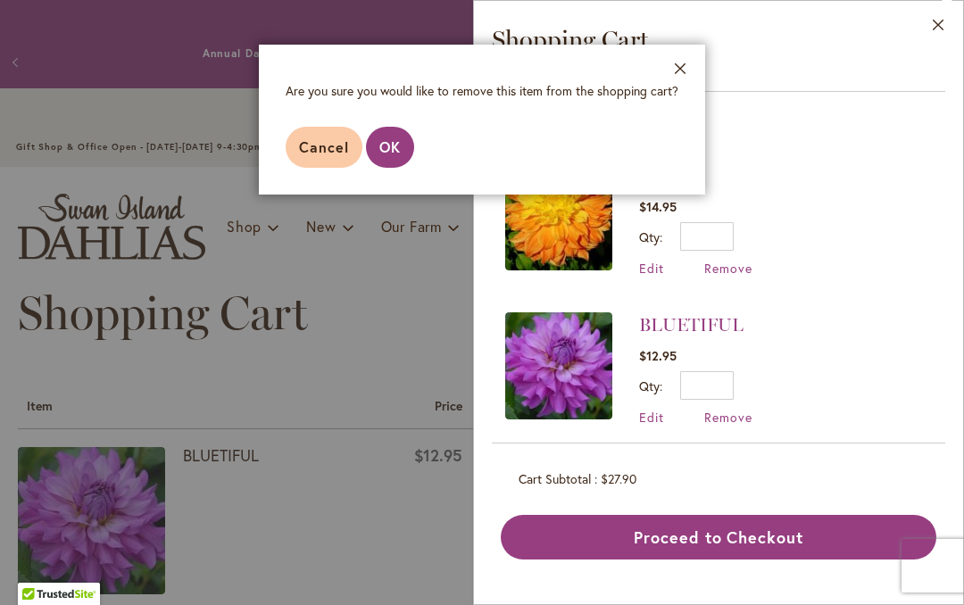
click at [382, 146] on span "OK" at bounding box center [389, 146] width 21 height 19
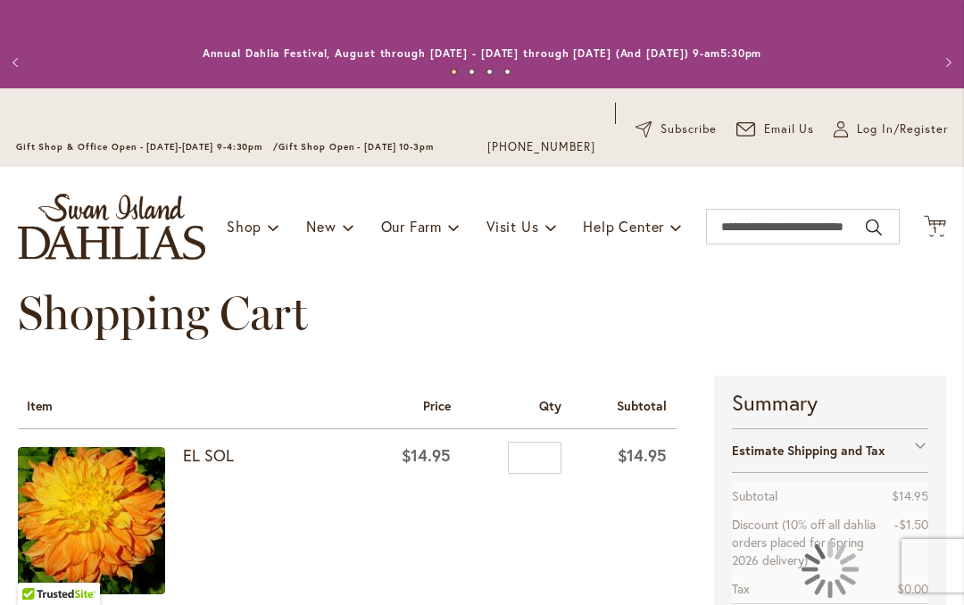
click at [944, 222] on icon "Cart .cls-1 { fill: #231f20; }" at bounding box center [935, 226] width 22 height 22
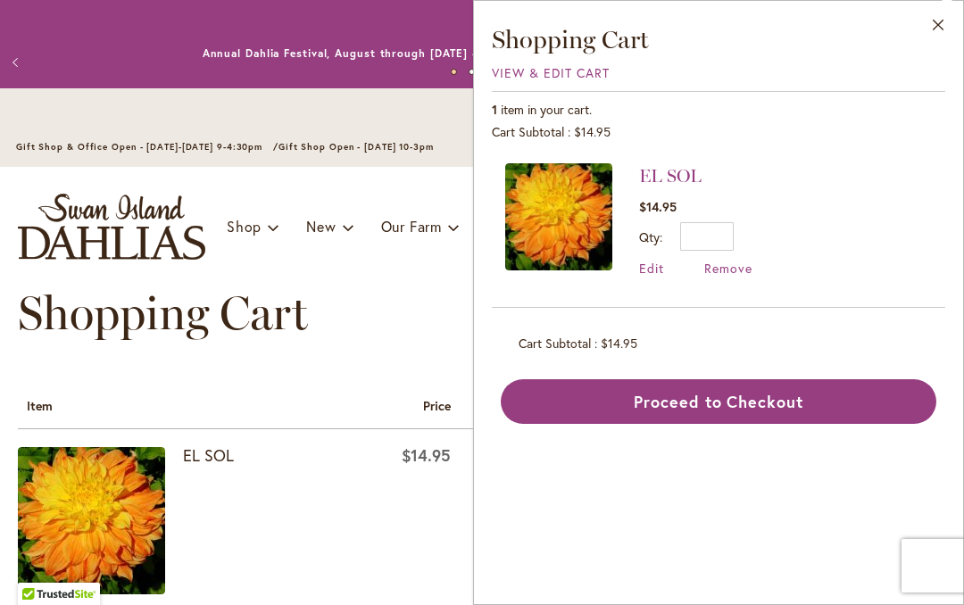
click at [751, 229] on div "Qty * Update" at bounding box center [695, 236] width 113 height 29
click at [751, 264] on span "Remove" at bounding box center [728, 268] width 48 height 17
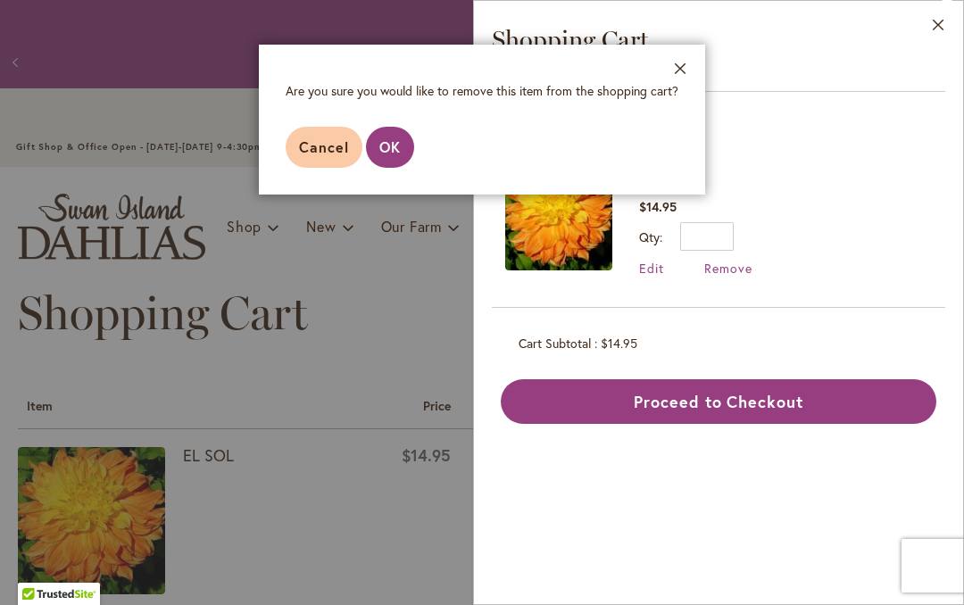
click at [400, 156] on span "OK" at bounding box center [389, 146] width 21 height 19
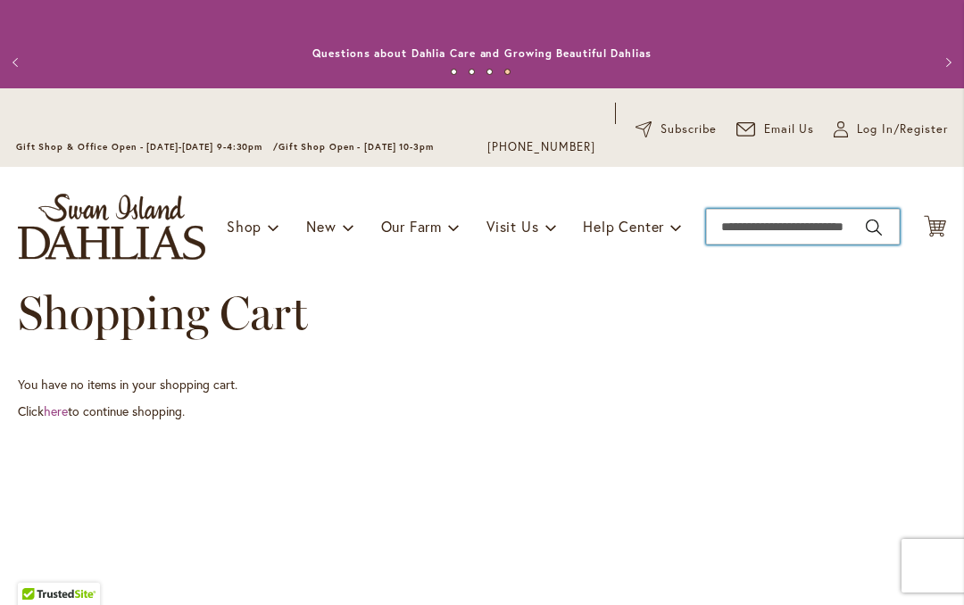
click at [840, 221] on input "Search" at bounding box center [803, 227] width 194 height 36
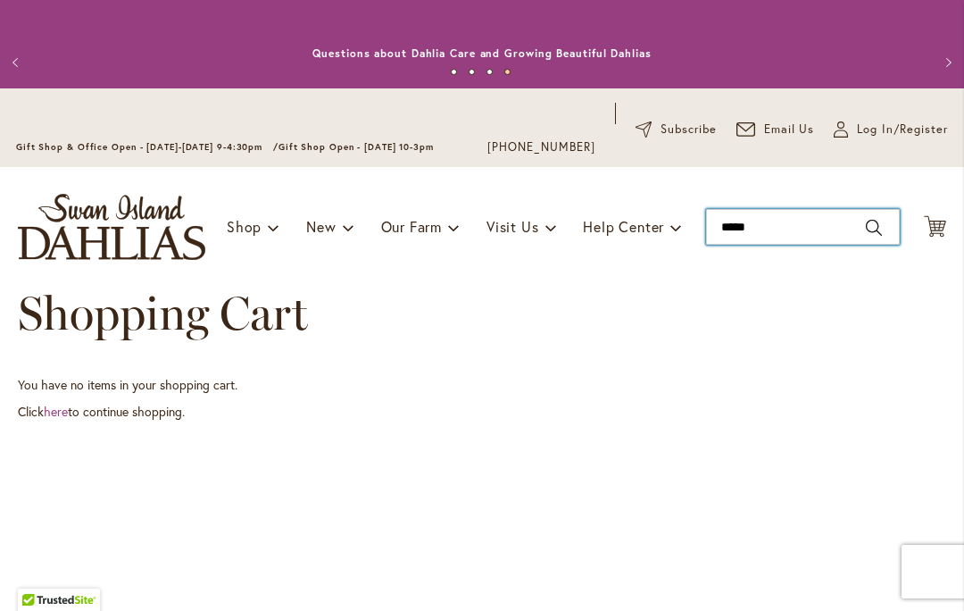
type input "*********"
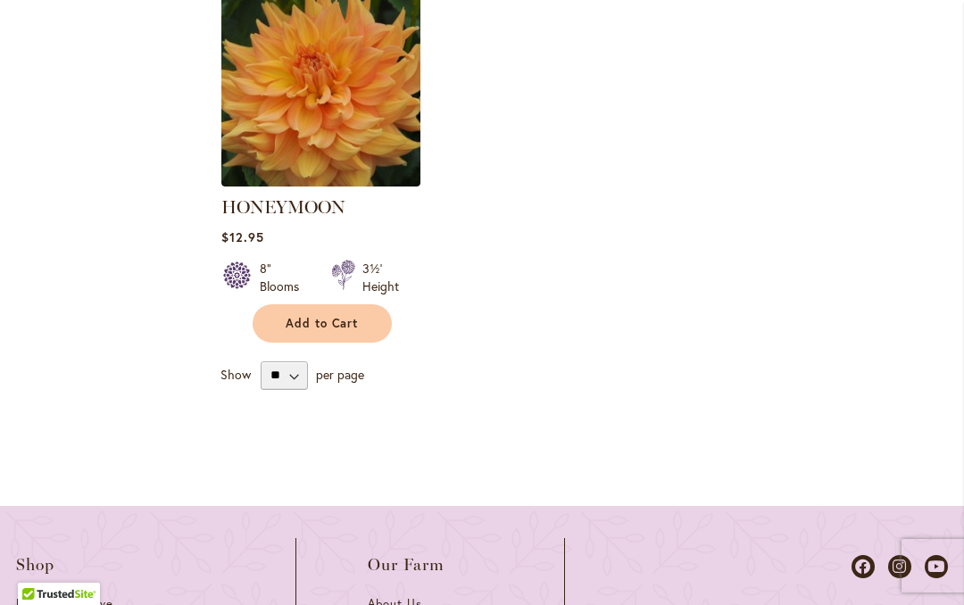
scroll to position [642, 0]
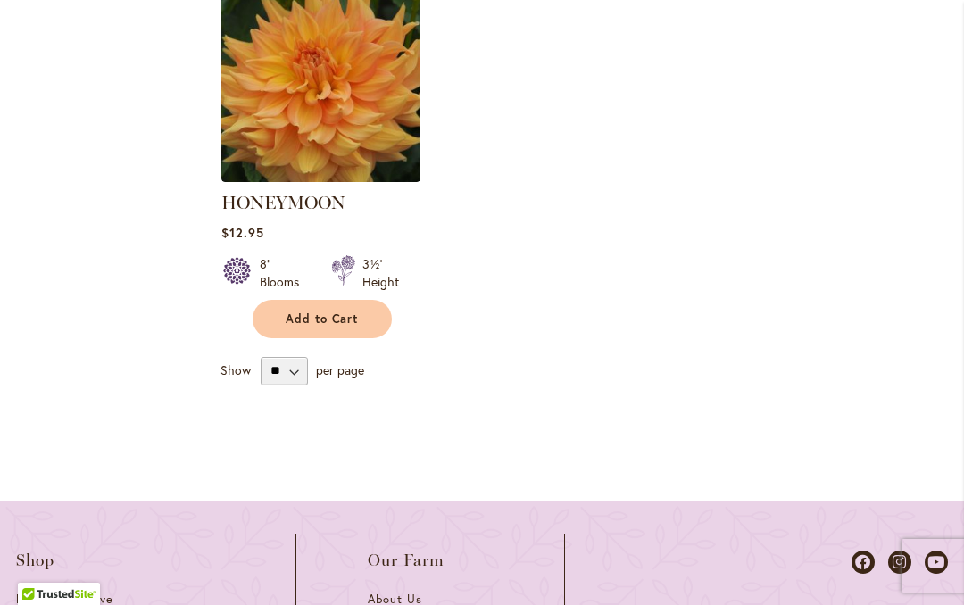
click at [370, 321] on button "Add to Cart" at bounding box center [322, 319] width 139 height 38
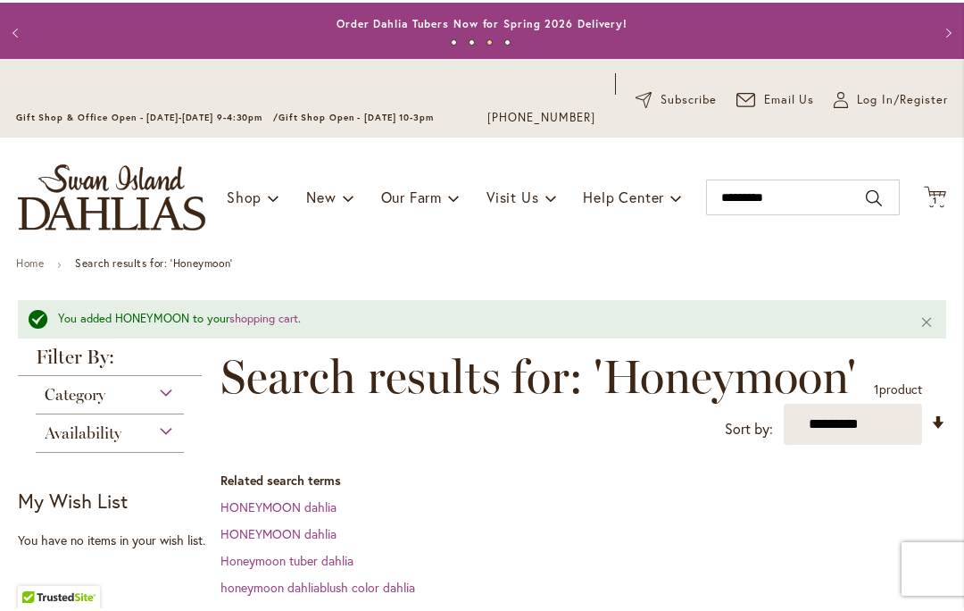
scroll to position [29, 0]
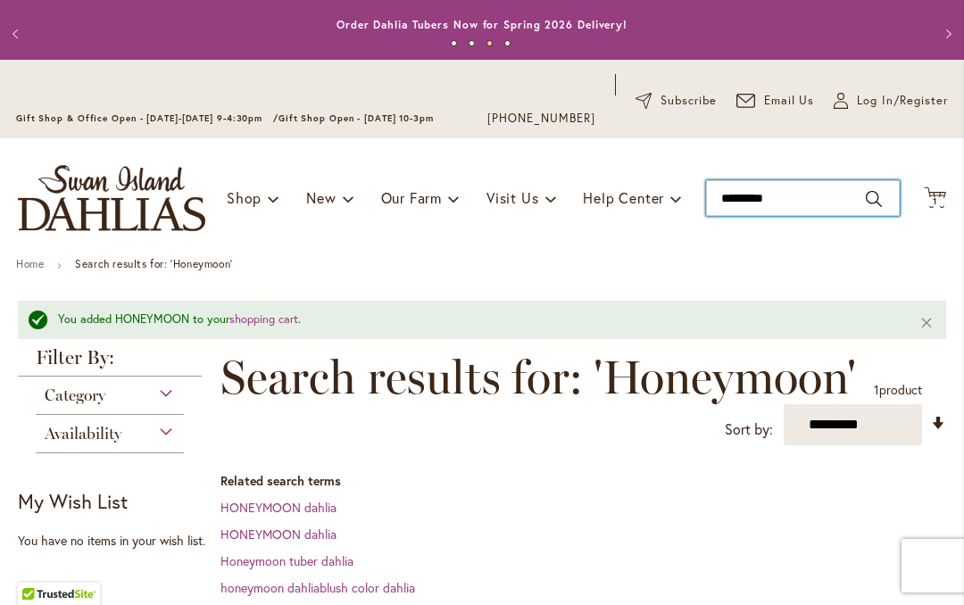
click at [879, 205] on input "*********" at bounding box center [803, 198] width 194 height 36
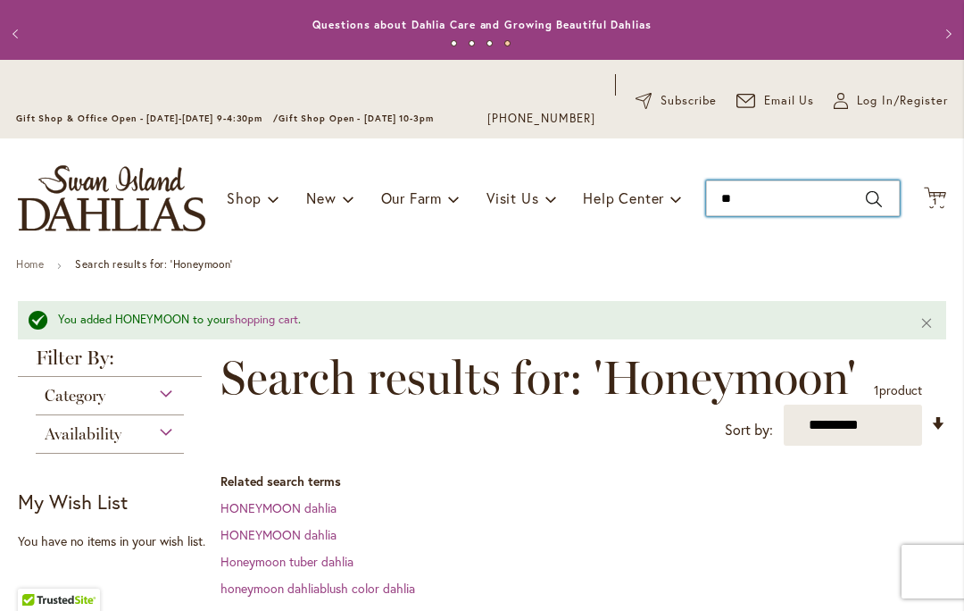
type input "*"
type input "**********"
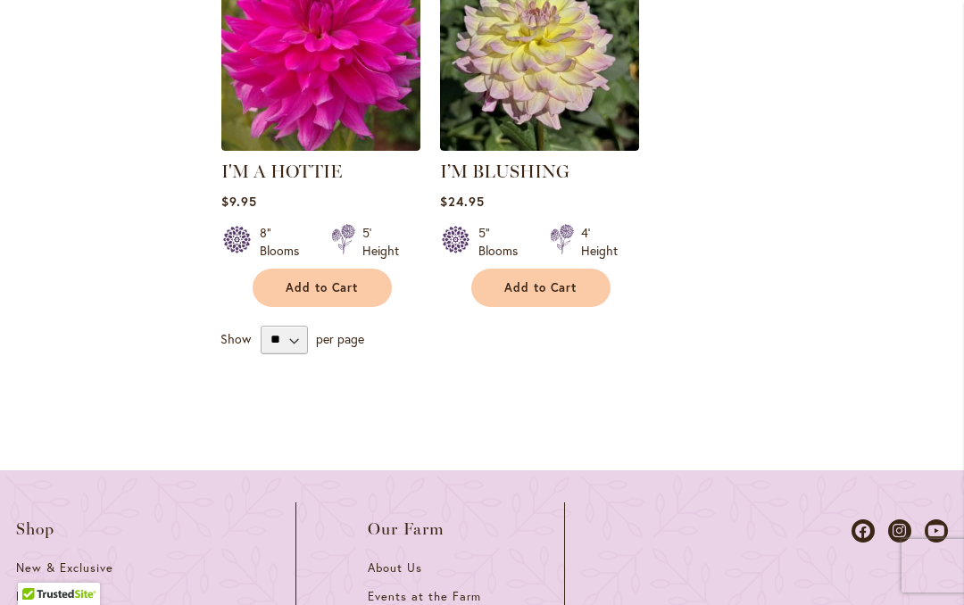
scroll to position [795, 0]
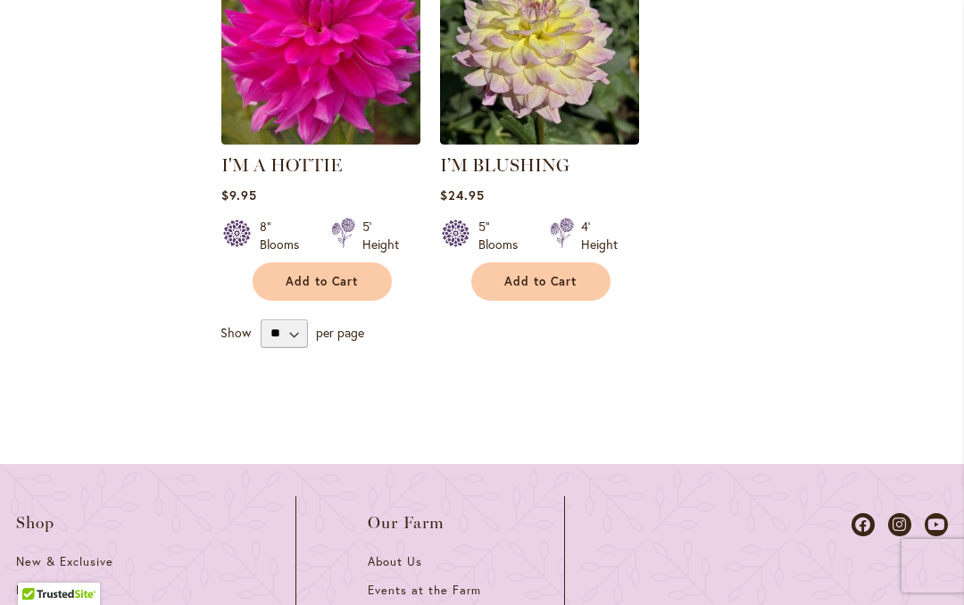
click at [370, 281] on button "Add to Cart" at bounding box center [322, 281] width 139 height 38
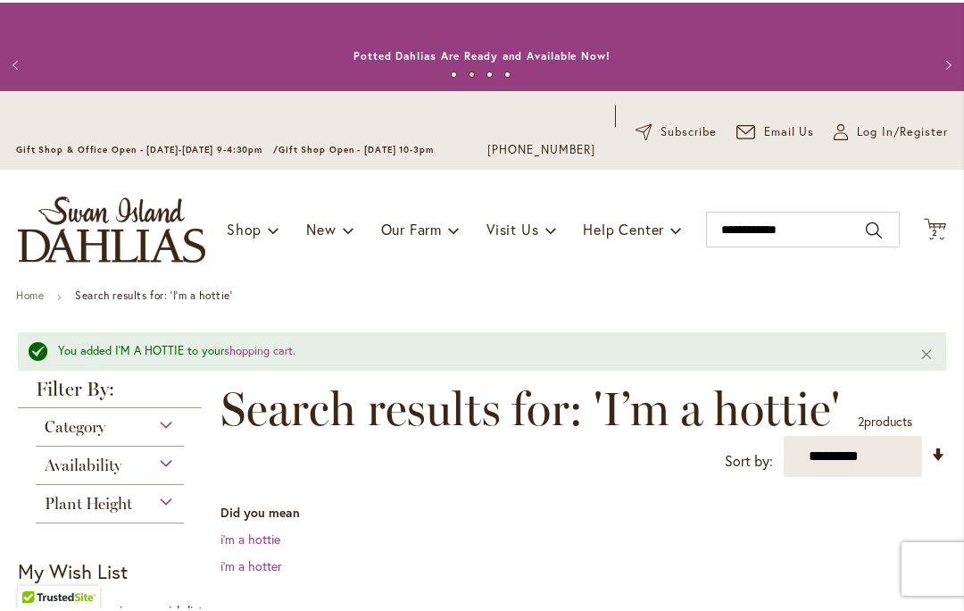
scroll to position [0, 0]
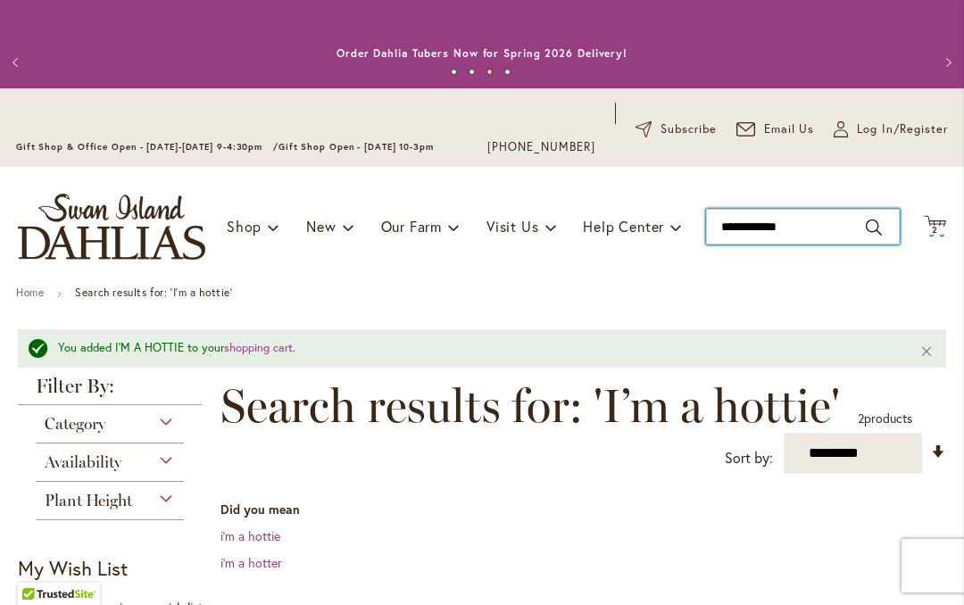
click at [827, 231] on input "**********" at bounding box center [803, 227] width 194 height 36
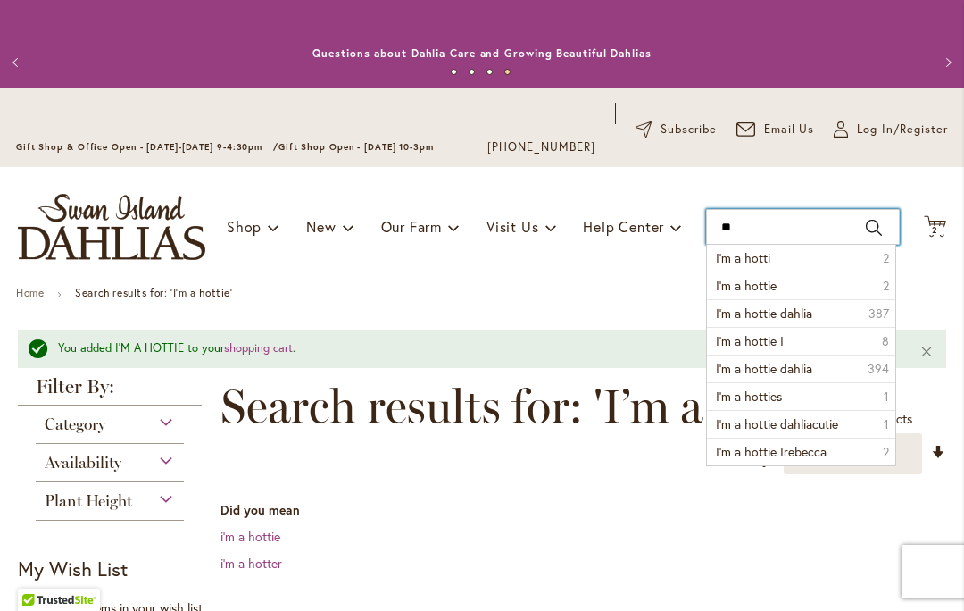
type input "*"
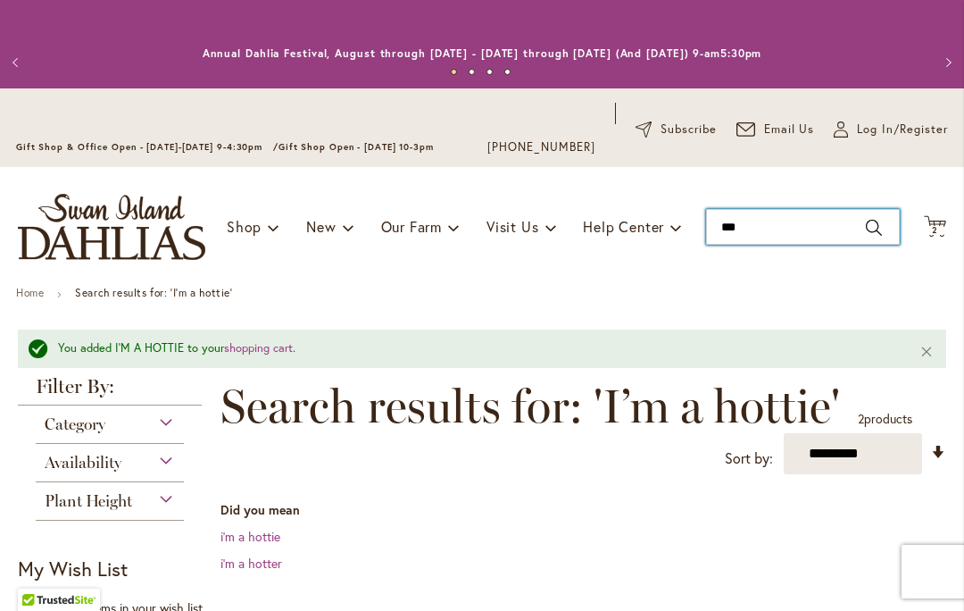
type input "****"
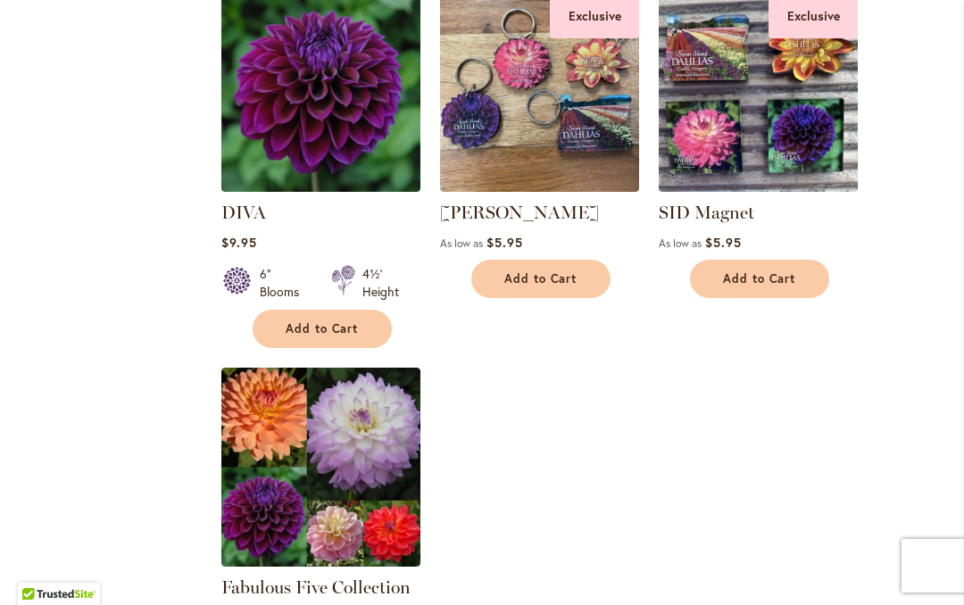
scroll to position [631, 0]
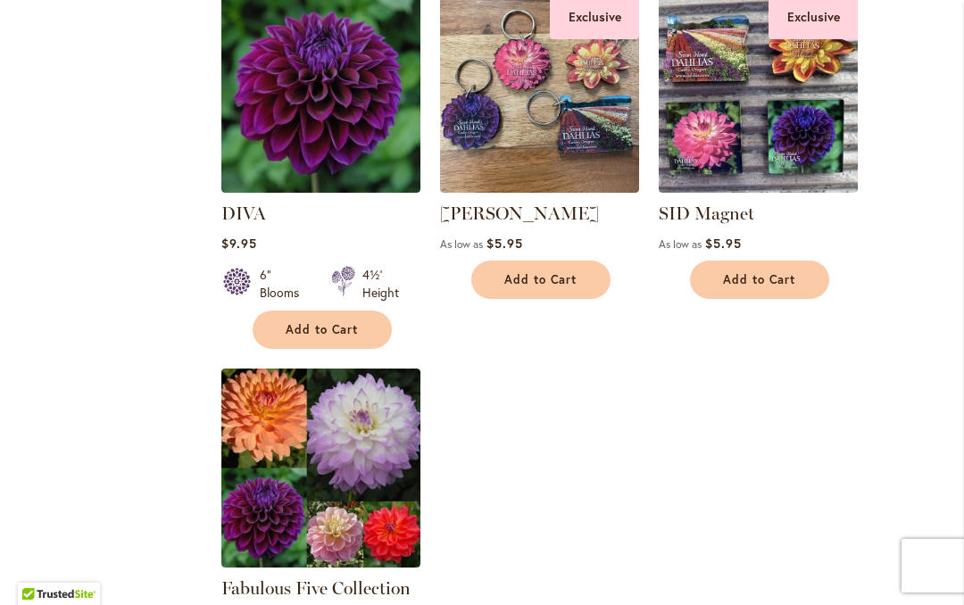
click at [366, 328] on button "Add to Cart" at bounding box center [322, 330] width 139 height 38
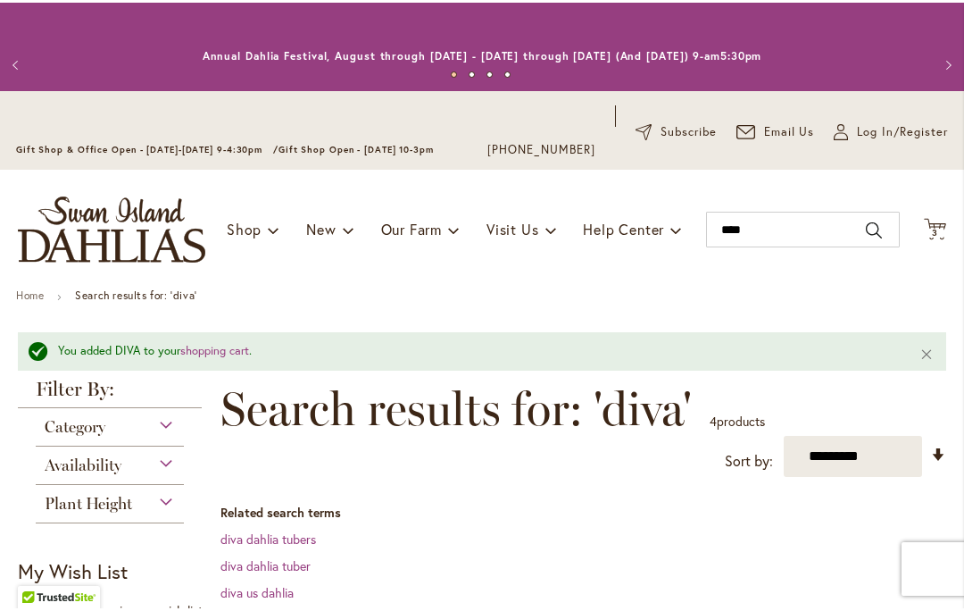
scroll to position [0, 0]
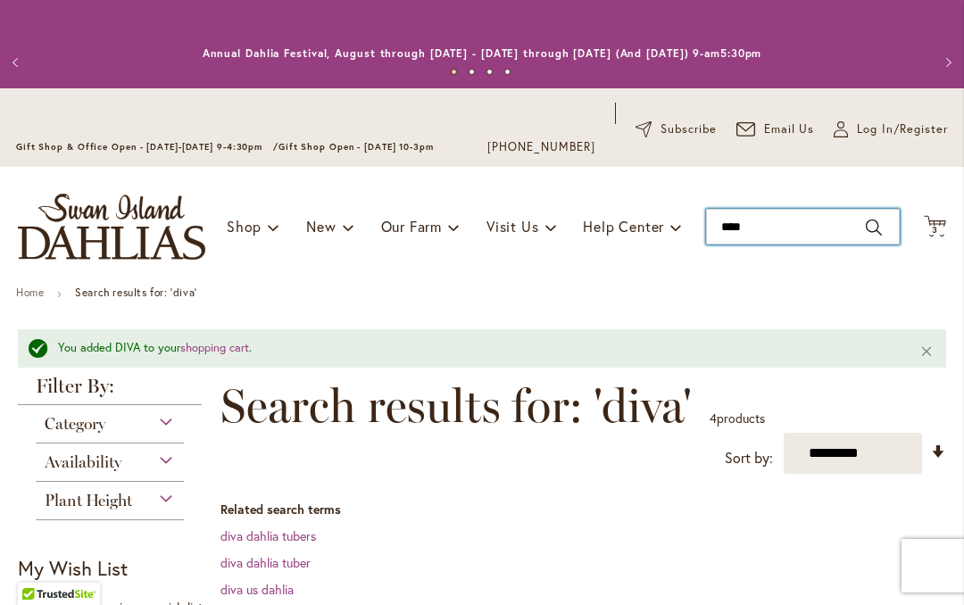
click at [869, 228] on input "****" at bounding box center [803, 227] width 194 height 36
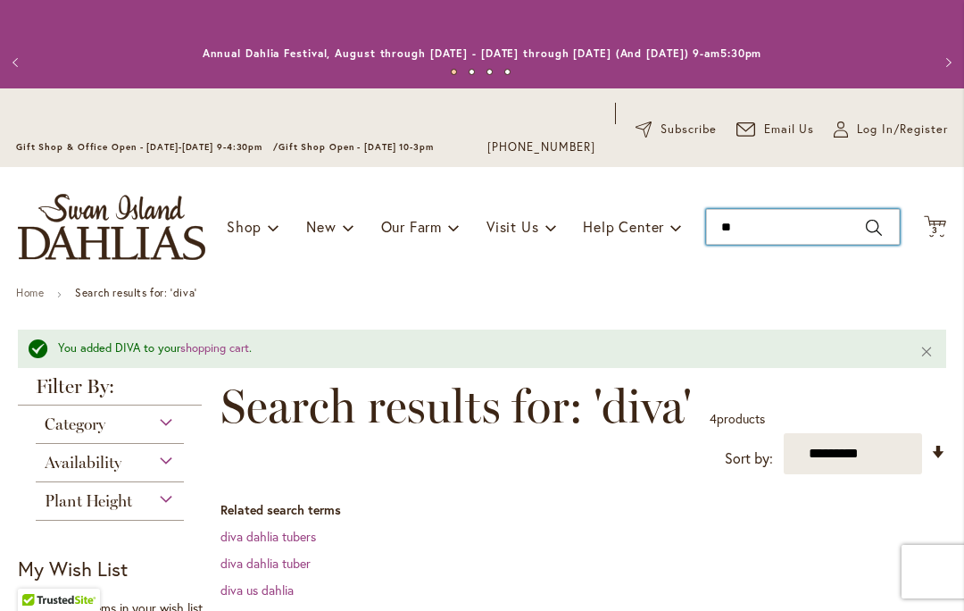
type input "*"
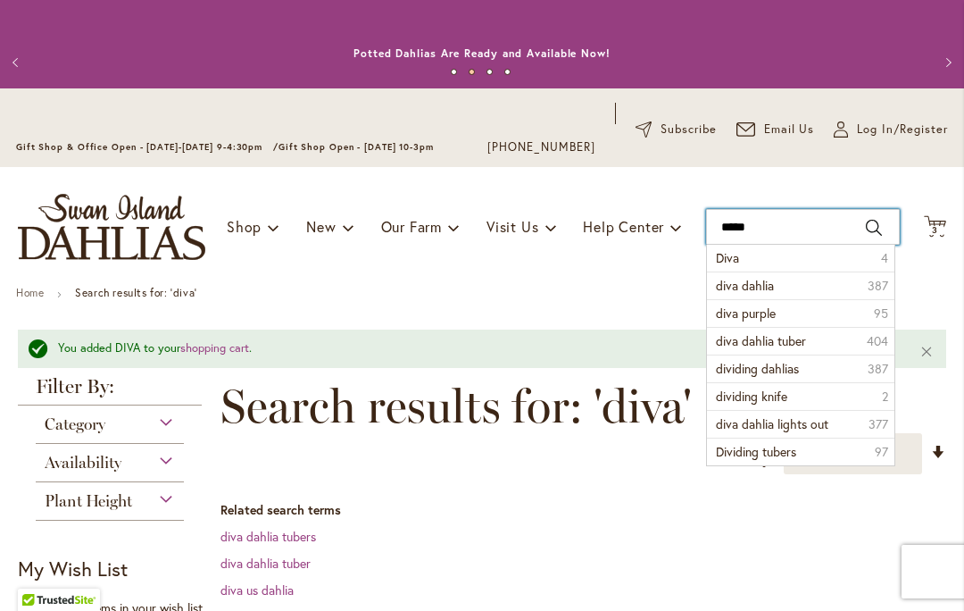
type input "******"
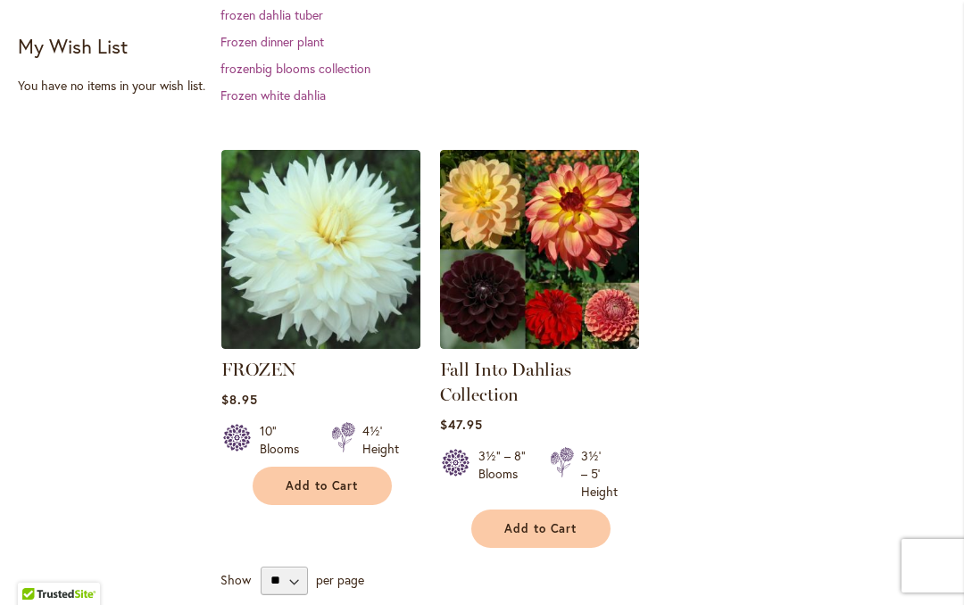
scroll to position [487, 0]
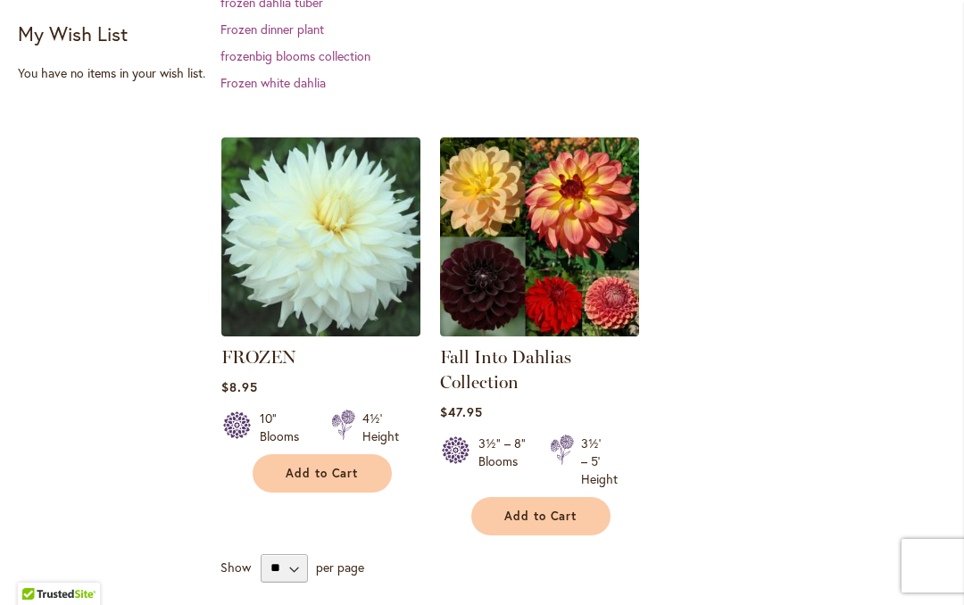
click at [355, 470] on span "Add to Cart" at bounding box center [322, 473] width 73 height 15
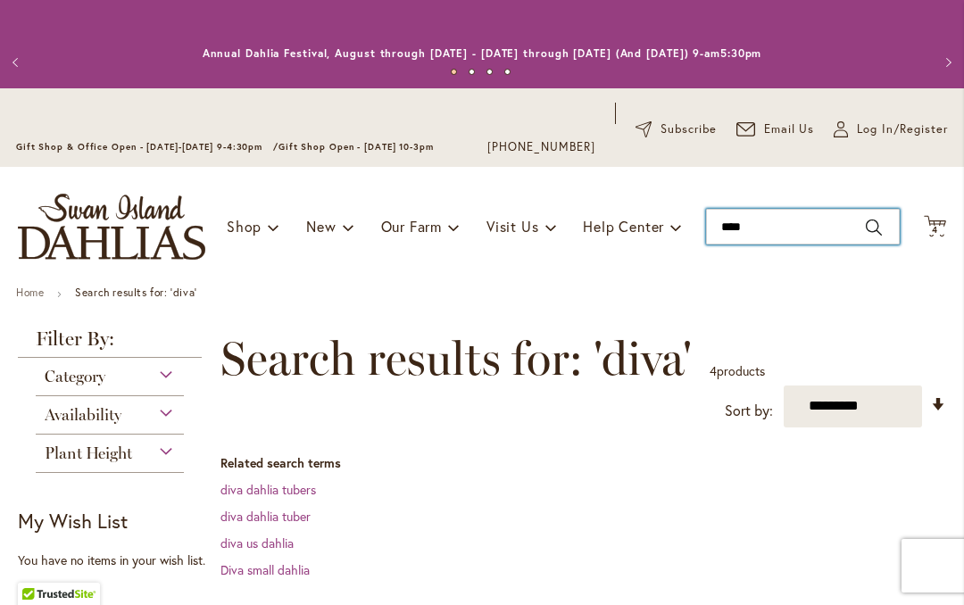
click at [861, 231] on input "****" at bounding box center [803, 227] width 194 height 36
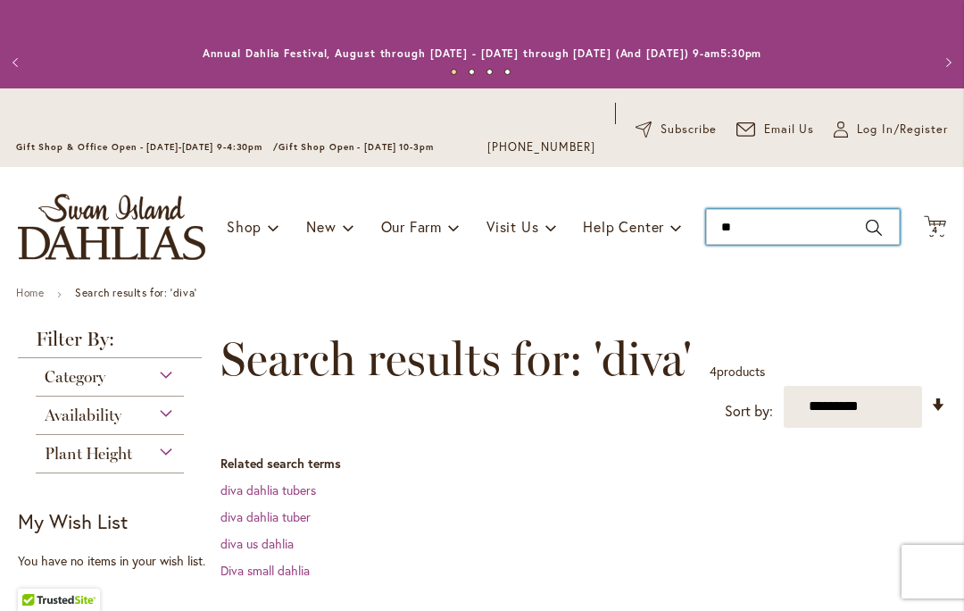
type input "*"
click at [806, 243] on input "Search" at bounding box center [803, 227] width 194 height 36
type input "********"
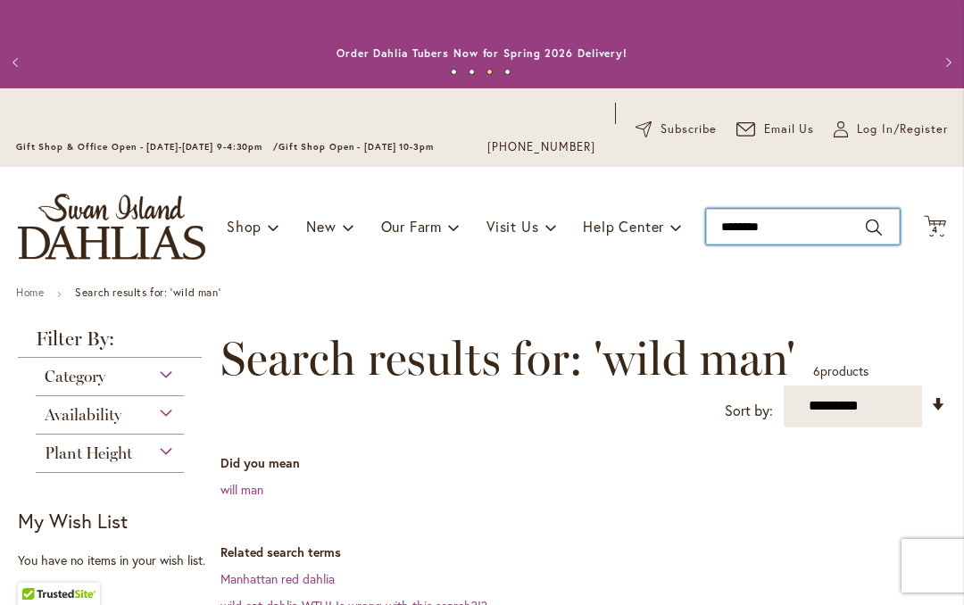
click at [754, 229] on input "********" at bounding box center [803, 227] width 194 height 36
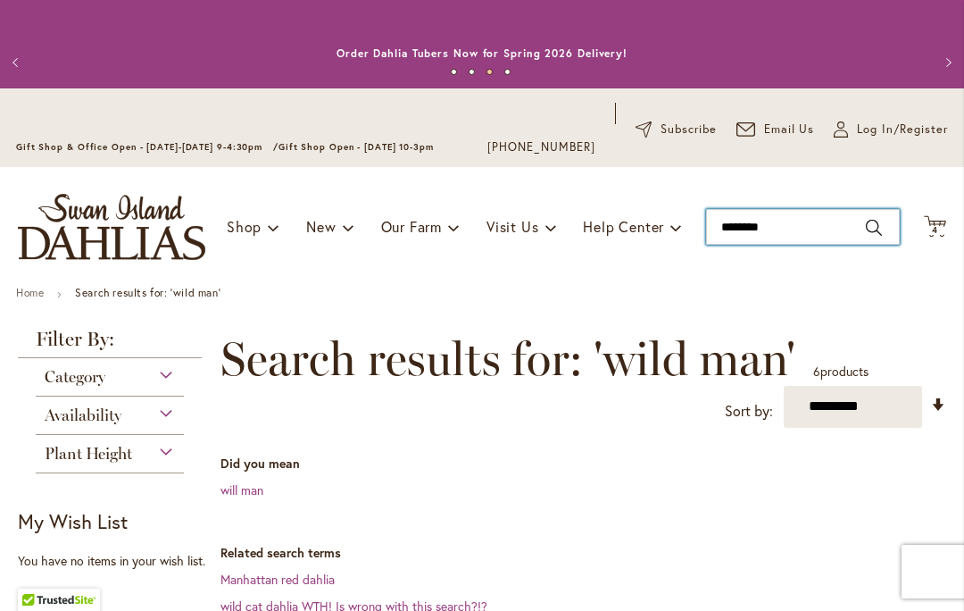
type input "*******"
click at [860, 240] on input "*******" at bounding box center [803, 227] width 194 height 36
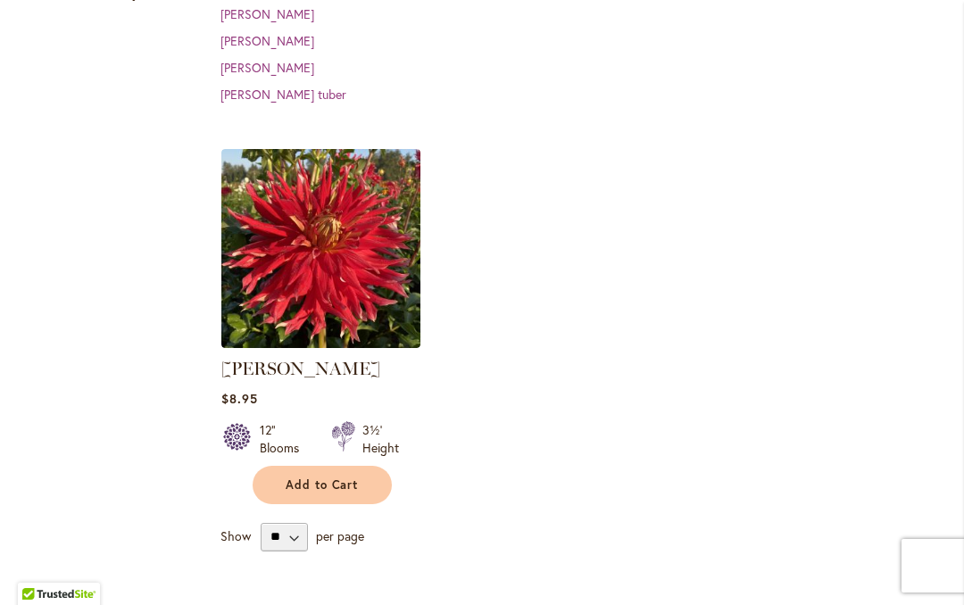
scroll to position [530, 0]
click at [376, 465] on button "Add to Cart" at bounding box center [322, 484] width 139 height 38
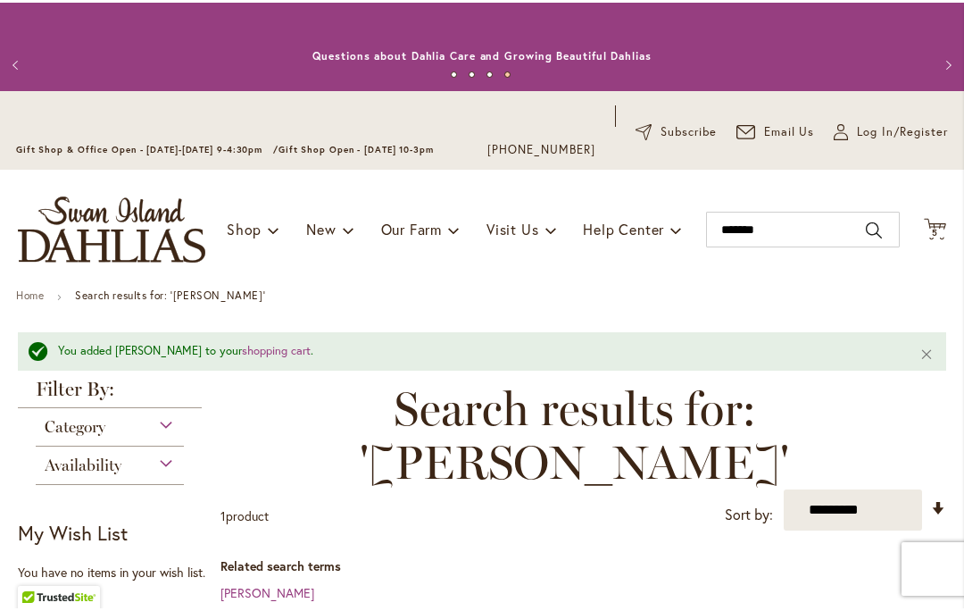
scroll to position [0, 0]
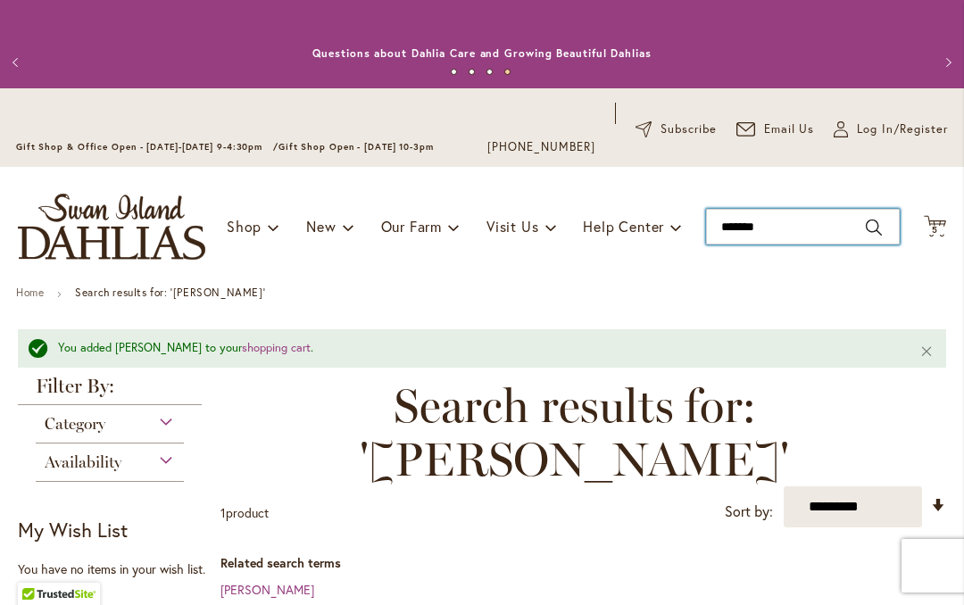
click at [836, 231] on input "*******" at bounding box center [803, 227] width 194 height 36
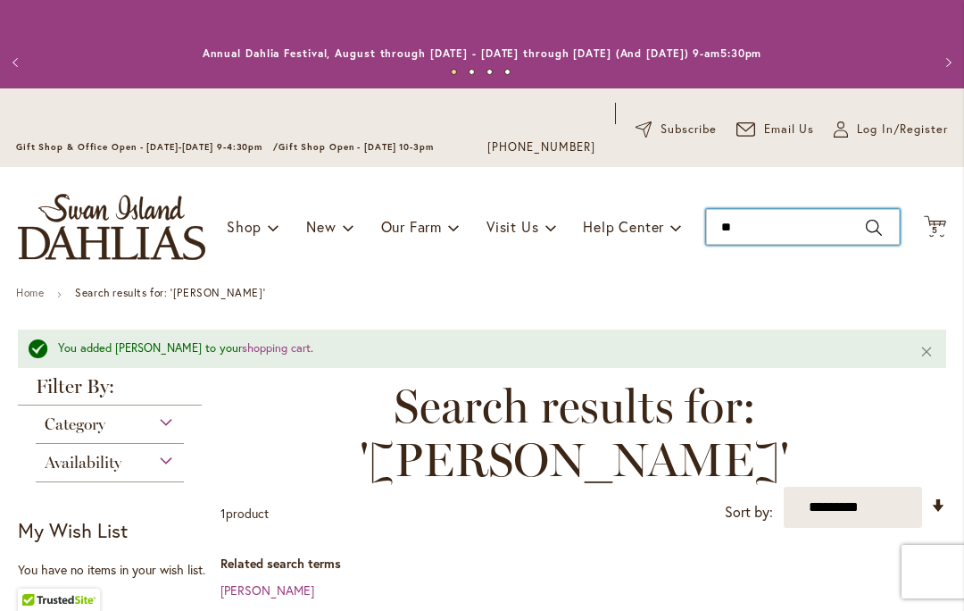
type input "*"
type input "*********"
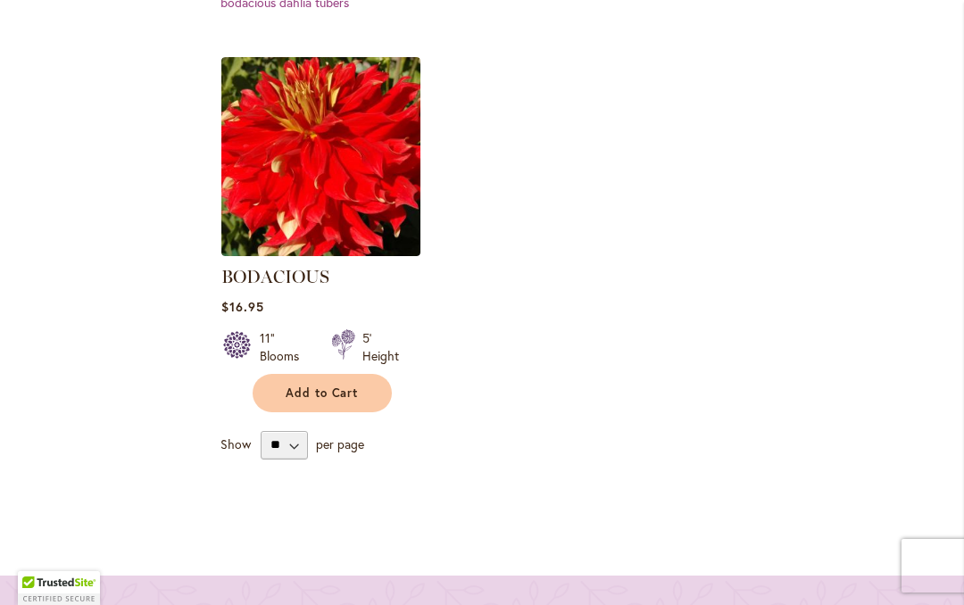
scroll to position [564, 0]
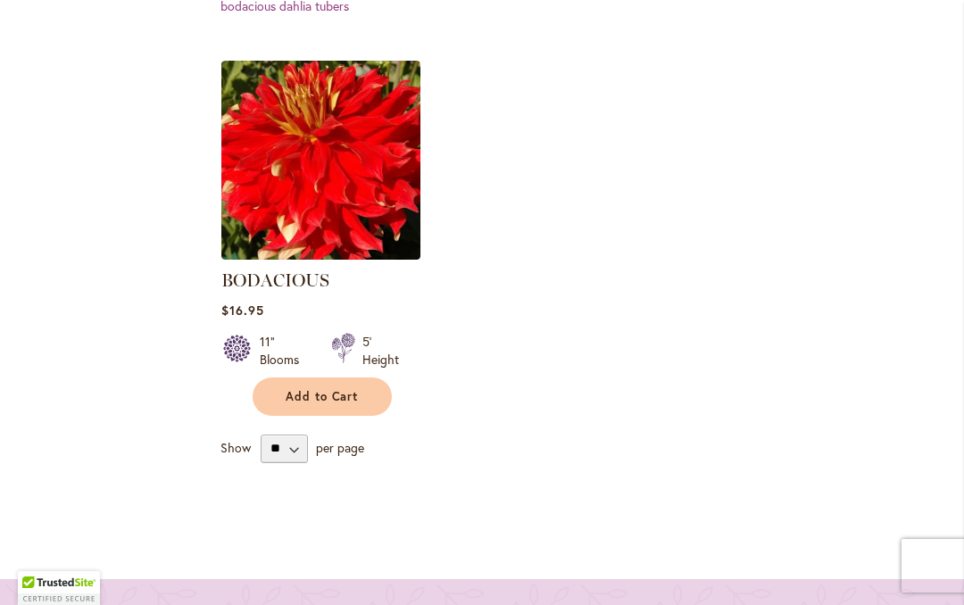
click at [329, 404] on button "Add to Cart" at bounding box center [322, 397] width 139 height 38
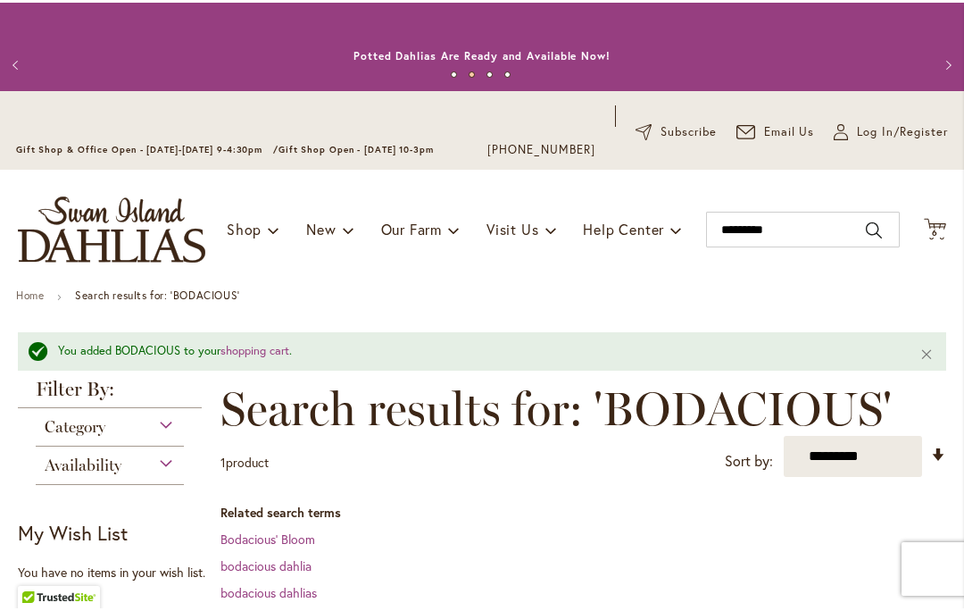
scroll to position [0, 0]
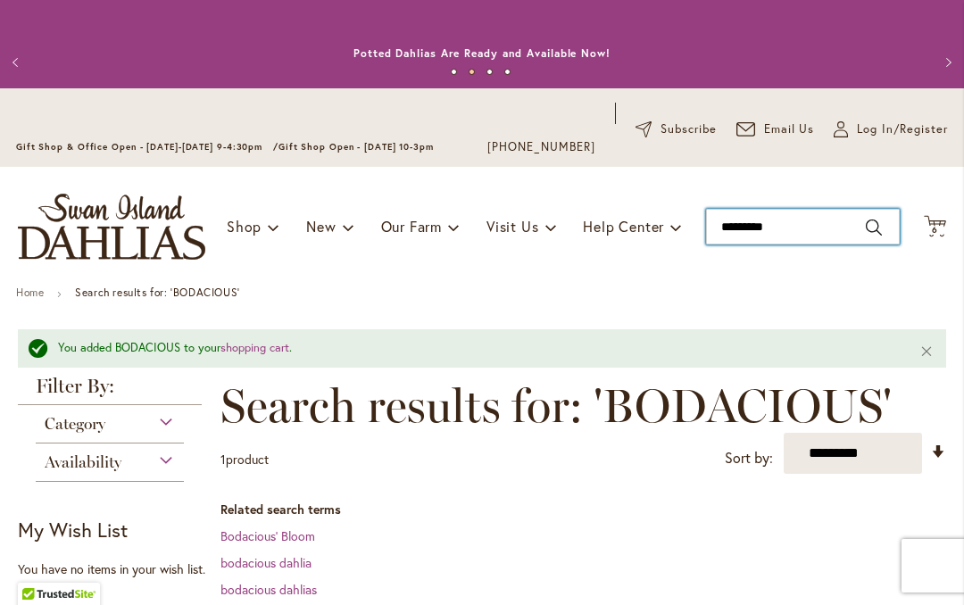
click at [853, 227] on input "*********" at bounding box center [803, 227] width 194 height 36
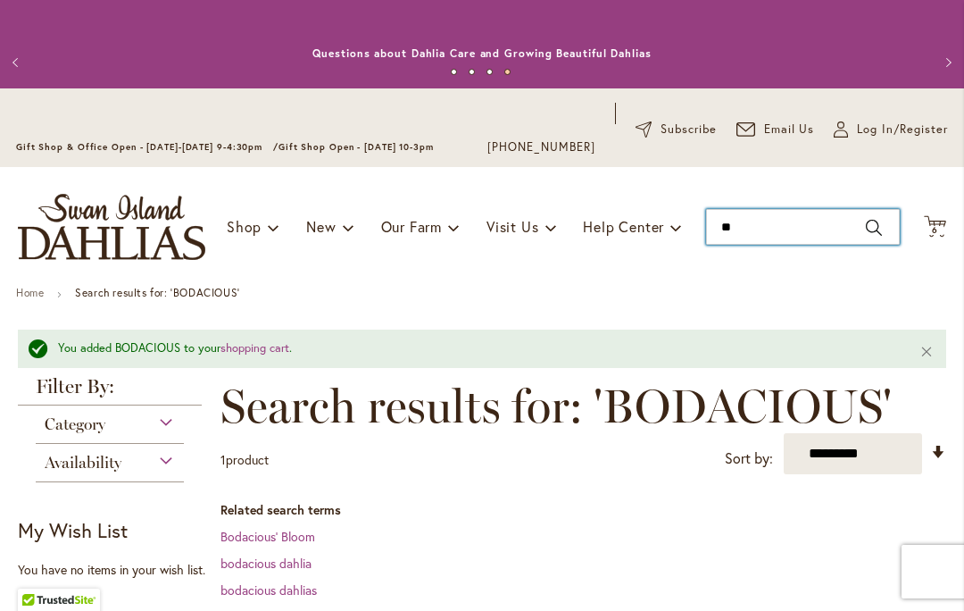
type input "*"
type input "**********"
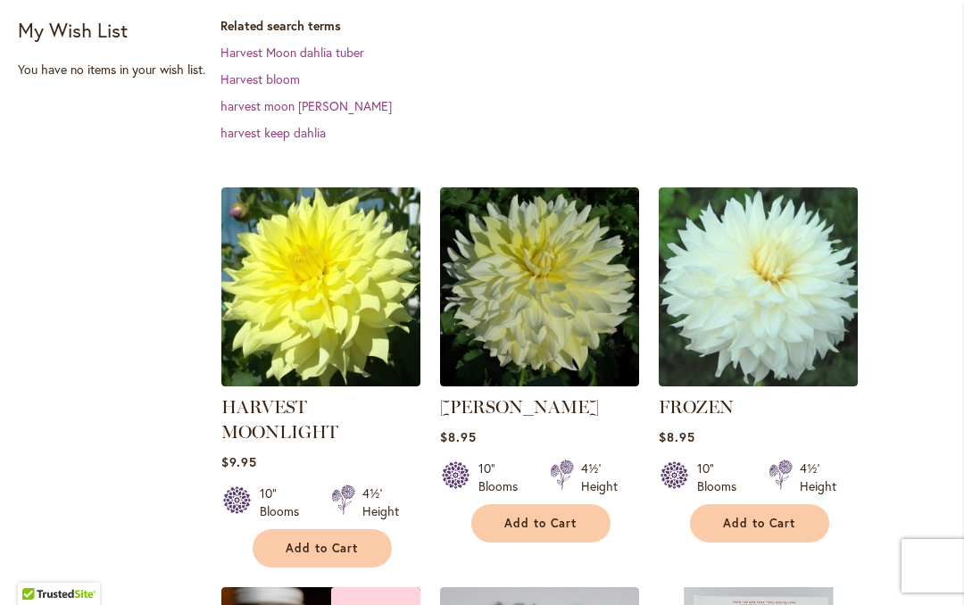
scroll to position [501, 0]
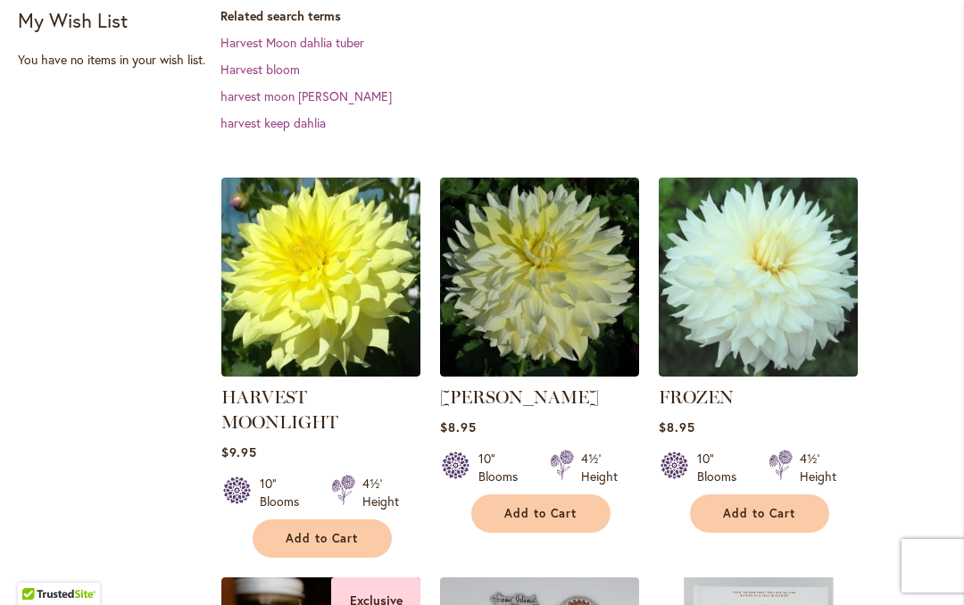
click at [333, 539] on span "Add to Cart" at bounding box center [322, 538] width 73 height 15
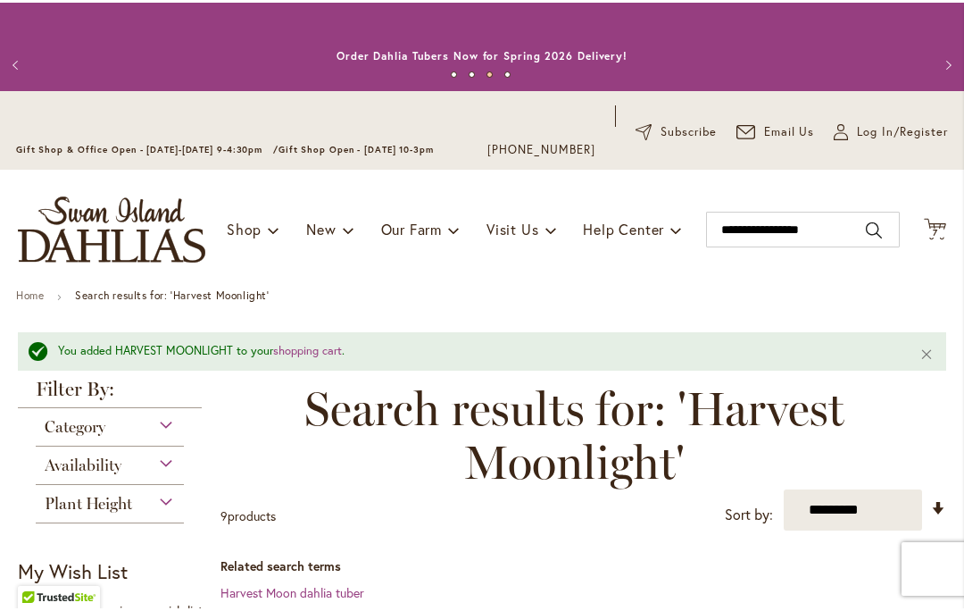
scroll to position [0, 0]
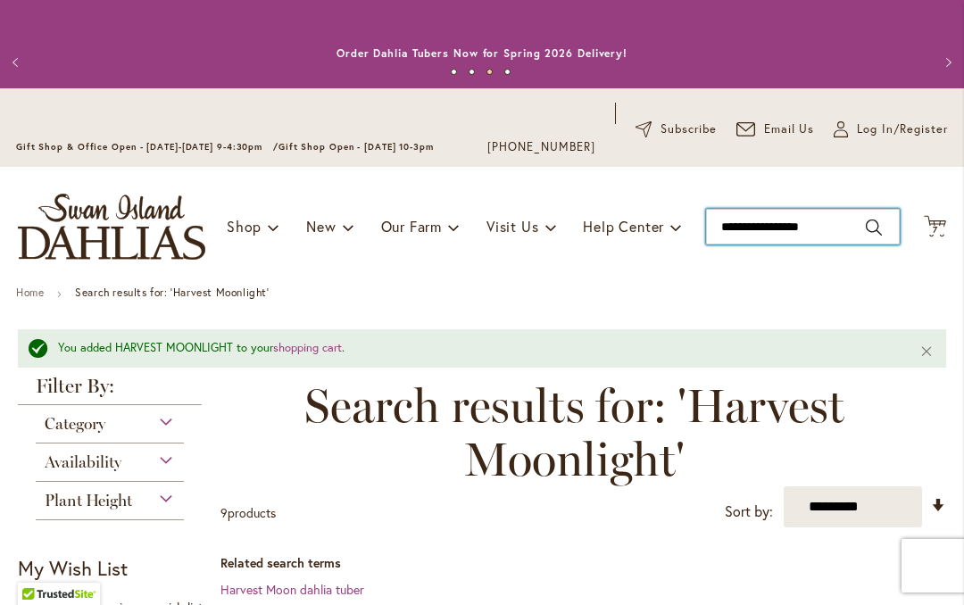
click at [804, 220] on input "**********" at bounding box center [803, 227] width 194 height 36
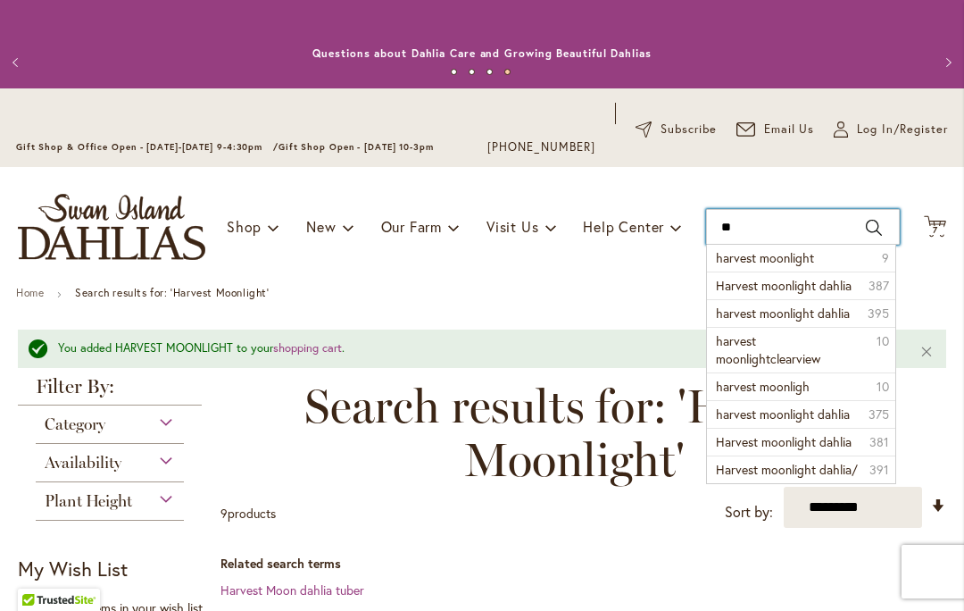
type input "*"
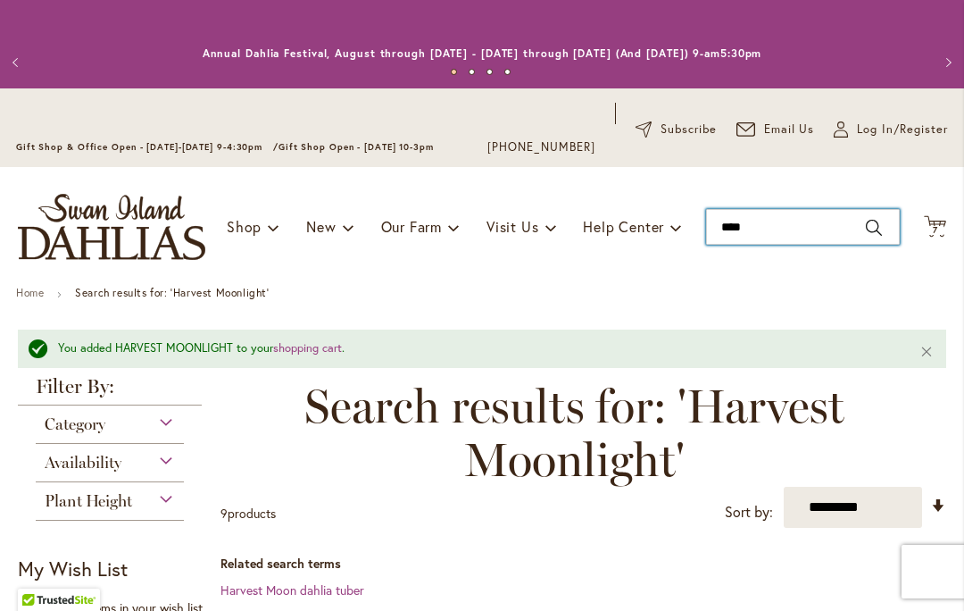
type input "********"
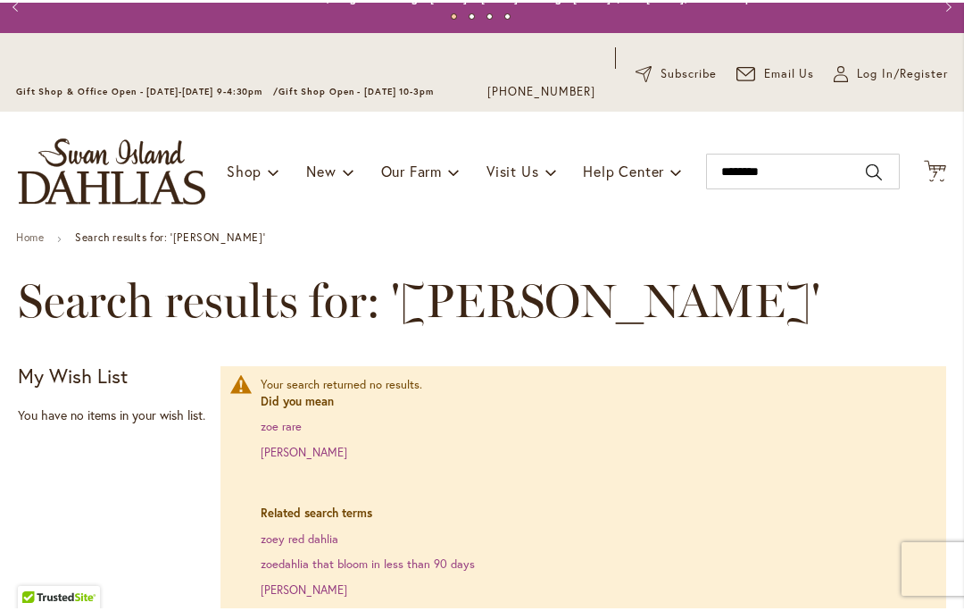
scroll to position [10, 0]
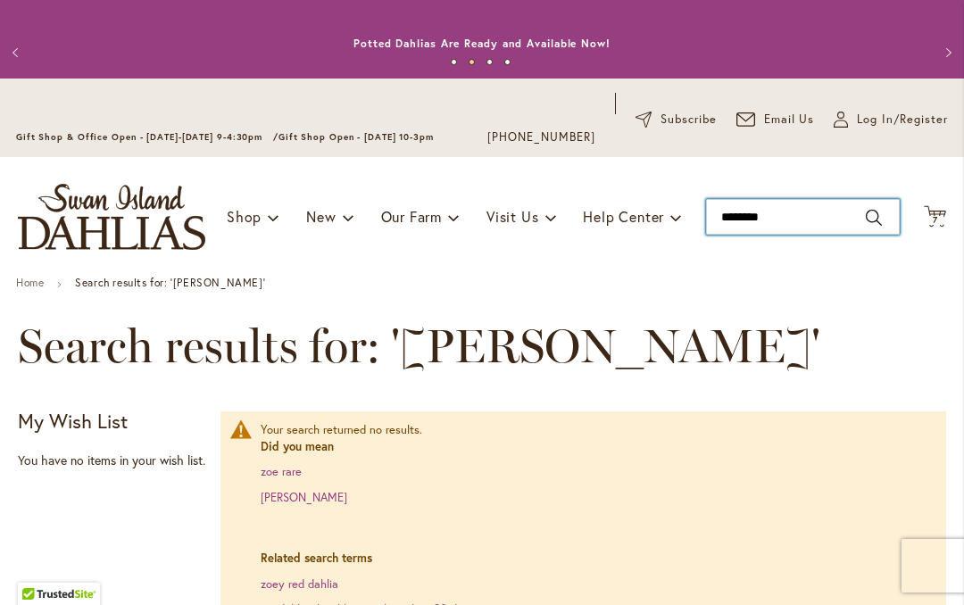
click at [839, 223] on input "********" at bounding box center [803, 217] width 194 height 36
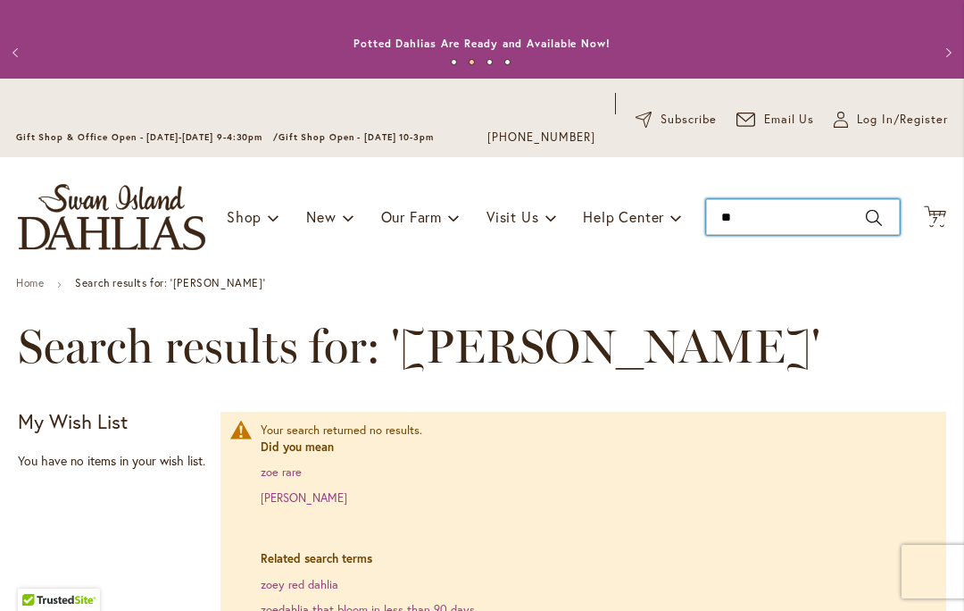
type input "*"
click at [827, 216] on input "Search" at bounding box center [803, 217] width 194 height 36
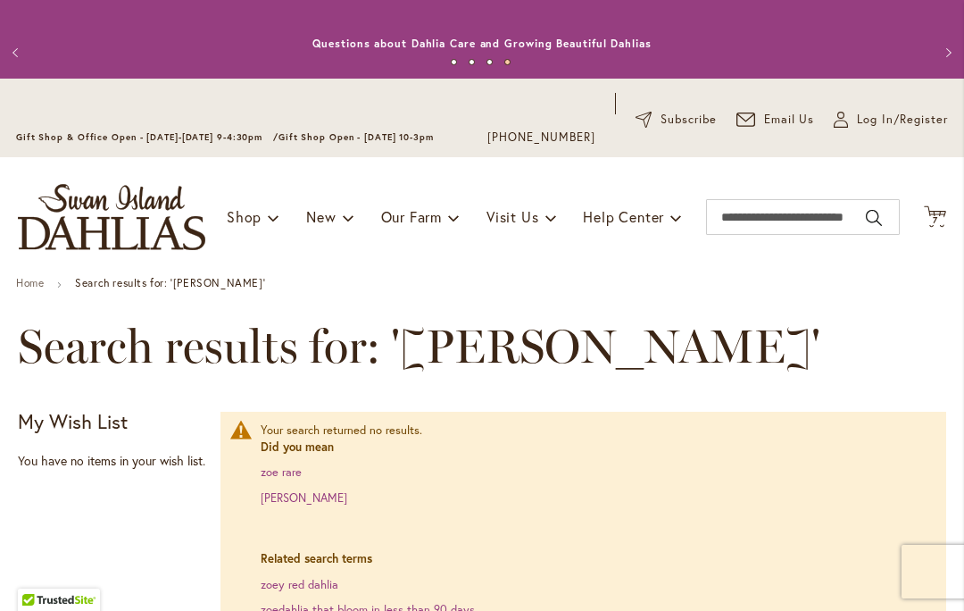
click at [658, 251] on div "Toggle Nav Shop Dahlia Tubers Collections Fresh Cut Dahlias Gardening Supplies …" at bounding box center [482, 217] width 964 height 120
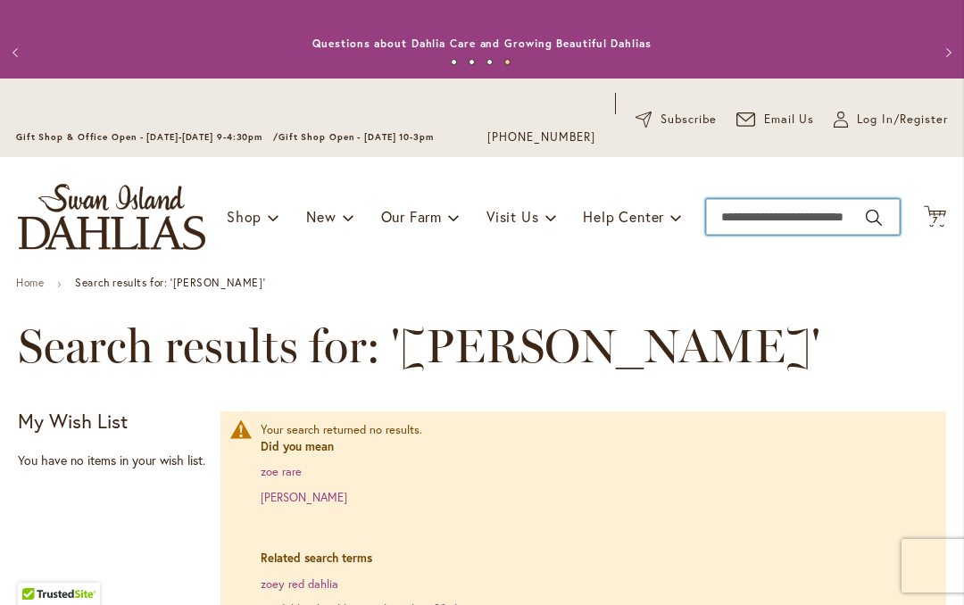
click at [853, 223] on input "Search" at bounding box center [803, 217] width 194 height 36
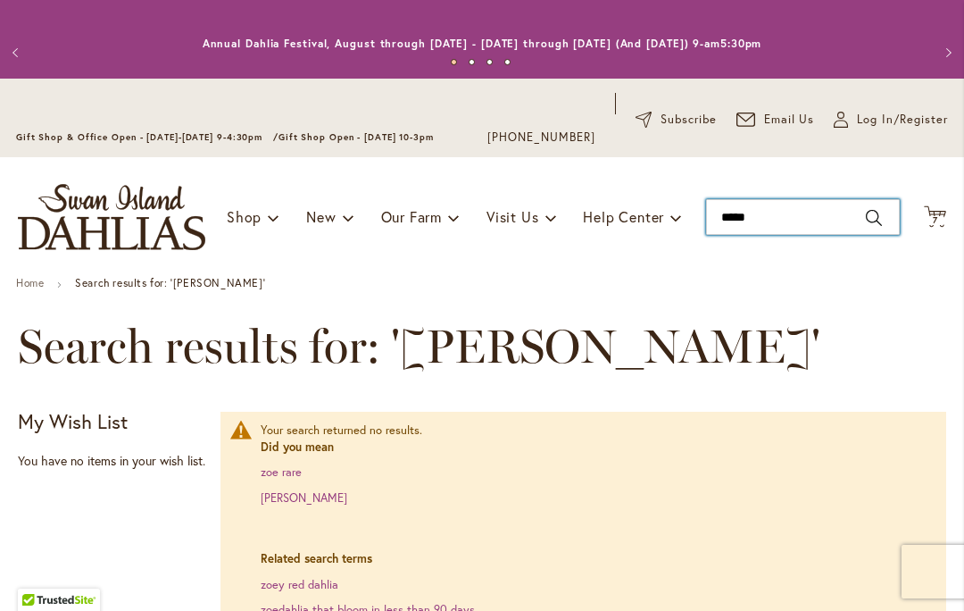
type input "**********"
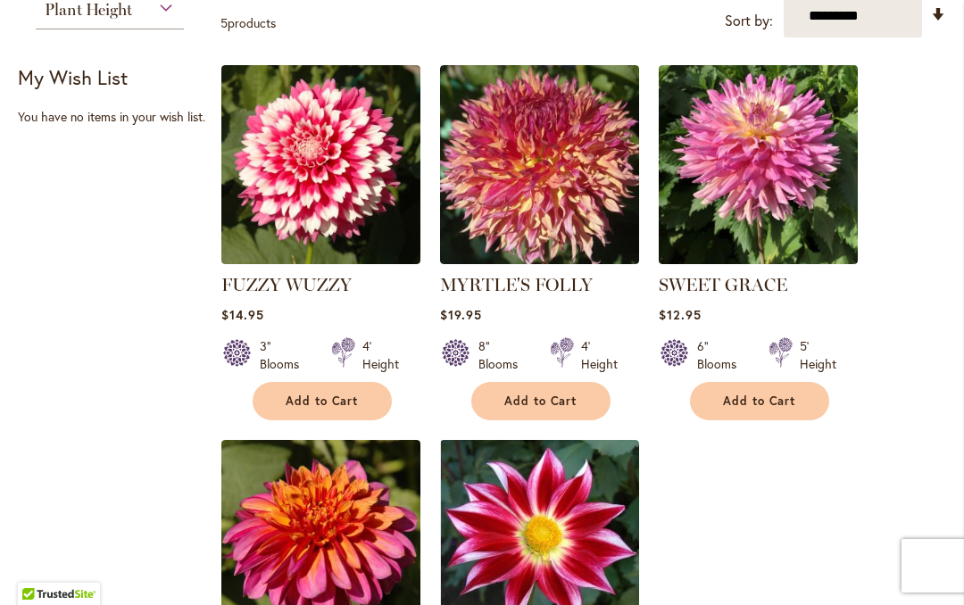
scroll to position [441, 0]
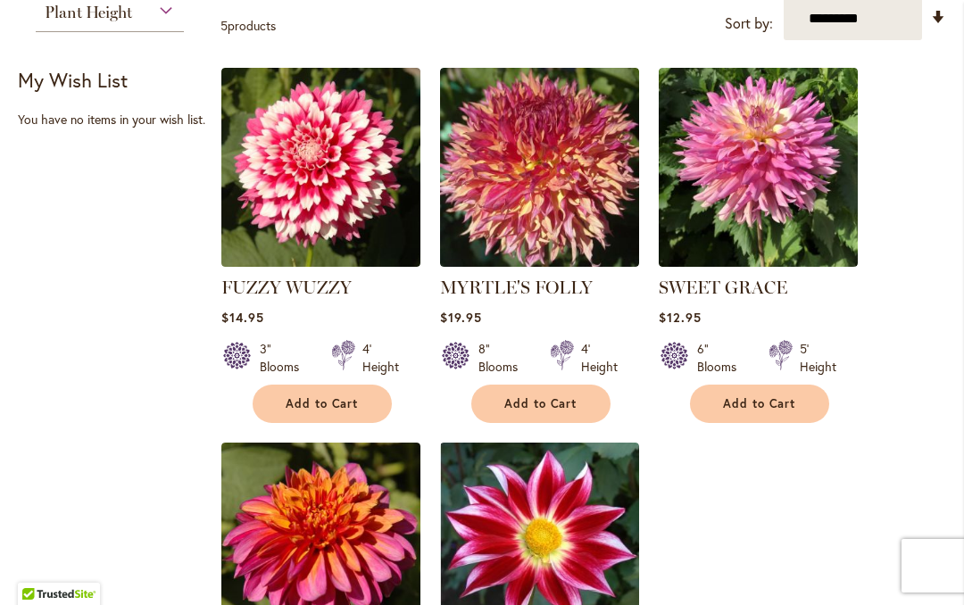
click at [341, 385] on button "Add to Cart" at bounding box center [322, 404] width 139 height 38
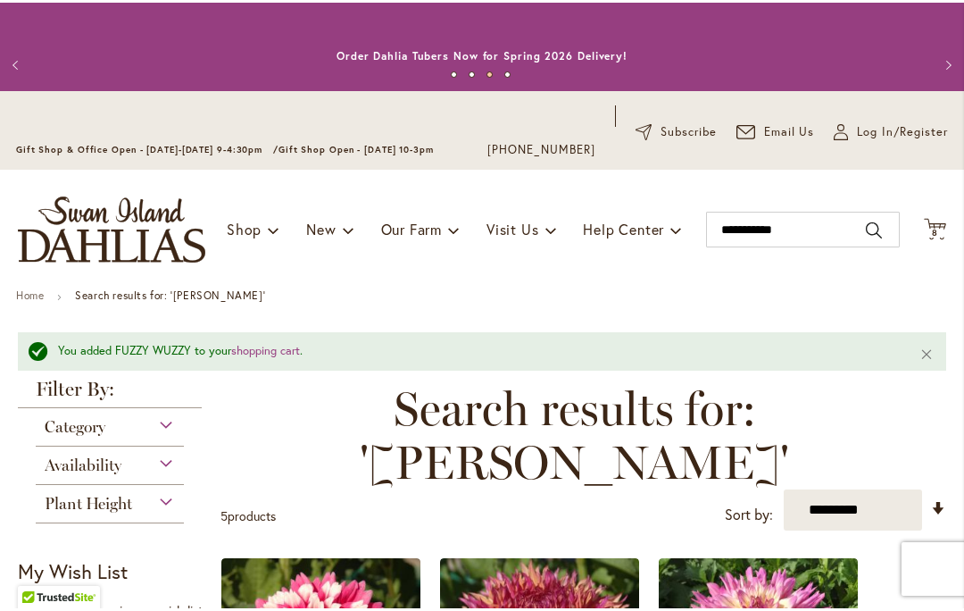
scroll to position [0, 0]
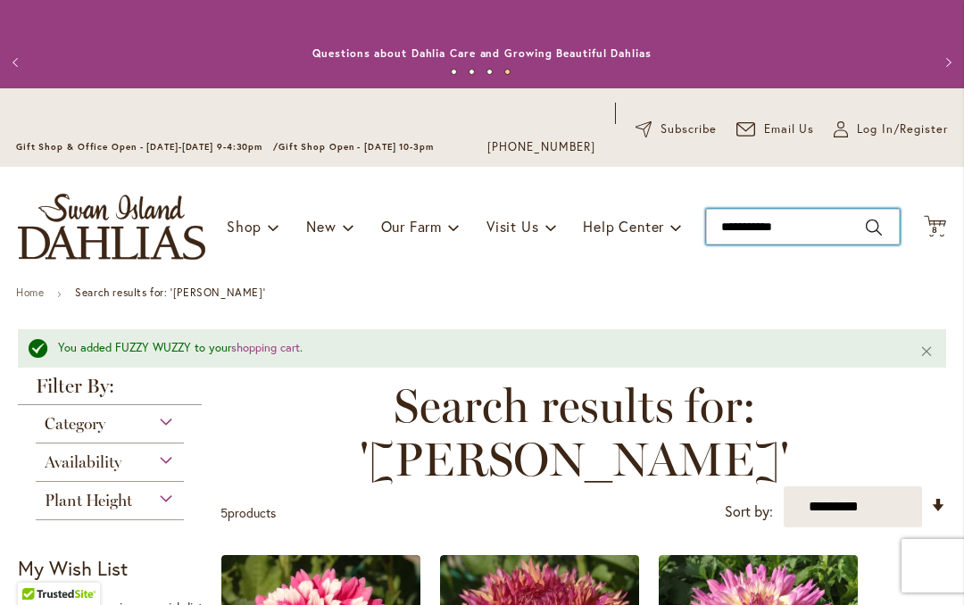
click at [865, 238] on input "**********" at bounding box center [803, 227] width 194 height 36
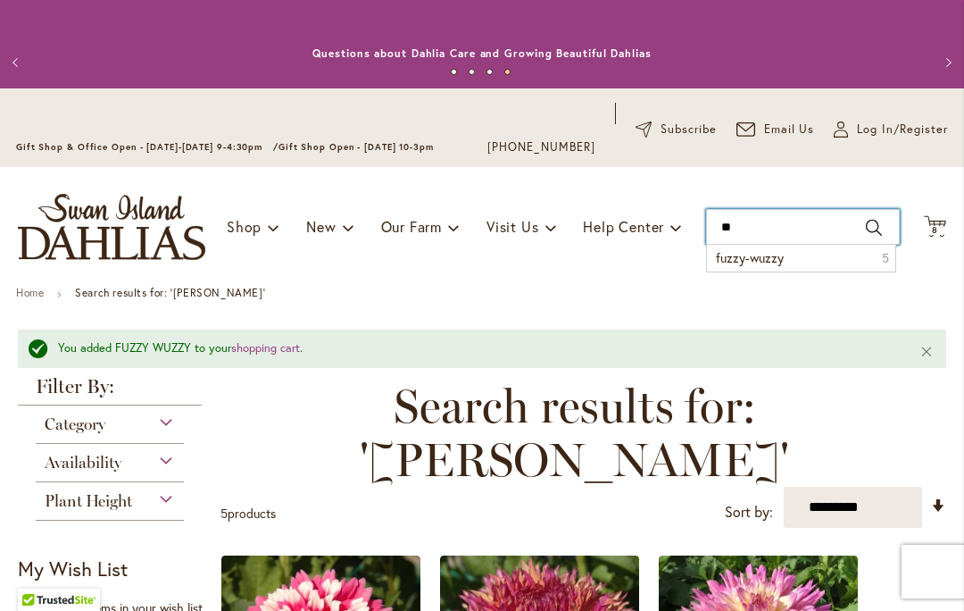
type input "*"
type input "**********"
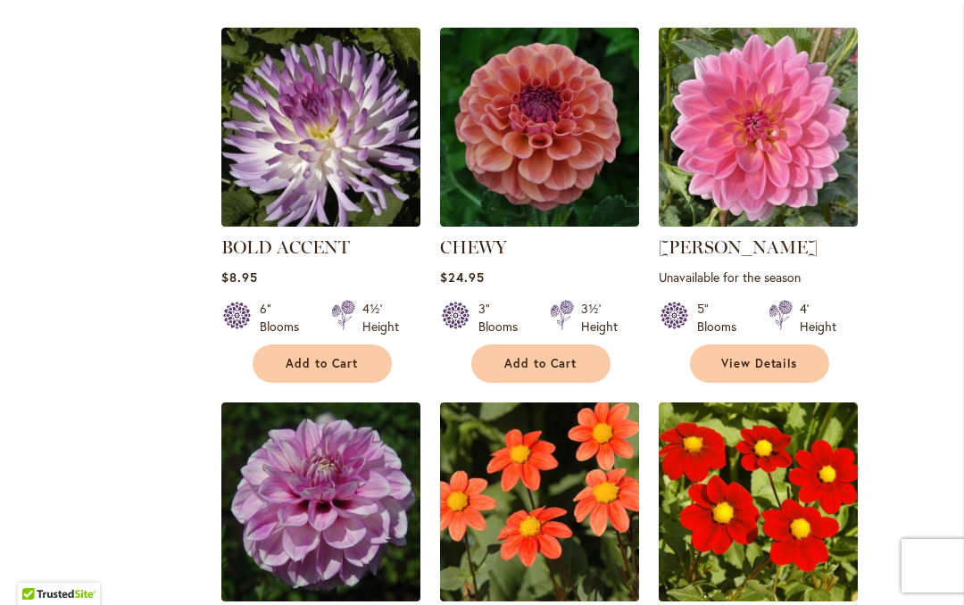
scroll to position [600, 0]
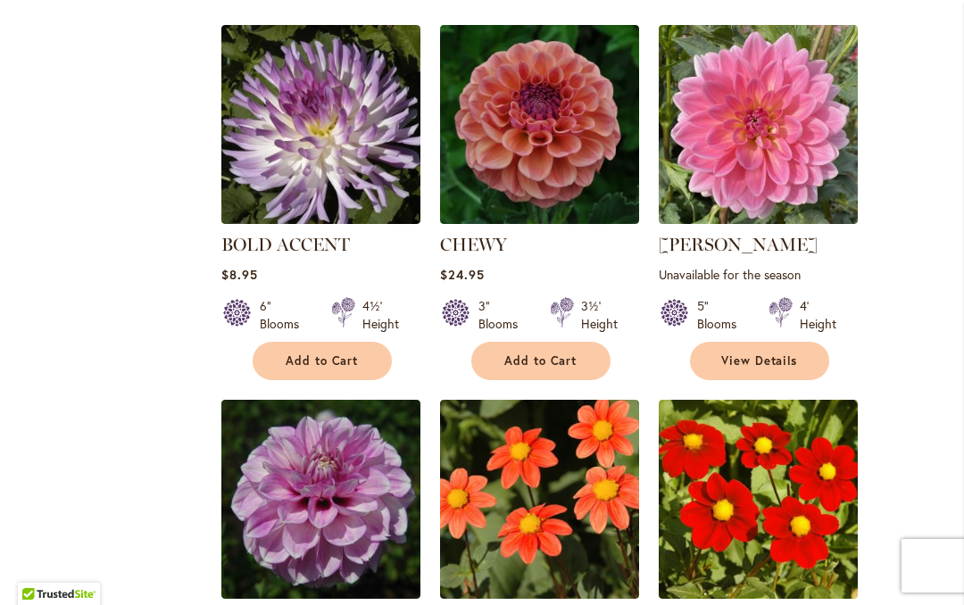
click at [369, 368] on button "Add to Cart" at bounding box center [322, 361] width 139 height 38
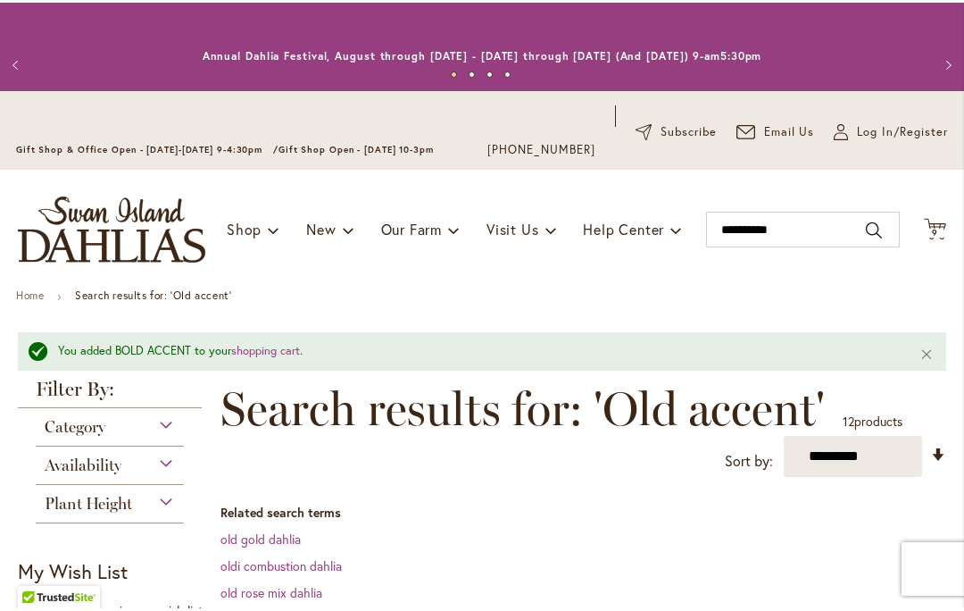
scroll to position [0, 0]
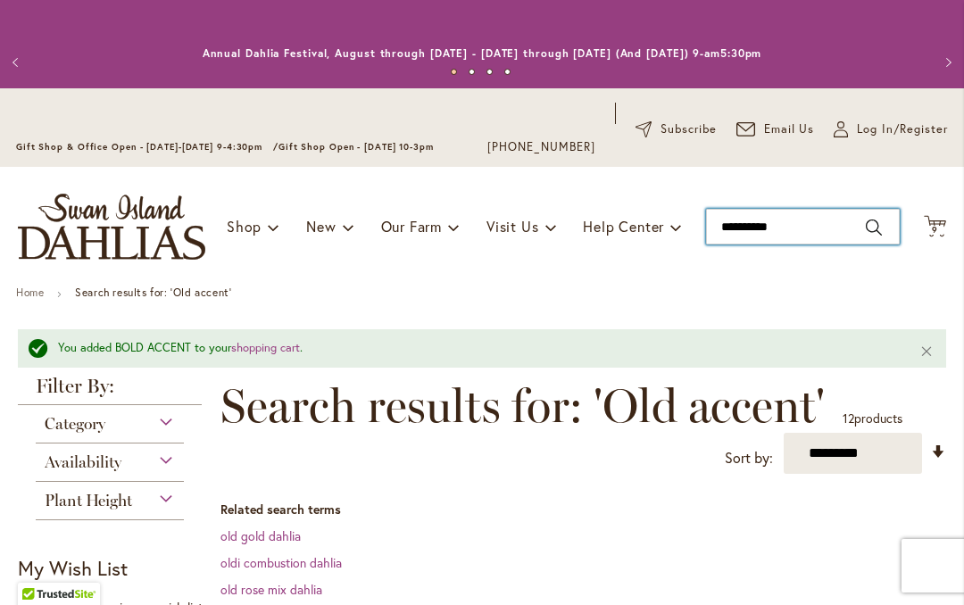
click at [881, 217] on input "**********" at bounding box center [803, 227] width 194 height 36
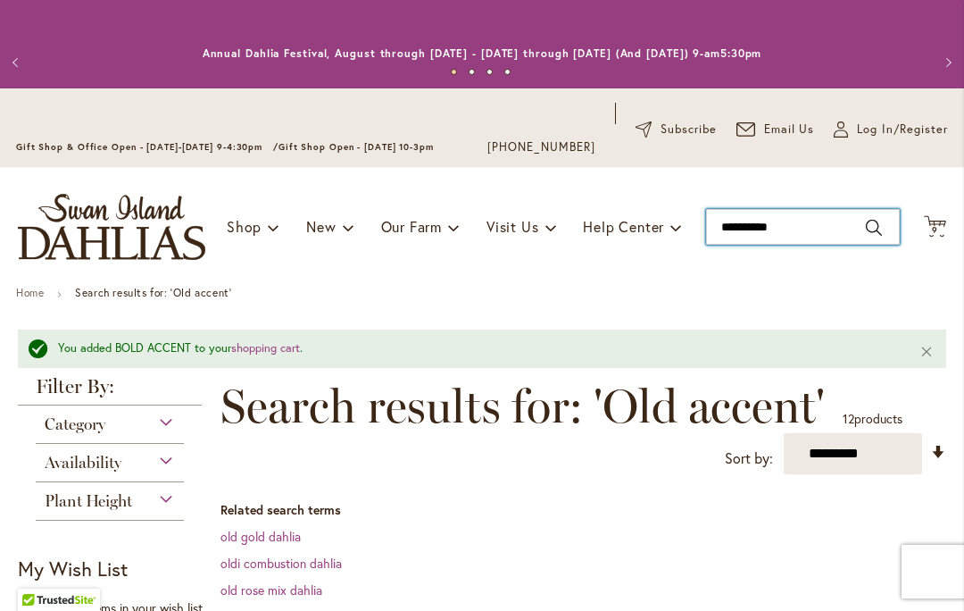
click at [820, 211] on input "**********" at bounding box center [803, 227] width 194 height 36
click at [828, 234] on input "**********" at bounding box center [803, 227] width 194 height 36
type input "*"
type input "**********"
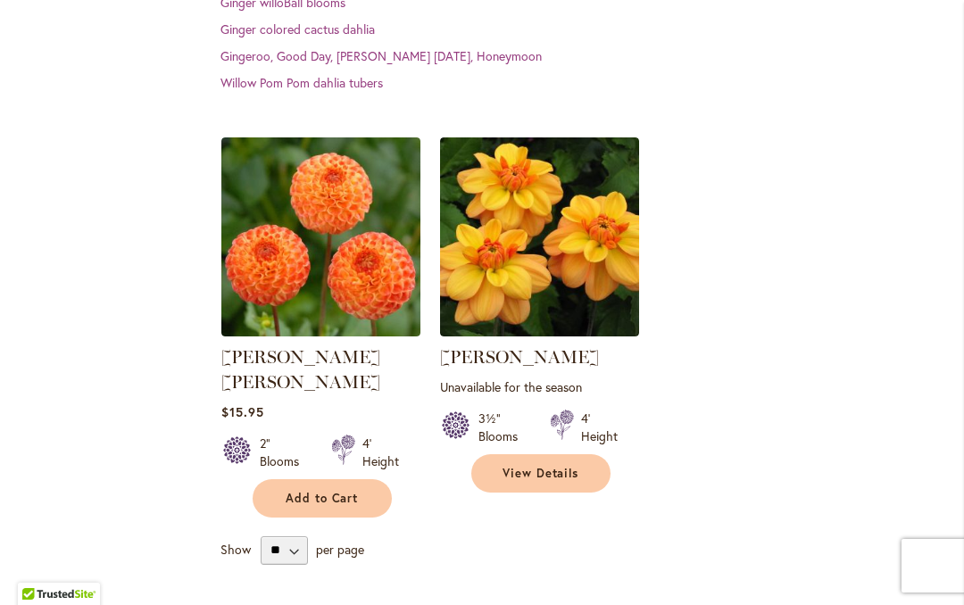
scroll to position [636, 0]
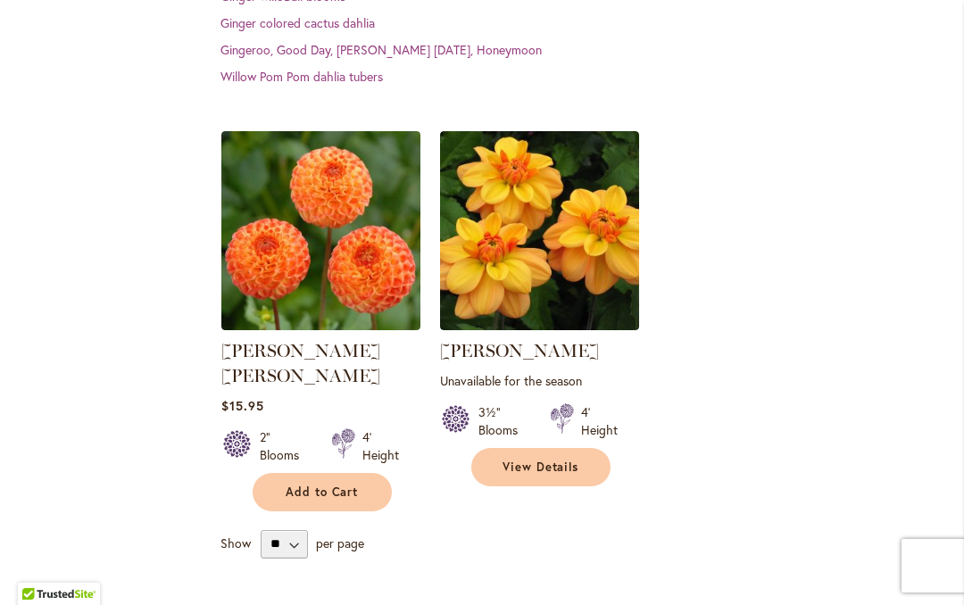
click at [265, 473] on button "Add to Cart" at bounding box center [322, 492] width 139 height 38
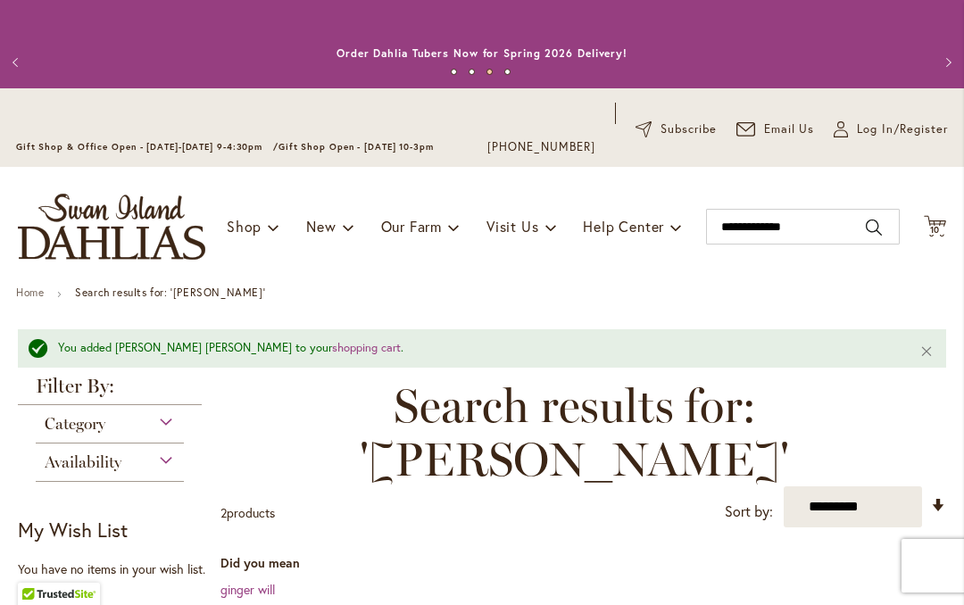
scroll to position [0, 0]
click at [944, 215] on icon "Cart .cls-1 { fill: #231f20; }" at bounding box center [935, 226] width 22 height 22
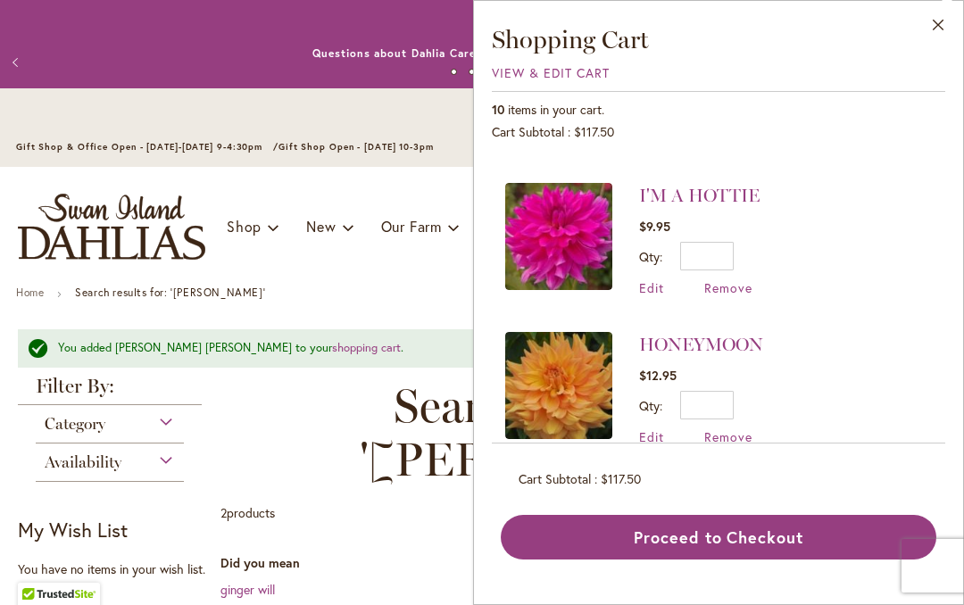
scroll to position [1198, 0]
click at [861, 543] on button "Proceed to Checkout" at bounding box center [719, 537] width 436 height 45
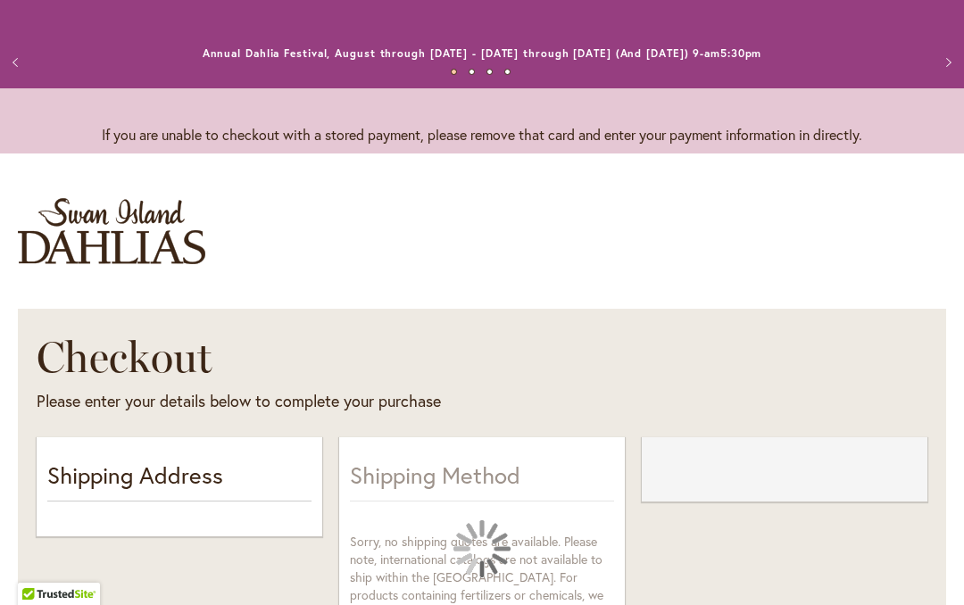
select select "**"
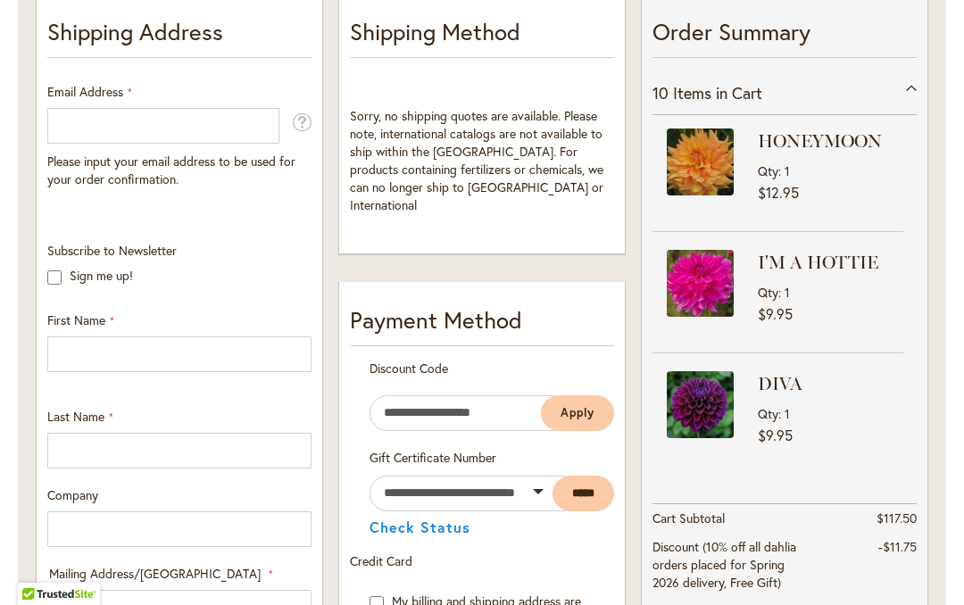
scroll to position [445, 0]
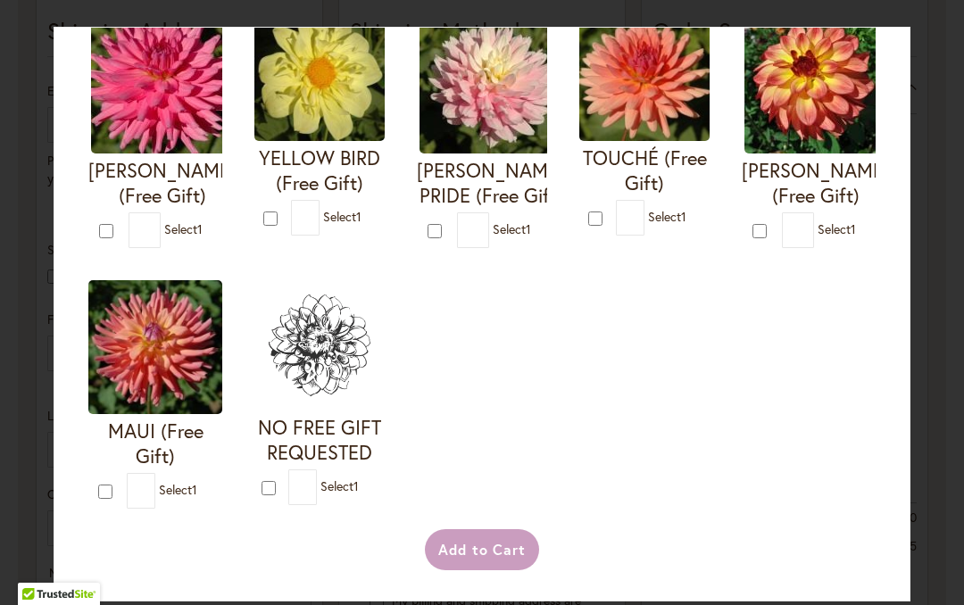
scroll to position [701, 0]
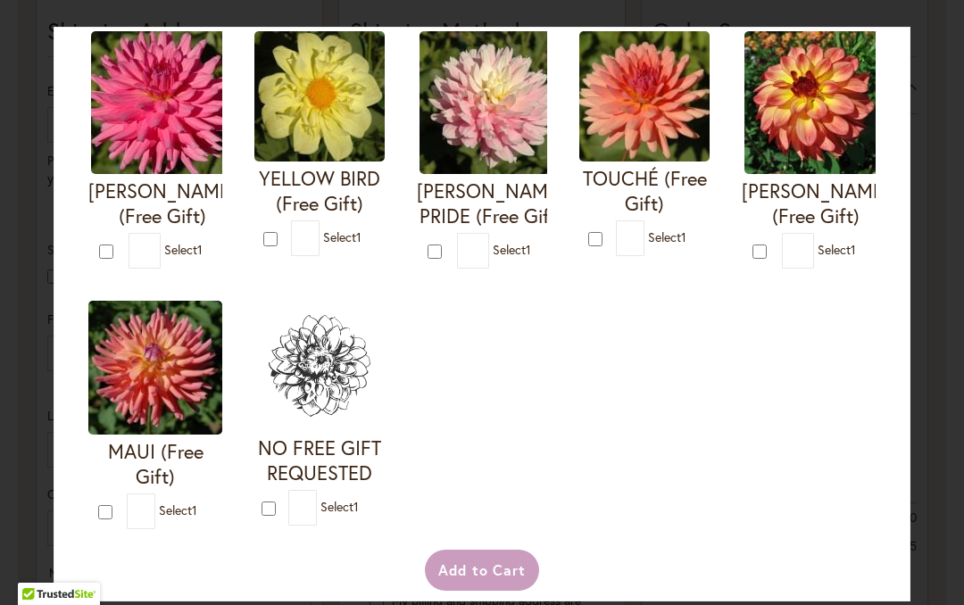
click at [177, 519] on span "Select 1" at bounding box center [178, 510] width 38 height 17
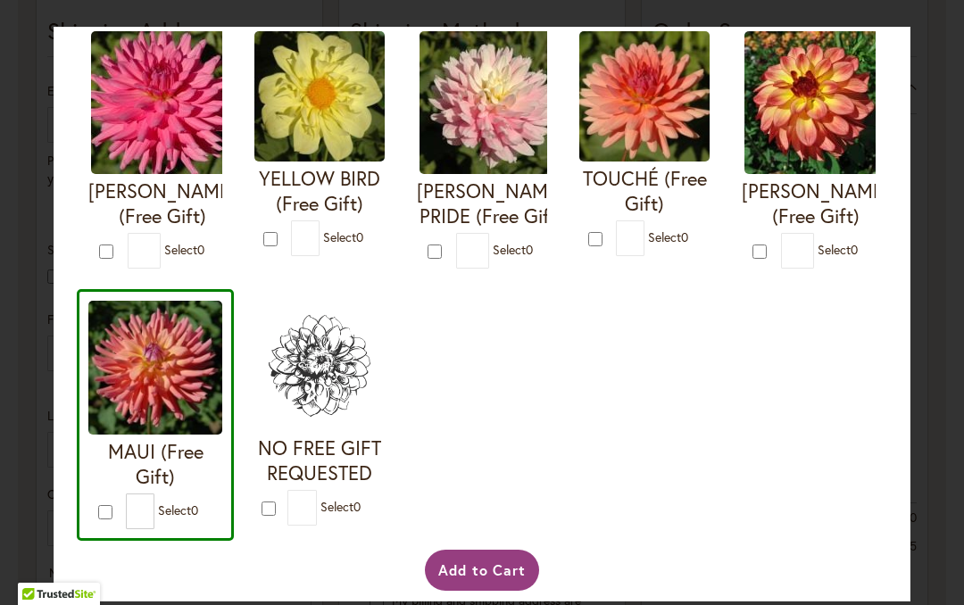
click at [94, 529] on form "MAUI (Free Gift) * 0" at bounding box center [155, 415] width 134 height 229
type input "*"
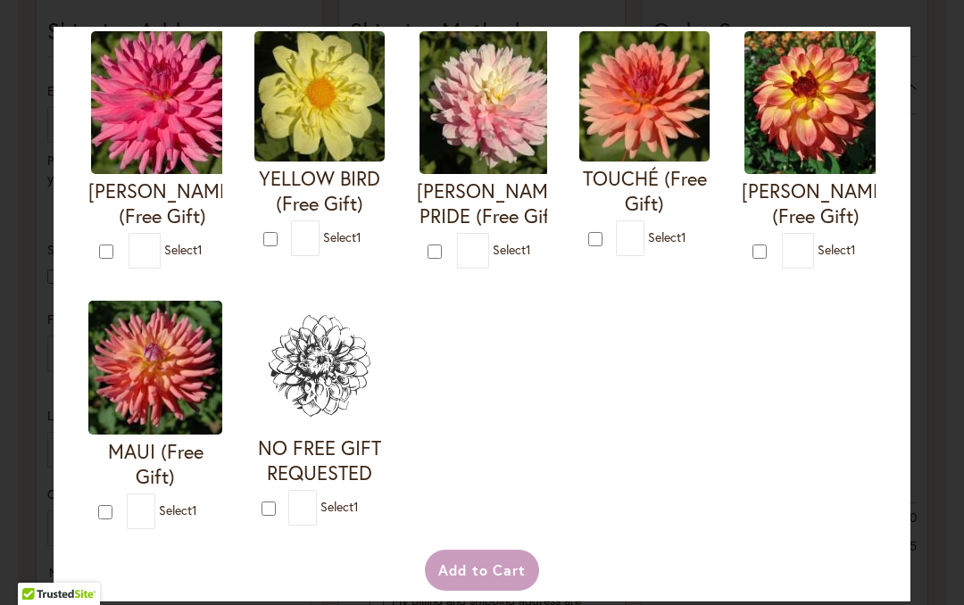
click at [800, 363] on div "I'M A HOTTIE (Free Gift) * 1 * 1 * 1 *" at bounding box center [482, 4] width 811 height 1073
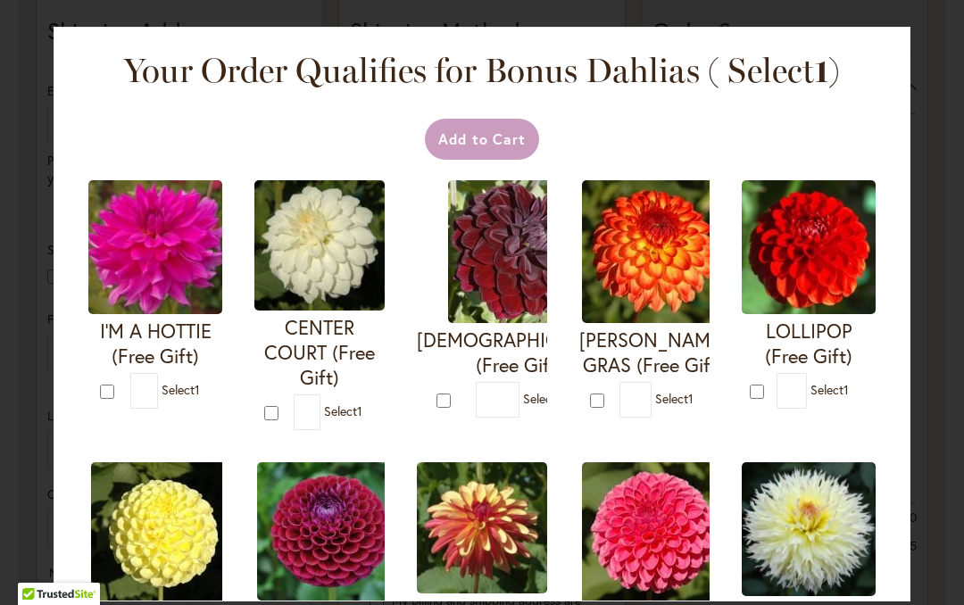
scroll to position [0, 0]
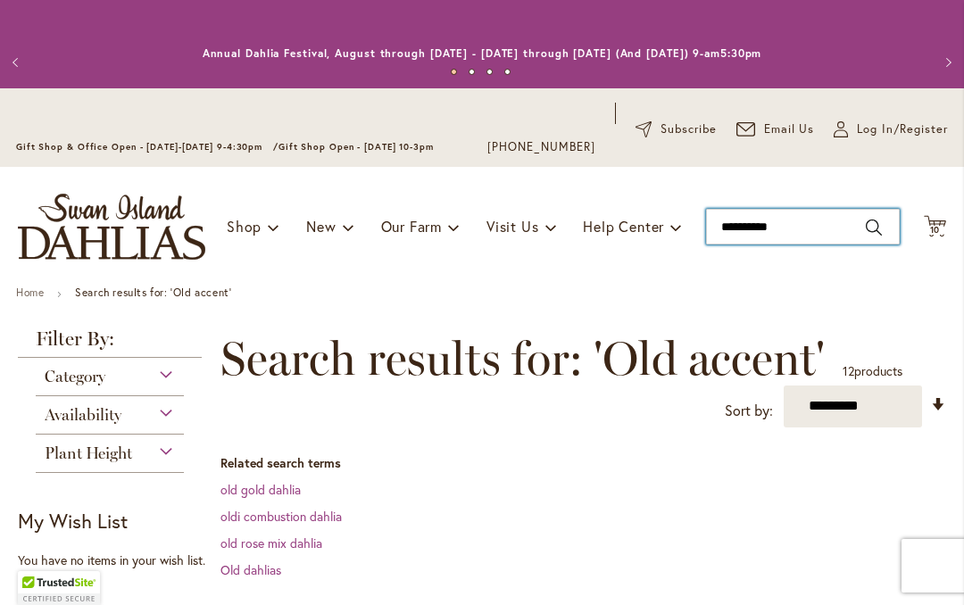
click at [844, 213] on input "**********" at bounding box center [803, 227] width 194 height 36
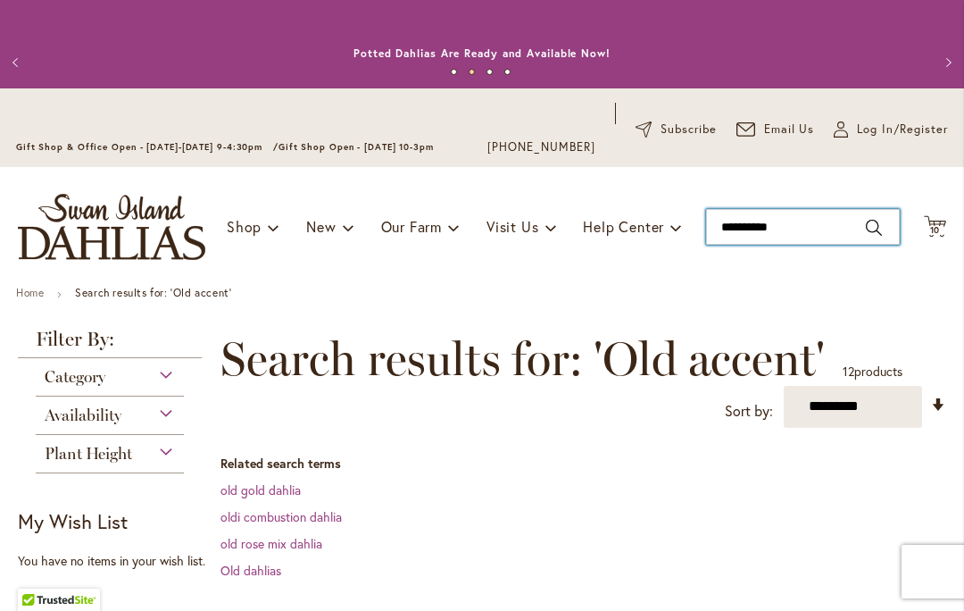
click at [831, 240] on input "**********" at bounding box center [803, 227] width 194 height 36
type input "*"
click at [944, 228] on span "10 10 items" at bounding box center [936, 230] width 18 height 9
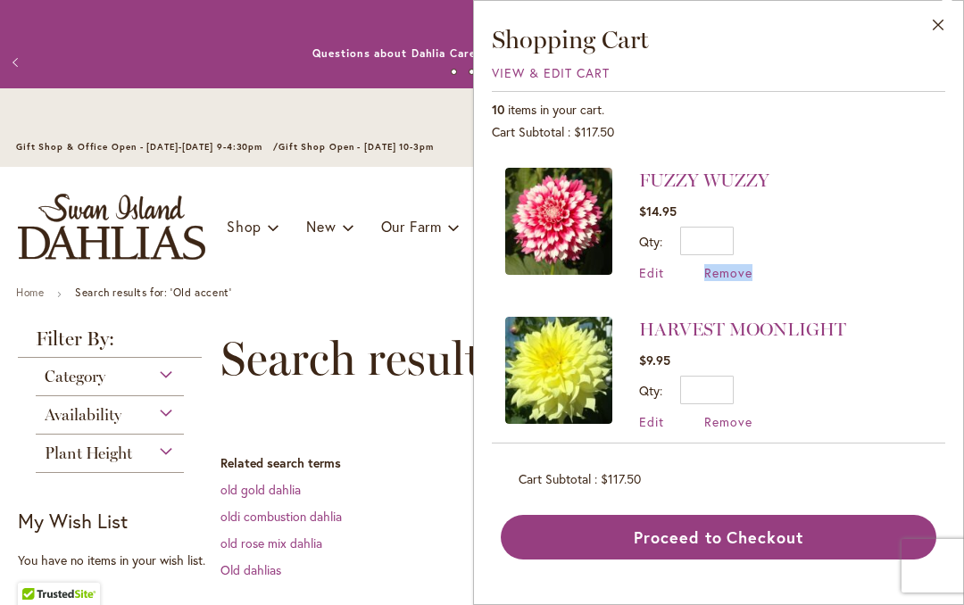
scroll to position [297, 0]
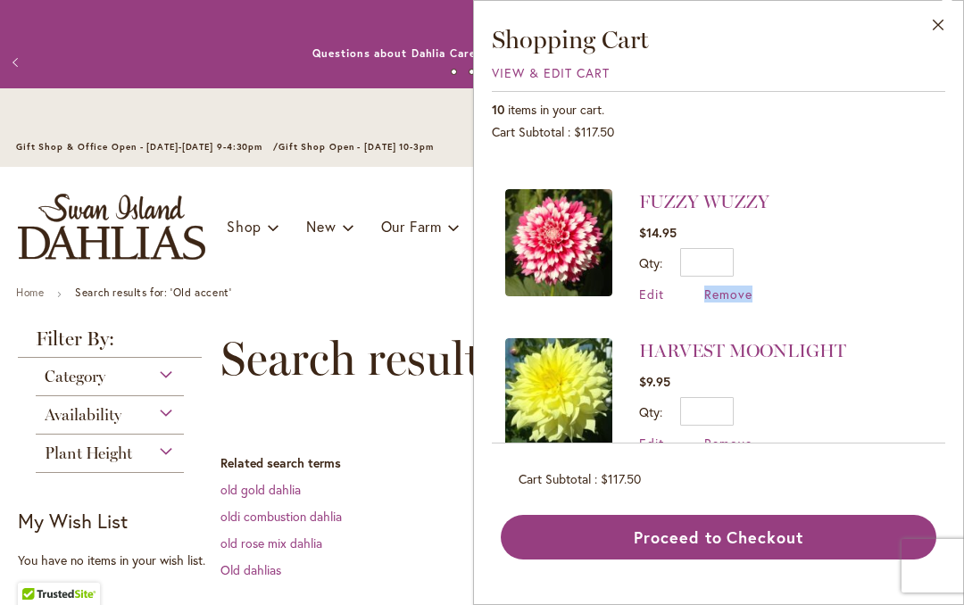
click at [750, 286] on span "Remove" at bounding box center [728, 294] width 48 height 17
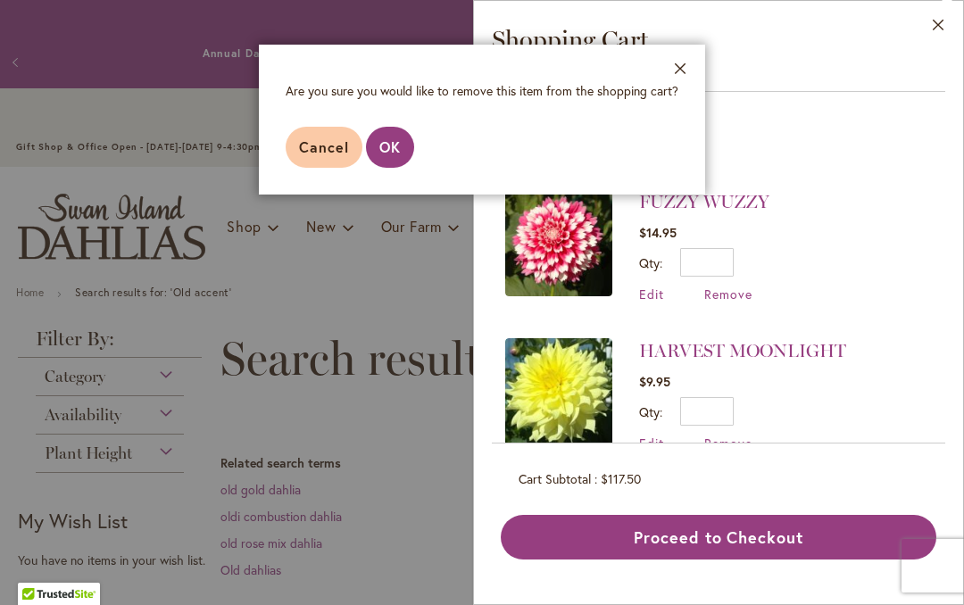
click at [377, 154] on button "OK" at bounding box center [390, 147] width 48 height 41
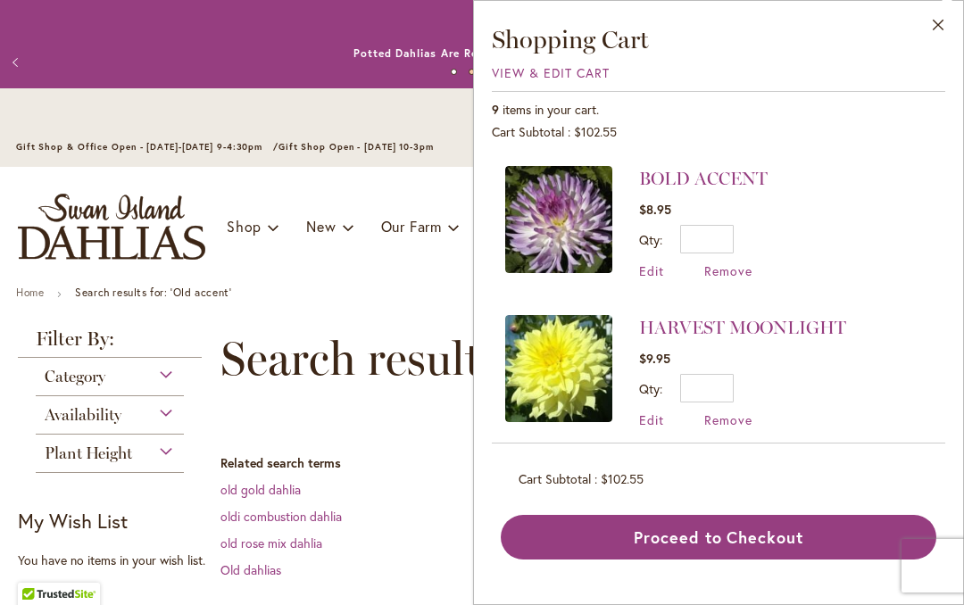
scroll to position [172, 0]
click at [748, 411] on span "Remove" at bounding box center [728, 419] width 48 height 17
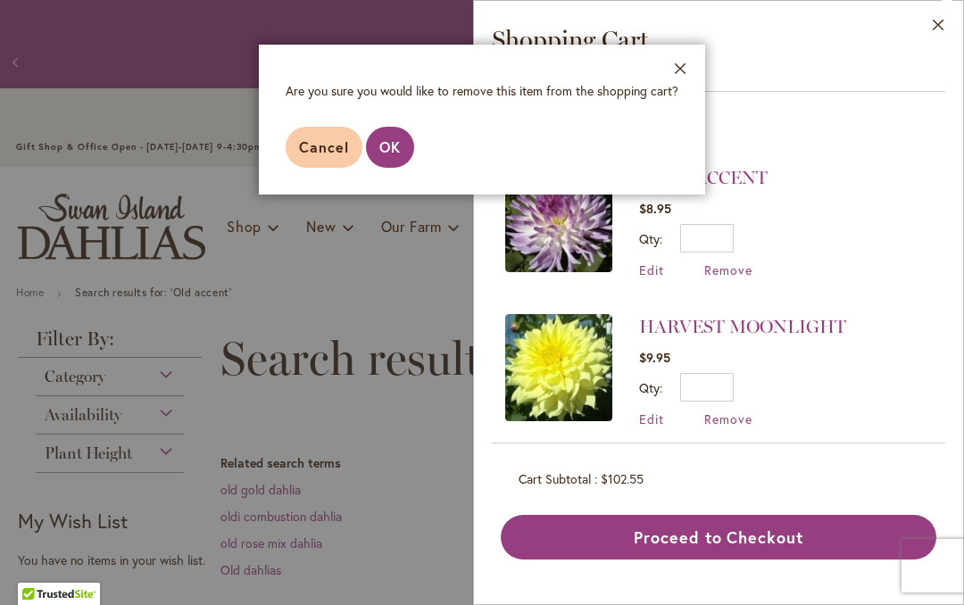
click at [386, 156] on span "OK" at bounding box center [389, 146] width 21 height 19
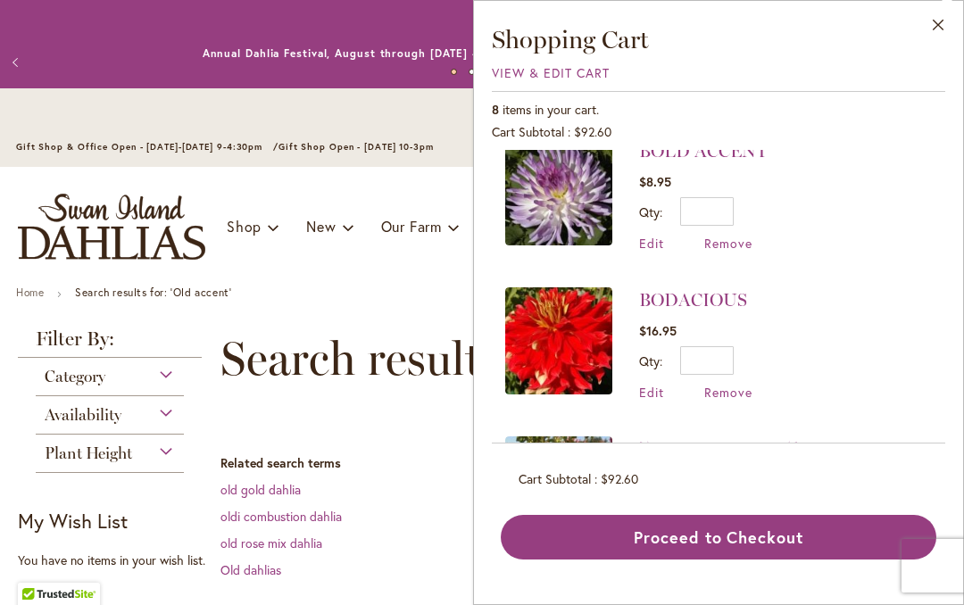
scroll to position [179, 0]
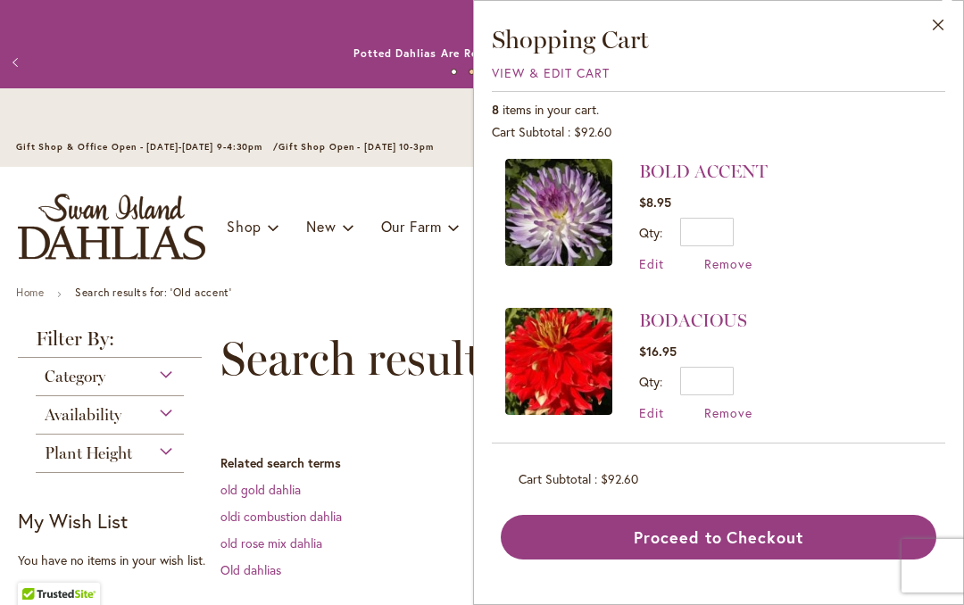
click at [808, 542] on button "Proceed to Checkout" at bounding box center [719, 537] width 436 height 45
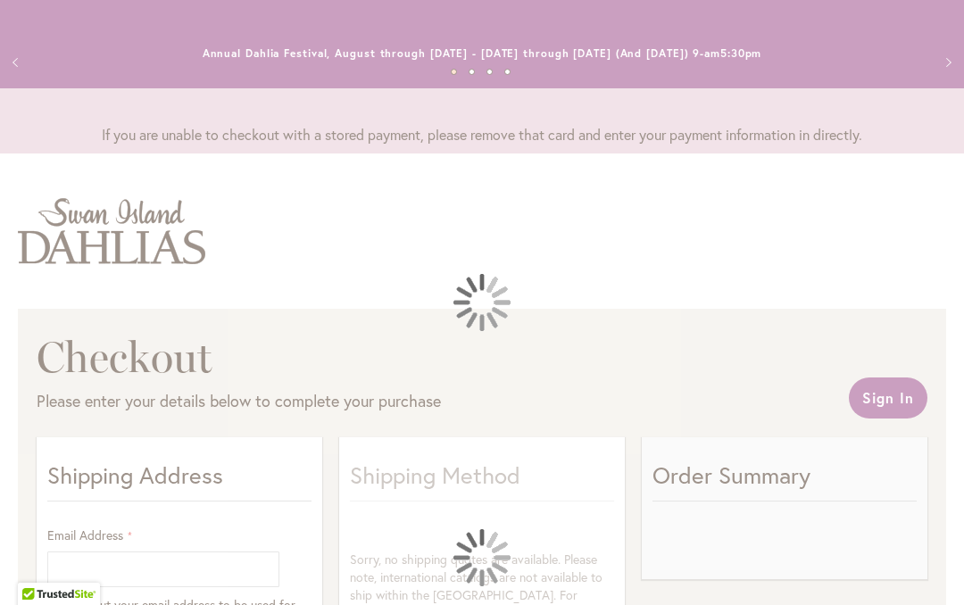
select select "**"
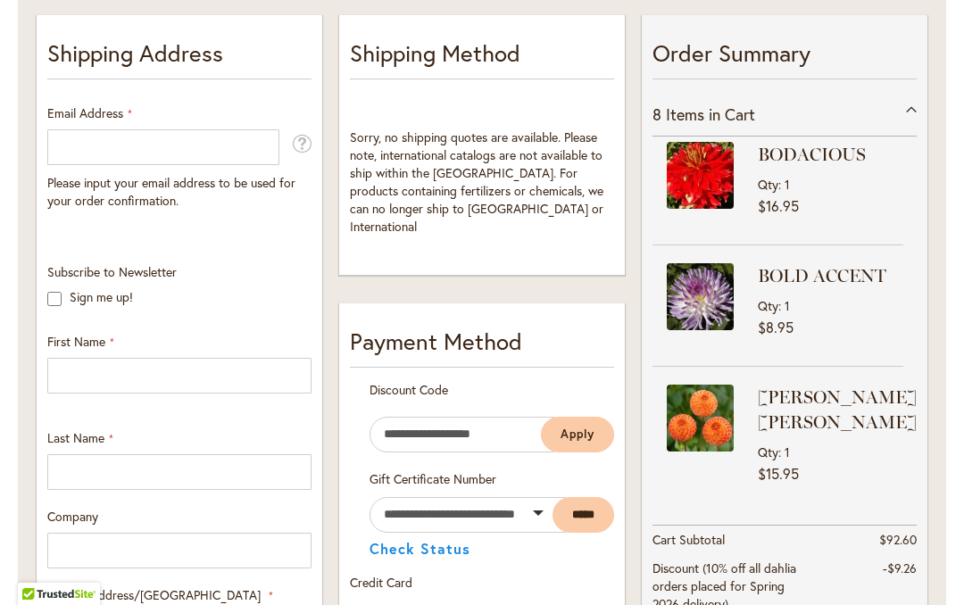
scroll to position [416, 0]
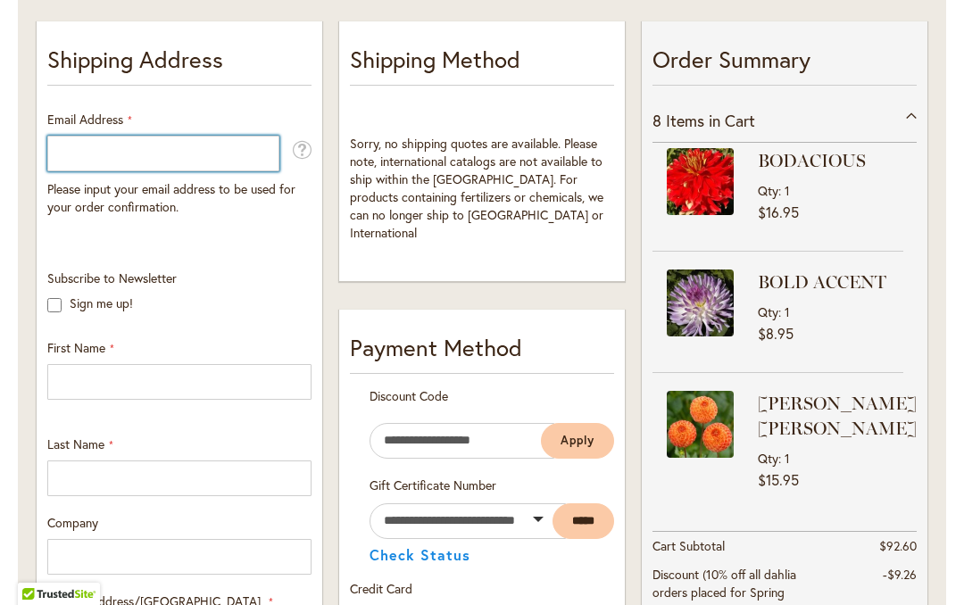
click at [60, 145] on input "Email Address" at bounding box center [163, 154] width 232 height 36
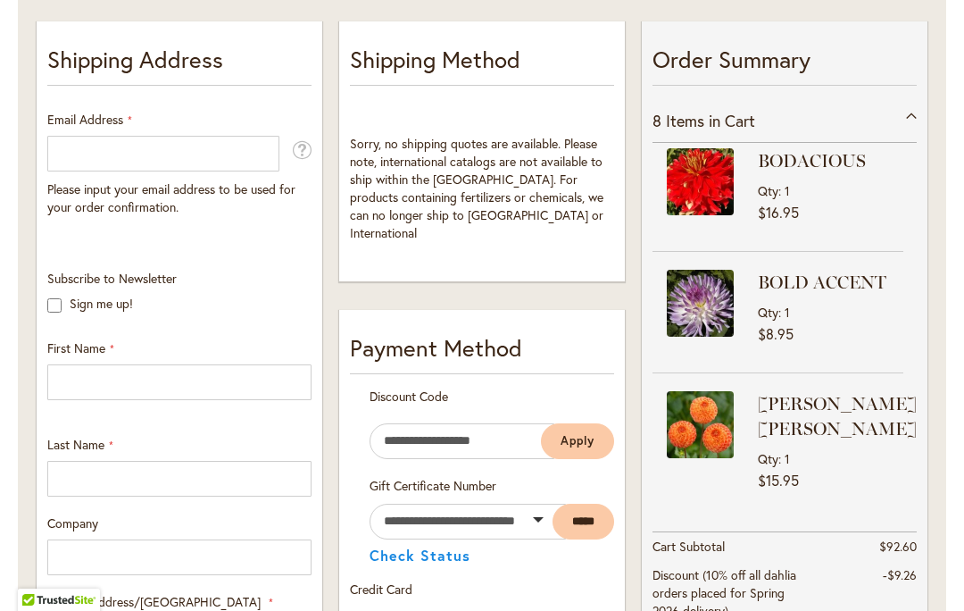
type input "**********"
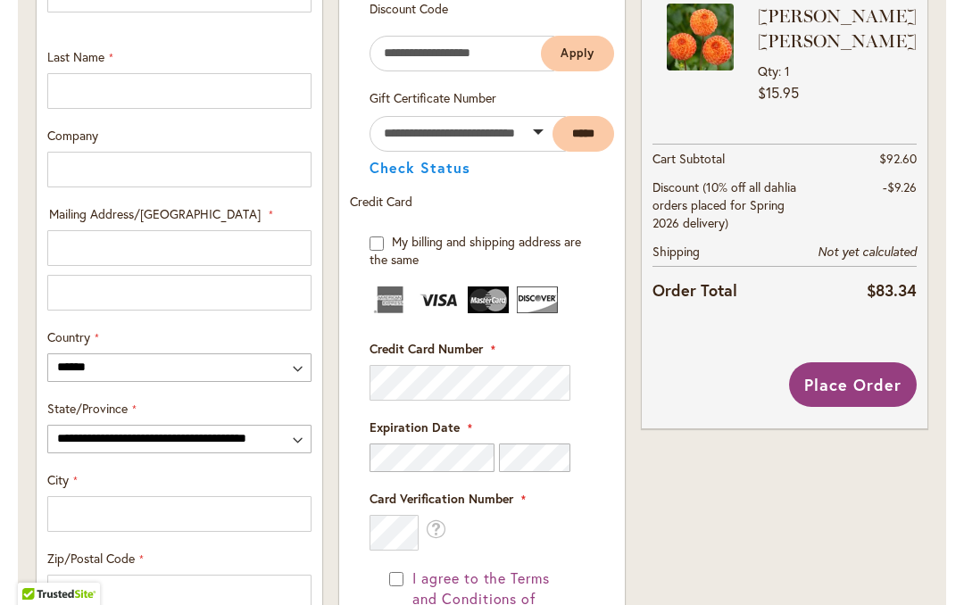
scroll to position [801, 0]
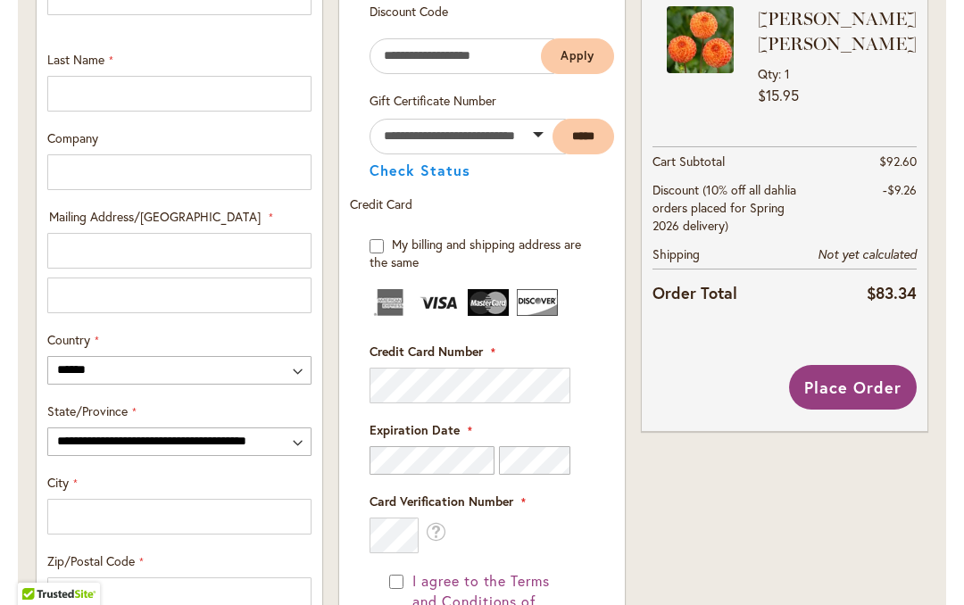
click at [904, 386] on button "Place Order" at bounding box center [853, 387] width 128 height 45
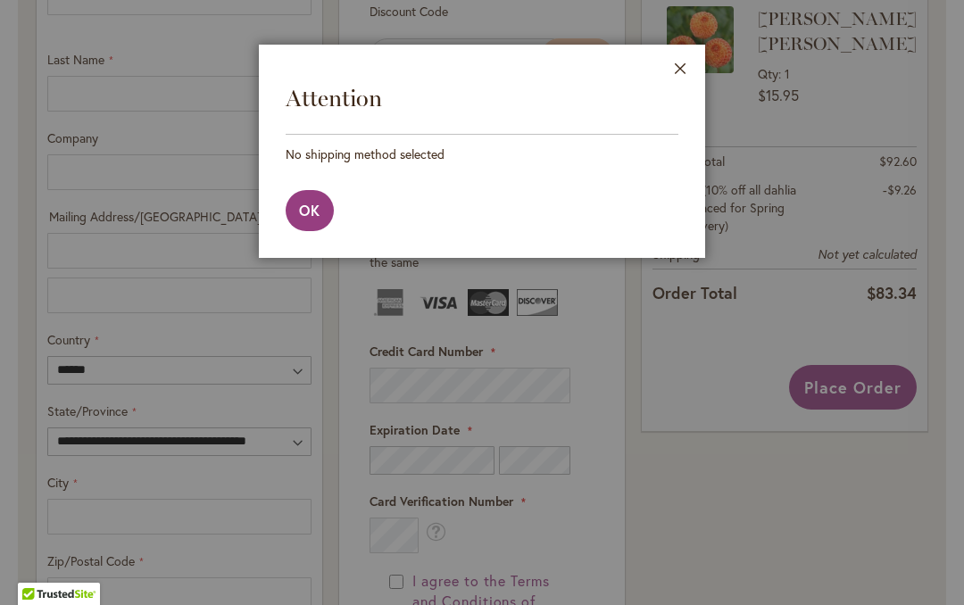
click at [688, 70] on button "Close" at bounding box center [680, 73] width 49 height 56
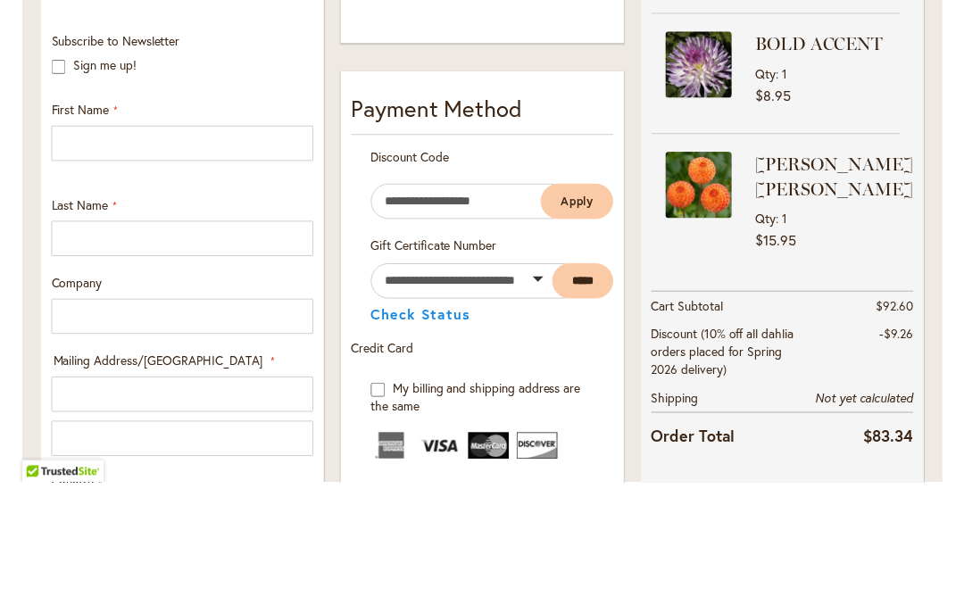
scroll to position [536, 0]
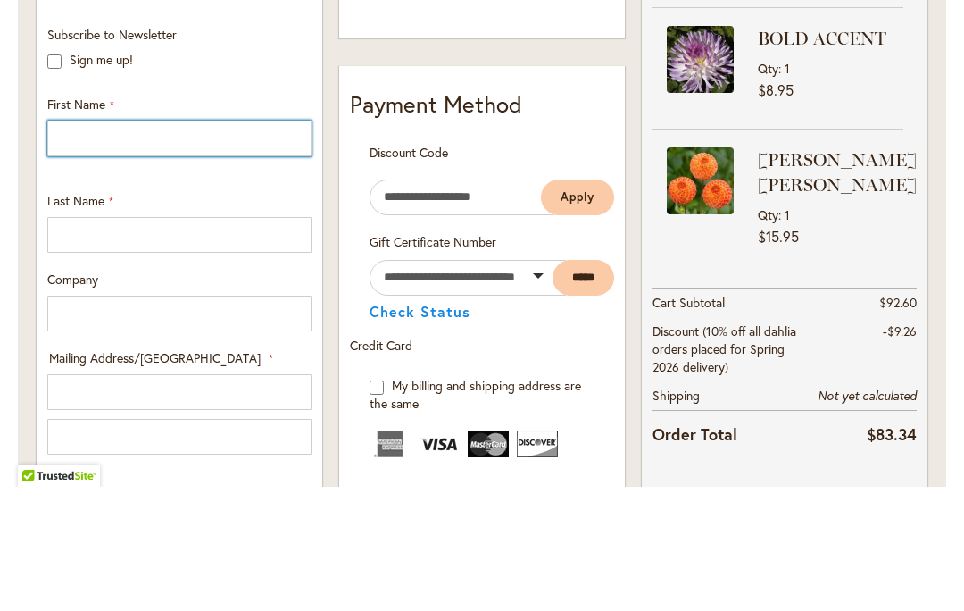
click at [272, 245] on input "First Name" at bounding box center [179, 263] width 264 height 36
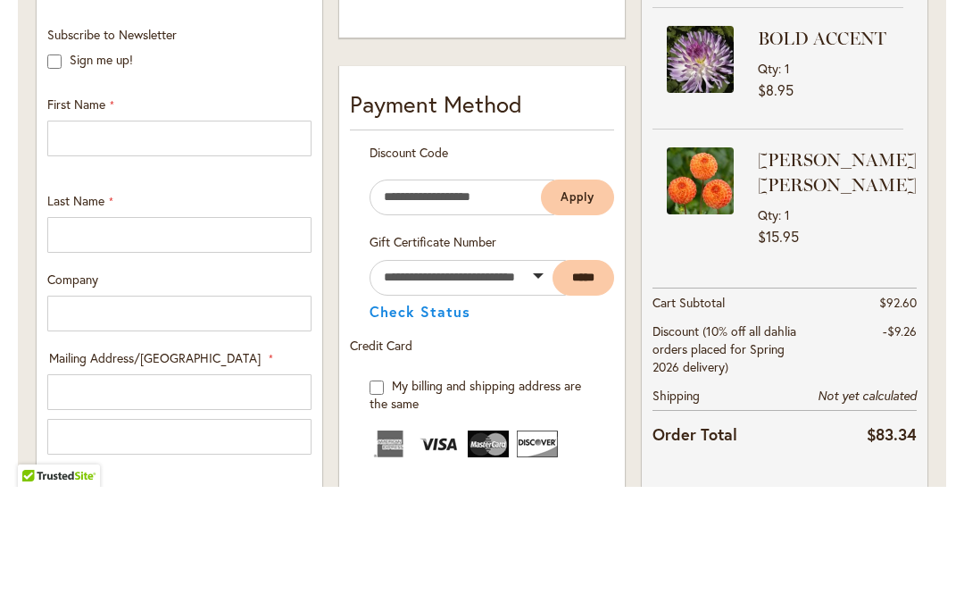
type input "***"
type input "**********"
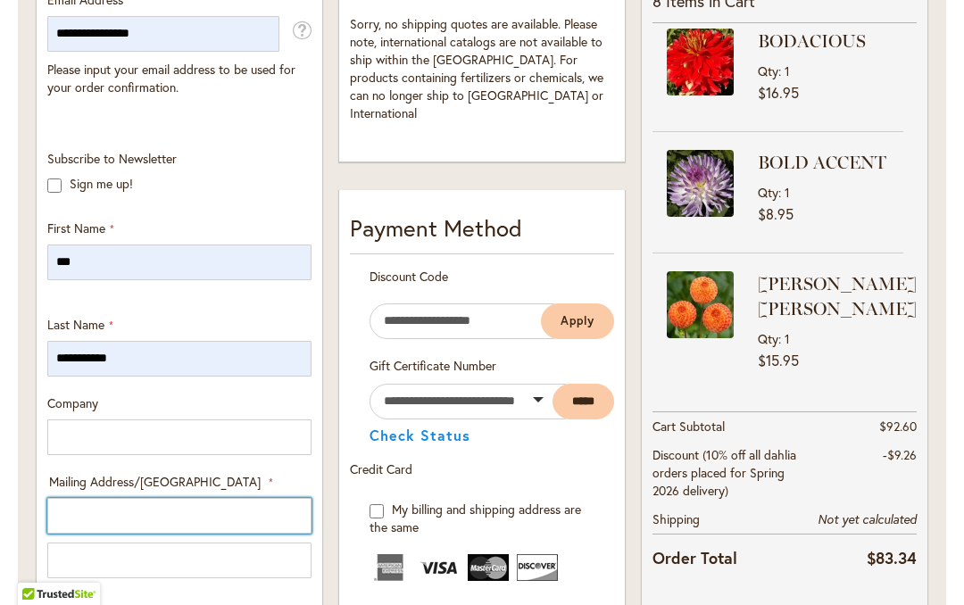
type input "**********"
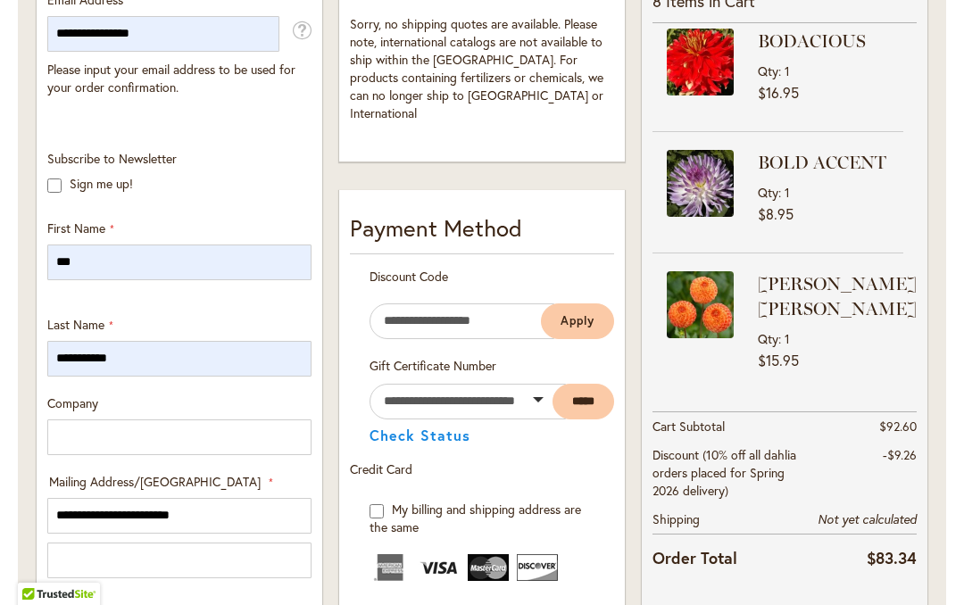
select select "**"
type input "*********"
type input "*****"
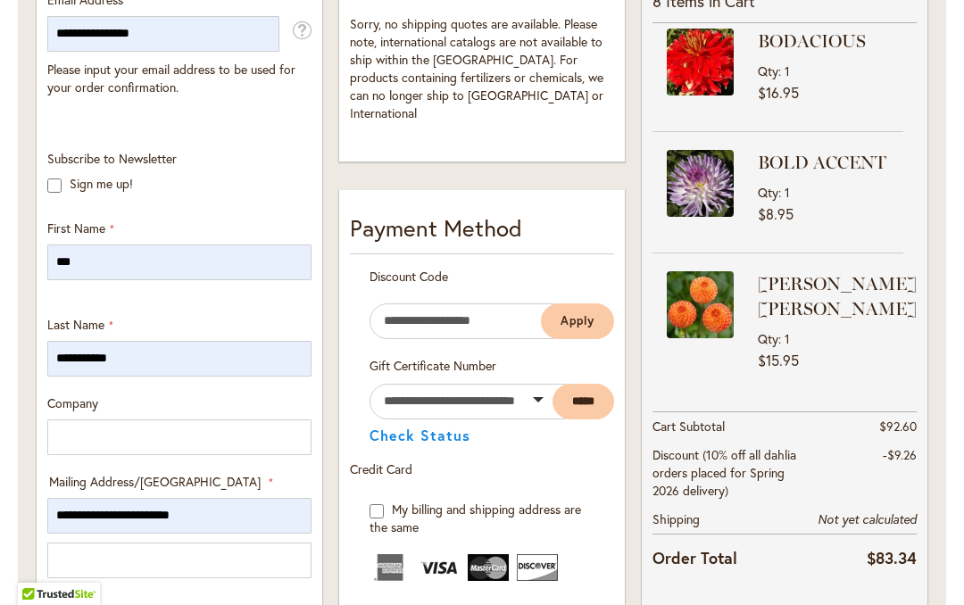
type input "**********"
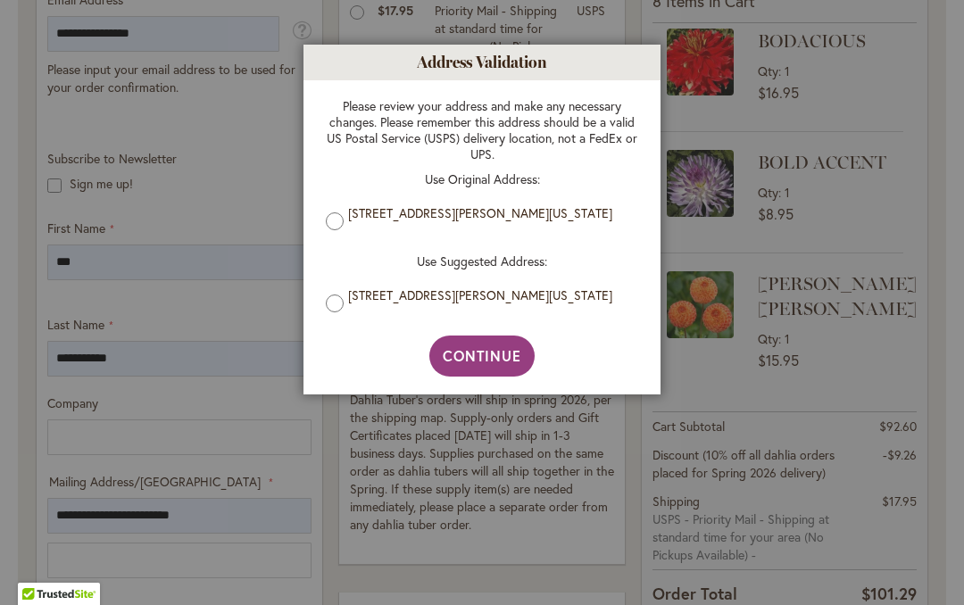
click at [528, 355] on button "Continue" at bounding box center [482, 356] width 106 height 41
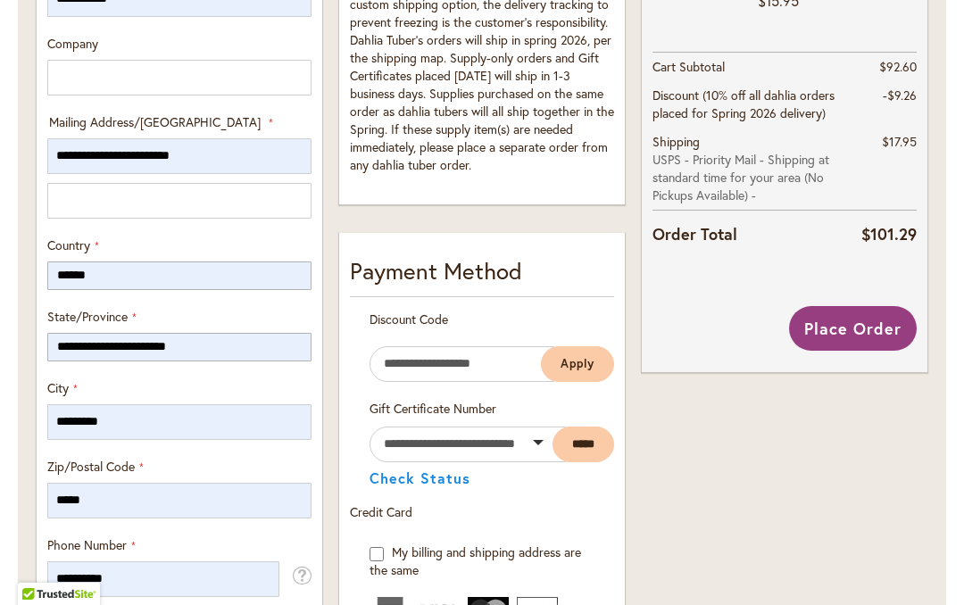
scroll to position [897, 0]
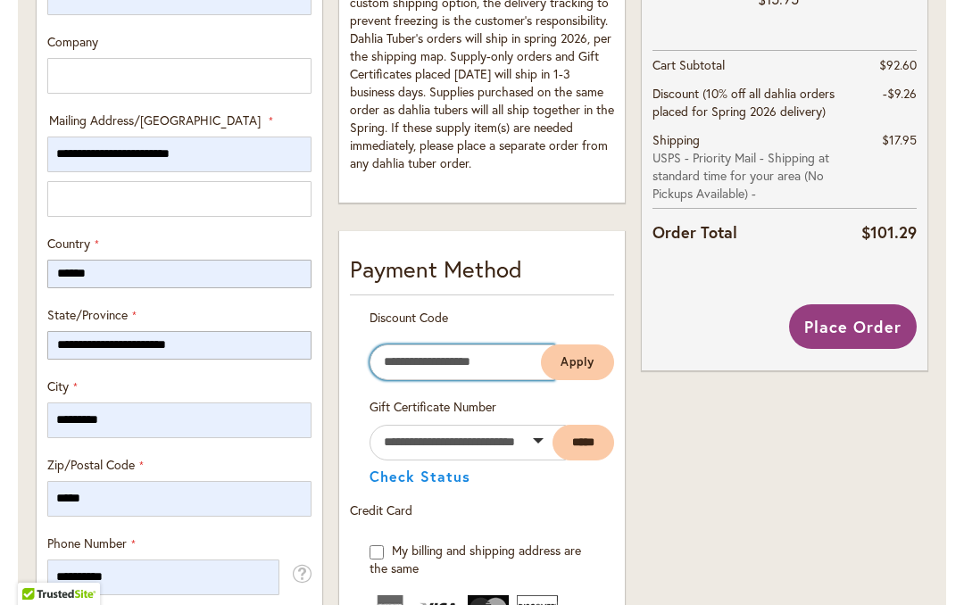
click at [518, 364] on input "Enter discount code" at bounding box center [462, 363] width 185 height 36
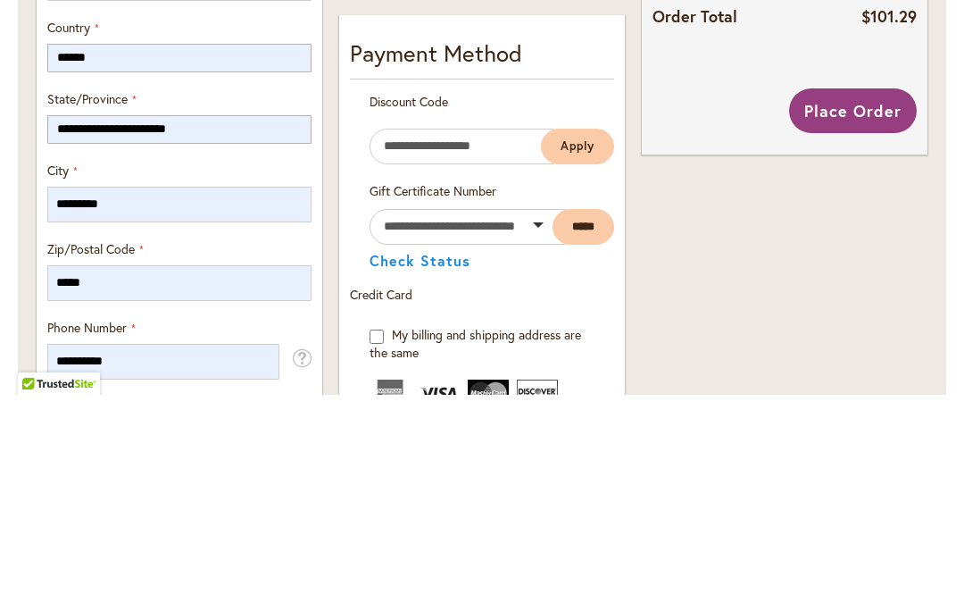
click at [752, 217] on div "Order Summary 8 Items in Cart HONEYMOON Qty 1 $12.95 Qty 1" at bounding box center [785, 427] width 302 height 1787
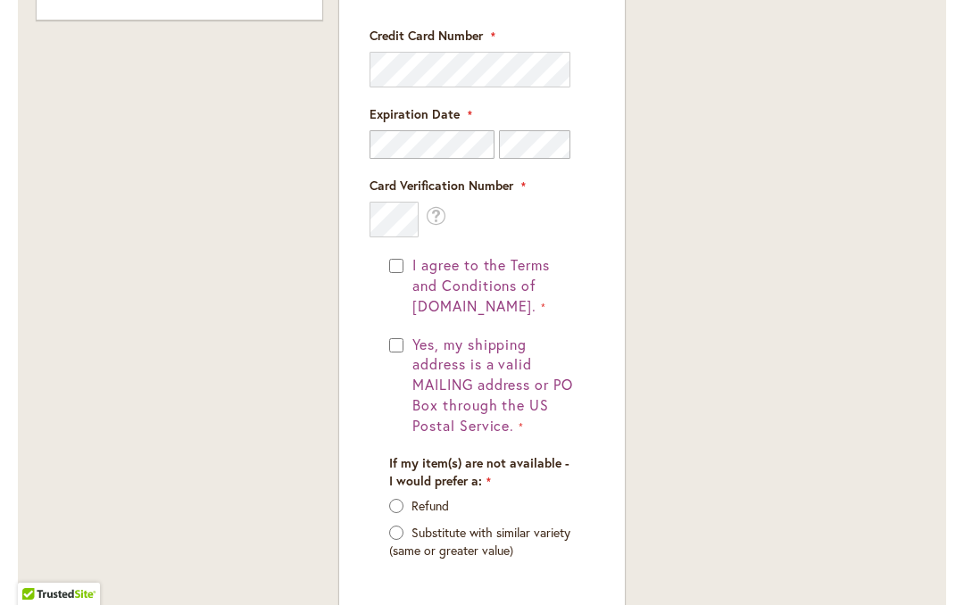
scroll to position [1515, 0]
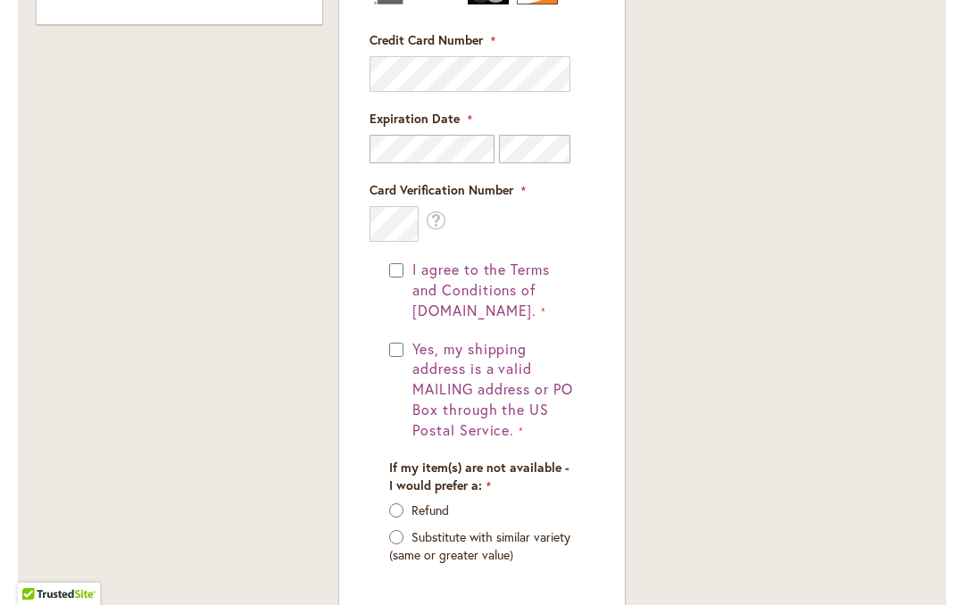
click at [408, 341] on button "Yes, my shipping address is a valid MAILING address or PO Box through the US Po…" at bounding box center [491, 390] width 167 height 102
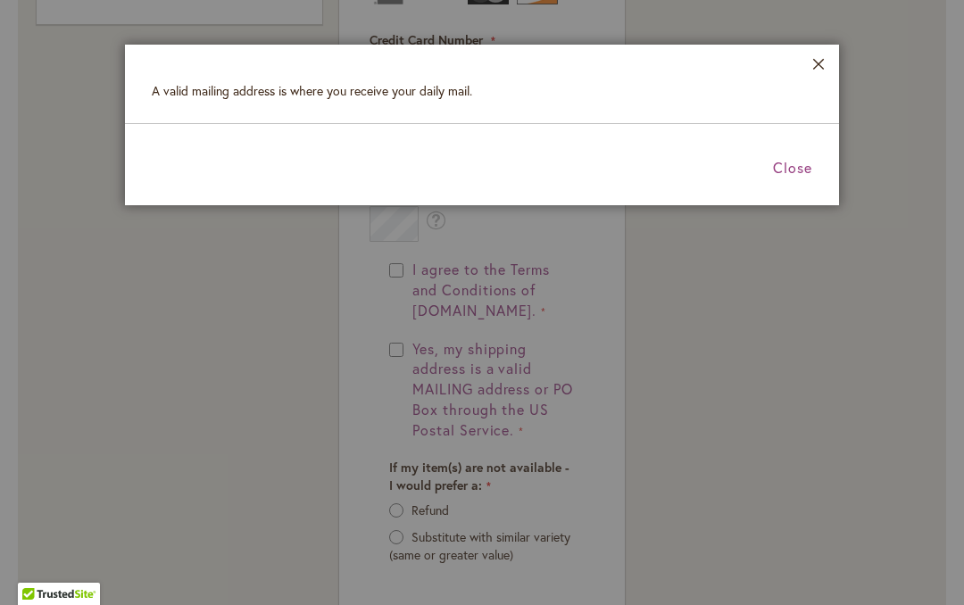
click at [809, 170] on span "Close" at bounding box center [792, 167] width 39 height 19
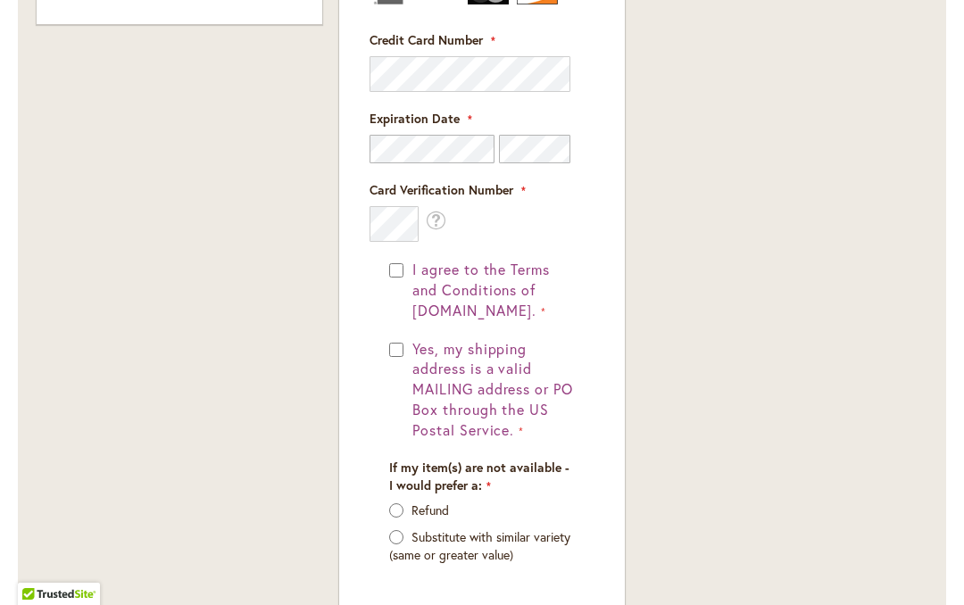
click at [399, 329] on div "I agree to the Terms and Conditions of dahlias.com. Yes, my shipping address is…" at bounding box center [482, 350] width 186 height 181
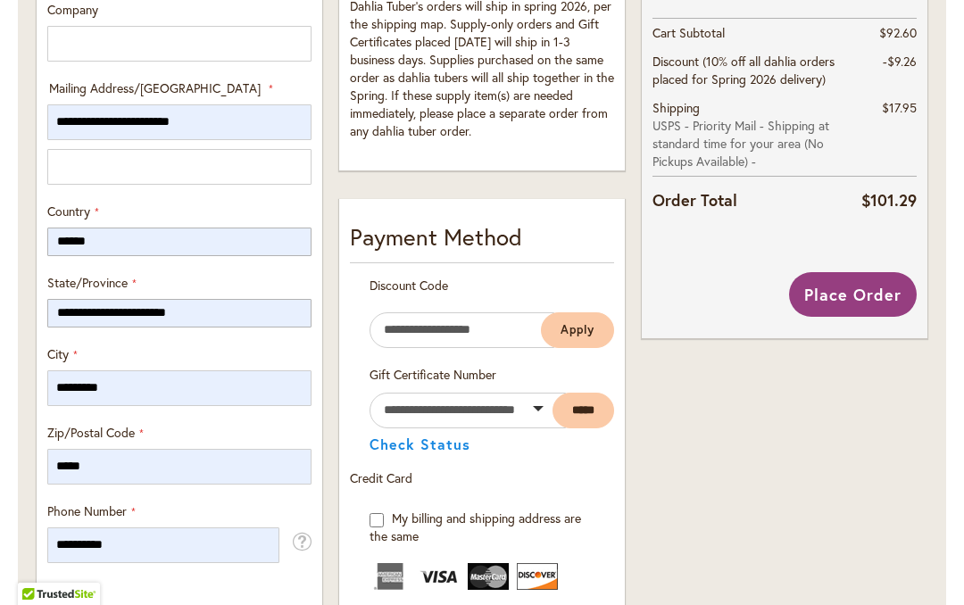
scroll to position [923, 0]
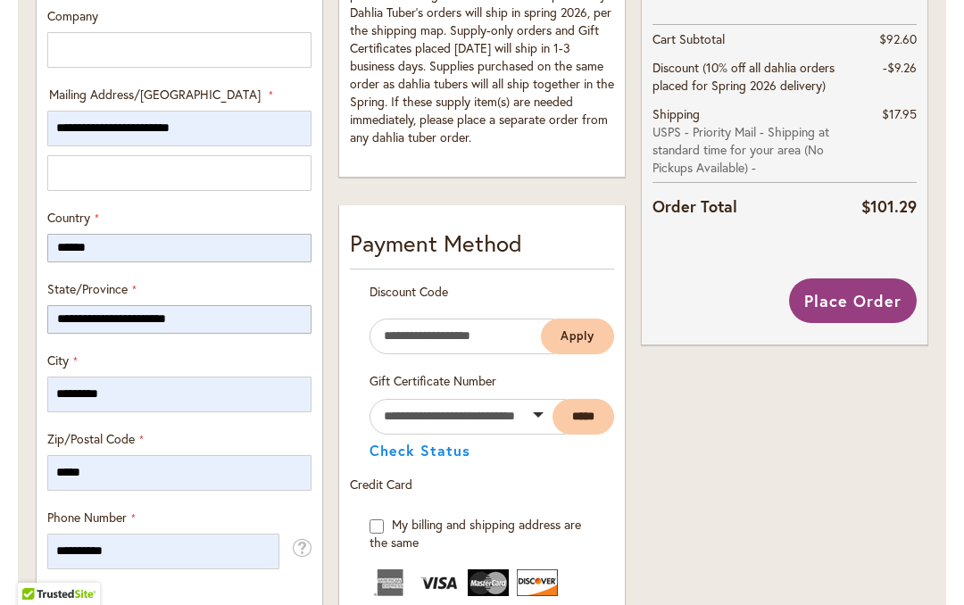
click at [903, 299] on button "Place Order" at bounding box center [853, 301] width 128 height 45
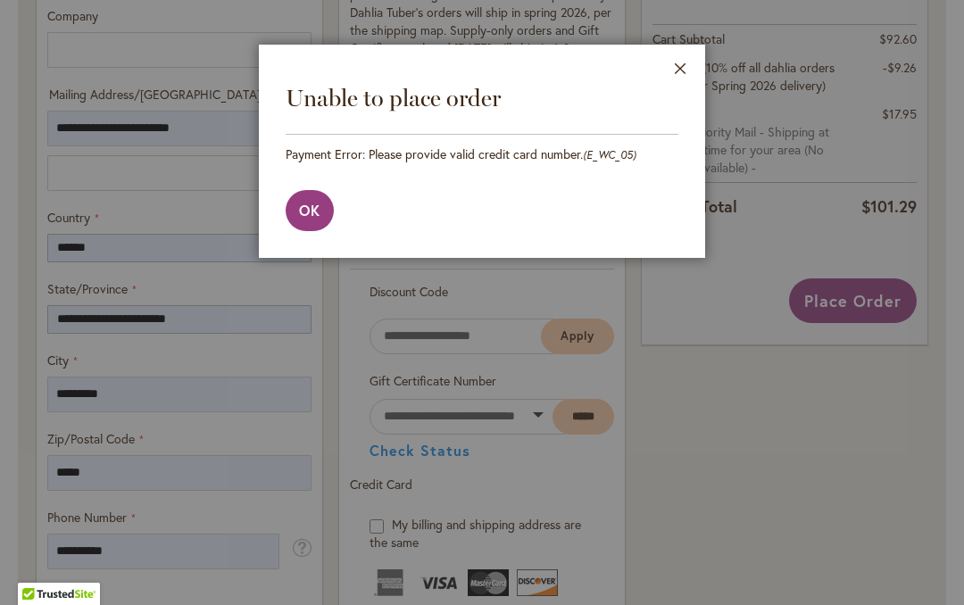
click at [304, 226] on button "OK" at bounding box center [310, 210] width 48 height 41
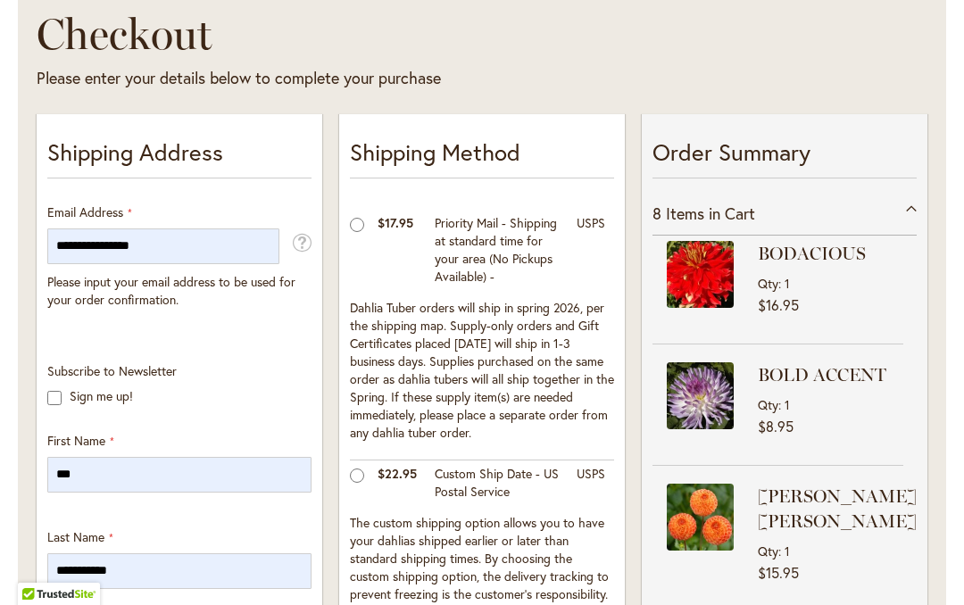
scroll to position [322, 0]
click at [886, 445] on li "BOLD ACCENT Qty 1 $8.95" at bounding box center [778, 405] width 251 height 121
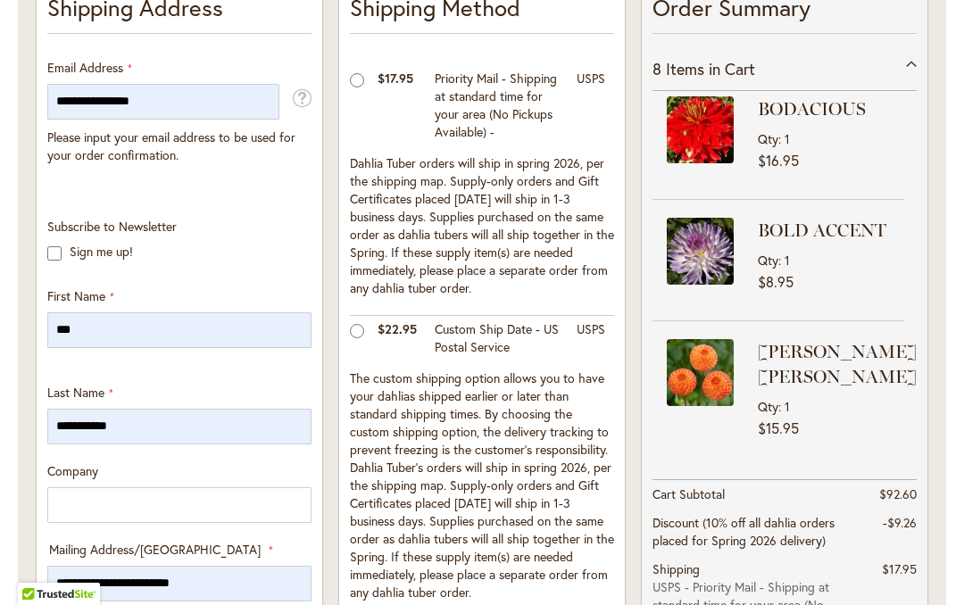
click at [899, 374] on div "GINGER WILLO Qty 1" at bounding box center [839, 377] width 163 height 76
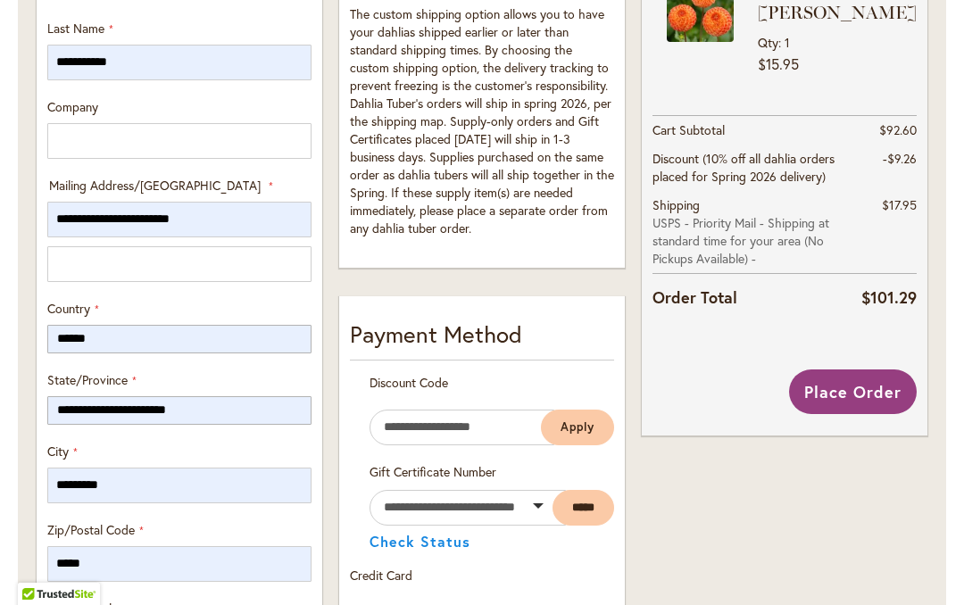
scroll to position [869, 0]
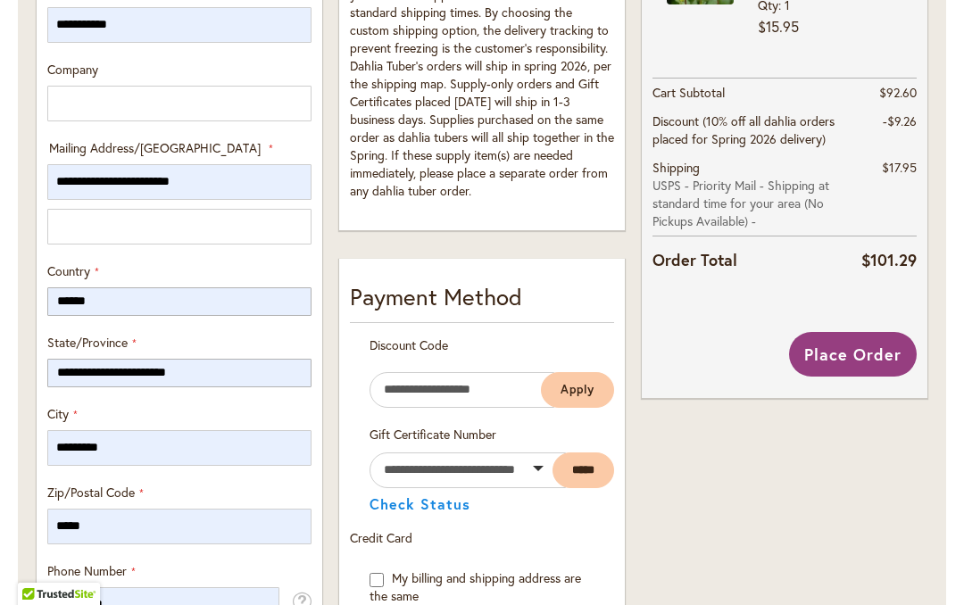
click at [896, 356] on span "Place Order" at bounding box center [852, 354] width 97 height 21
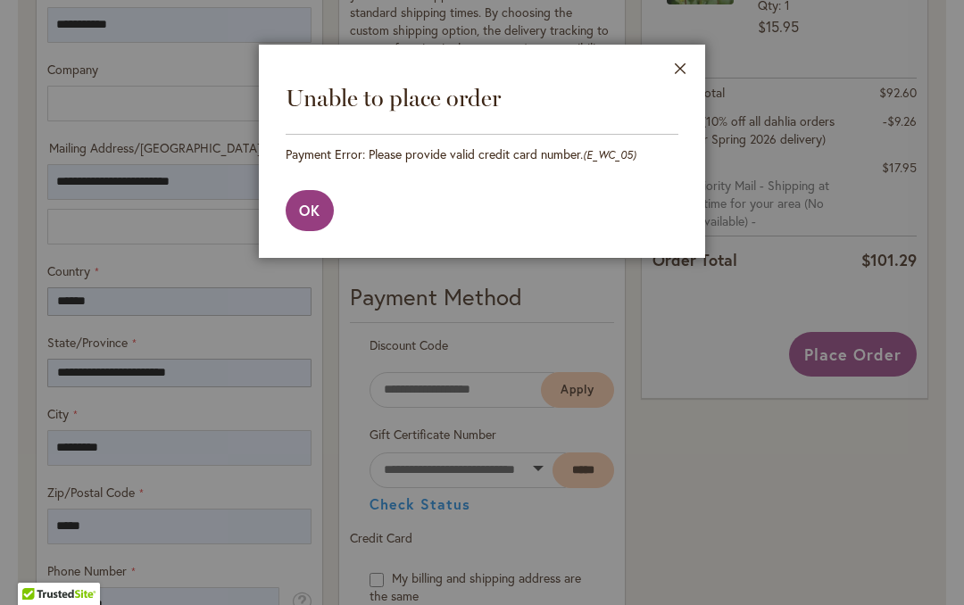
click at [678, 72] on button "Close" at bounding box center [680, 73] width 49 height 56
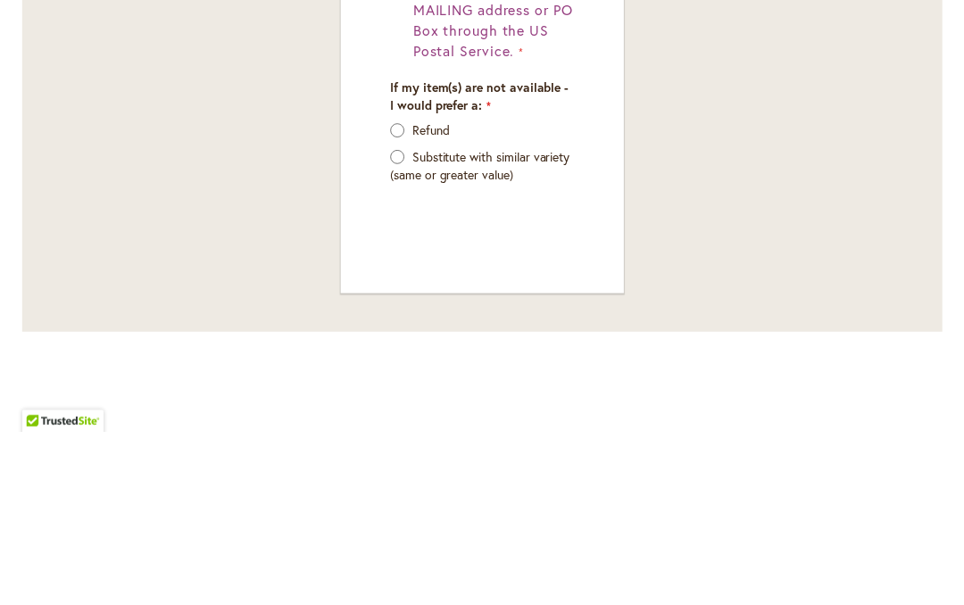
scroll to position [1718, 0]
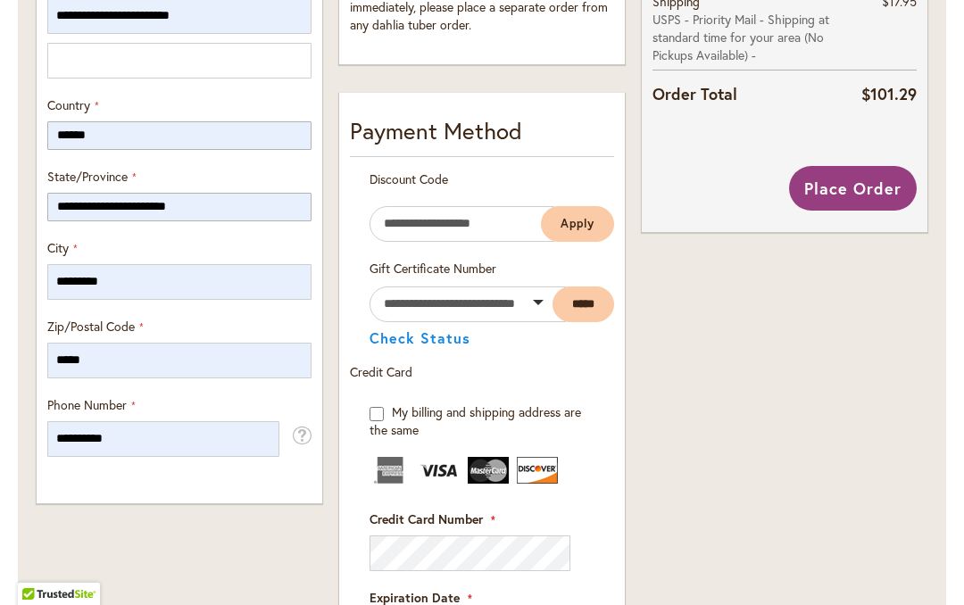
scroll to position [949, 0]
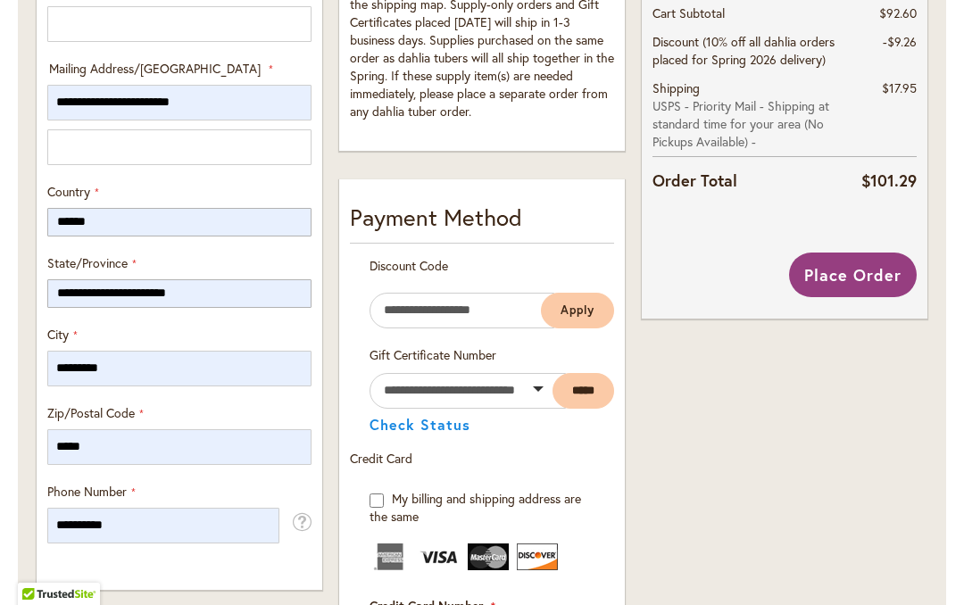
click at [898, 264] on span "Place Order" at bounding box center [852, 274] width 97 height 21
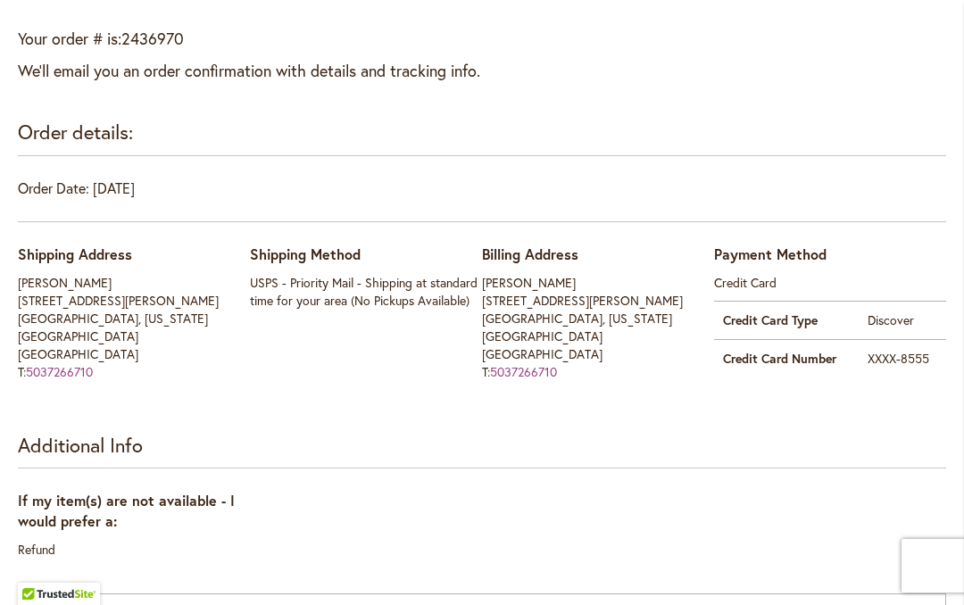
scroll to position [347, 0]
